Goal: Transaction & Acquisition: Book appointment/travel/reservation

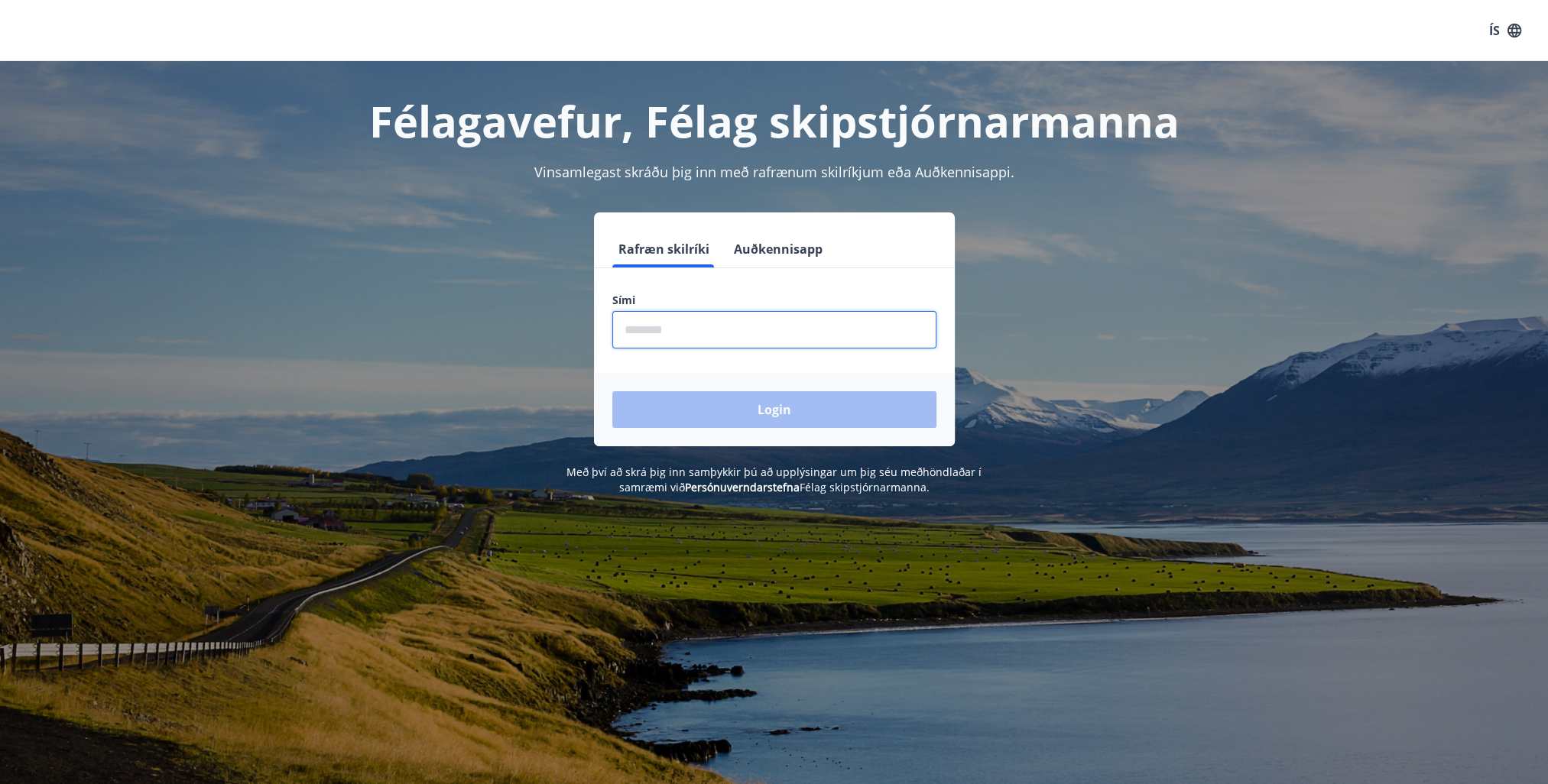
click at [735, 325] on input "phone" at bounding box center [774, 329] width 324 height 38
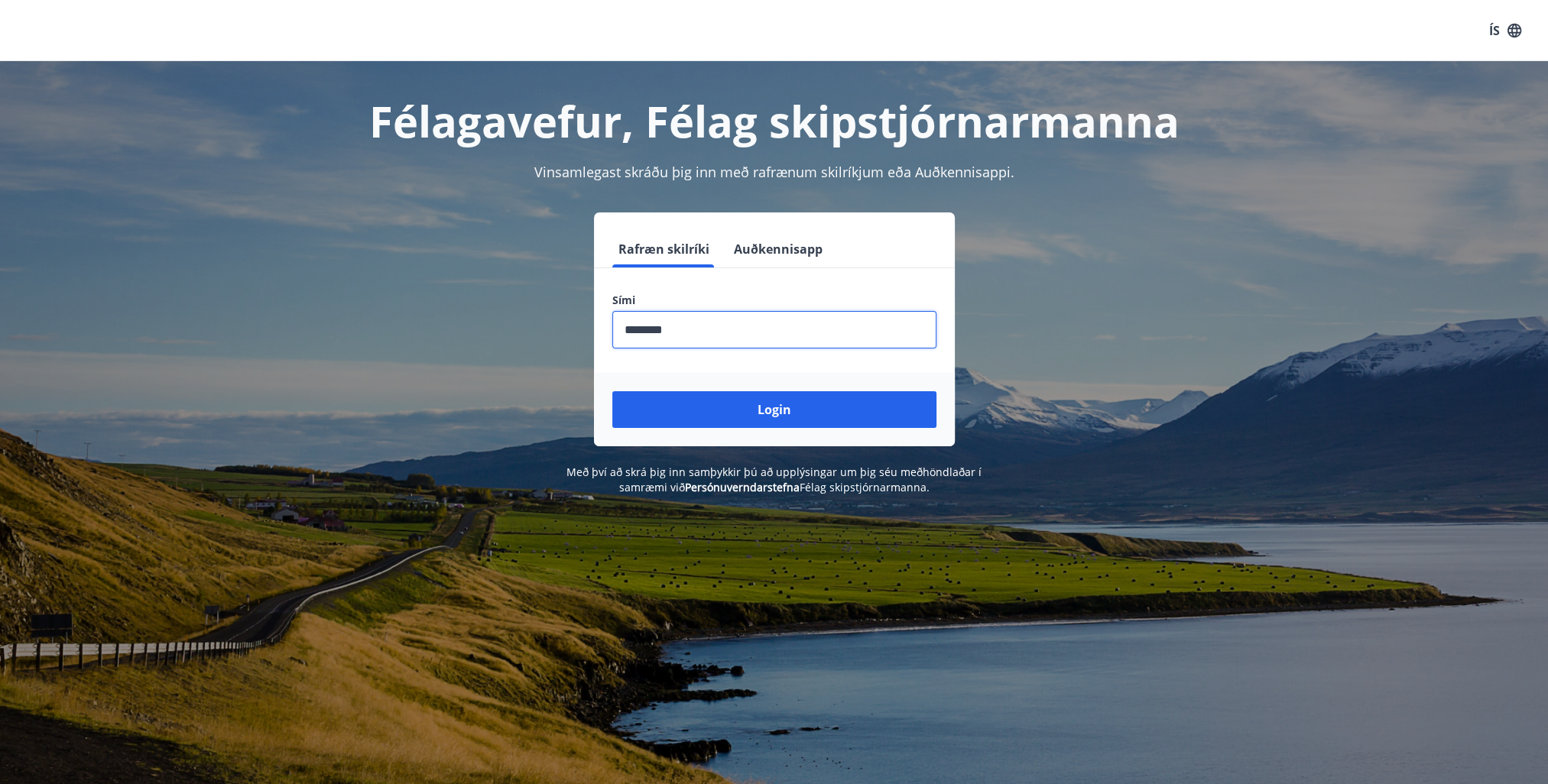
type input "********"
click at [612, 391] on button "Login" at bounding box center [774, 409] width 324 height 37
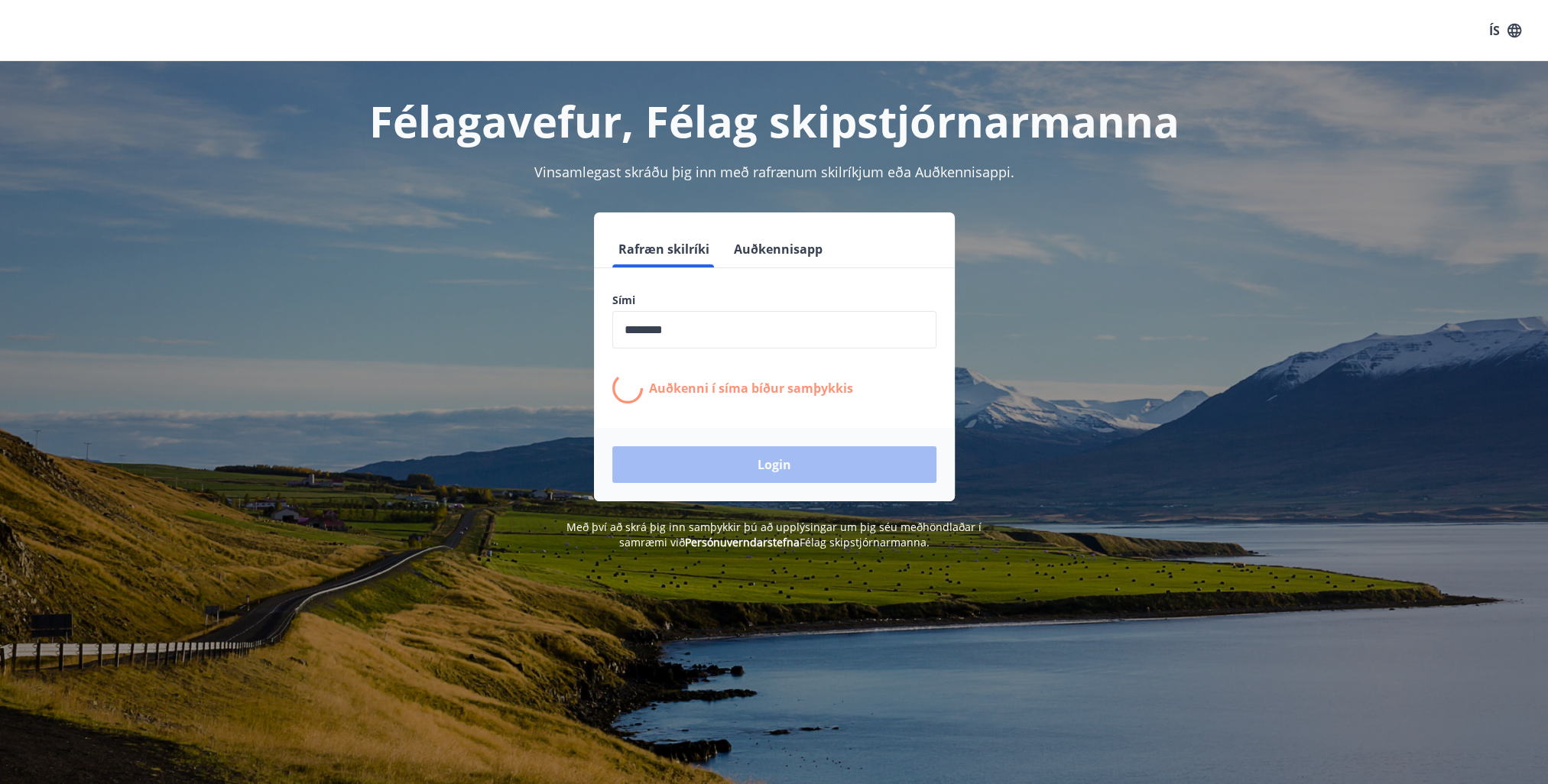
click at [750, 382] on p "Auðkenni í síma bíður samþykkis" at bounding box center [751, 388] width 204 height 17
click at [786, 242] on button "Auðkennisapp" at bounding box center [778, 249] width 101 height 37
click at [652, 252] on button "Rafræn skilríki" at bounding box center [664, 249] width 103 height 37
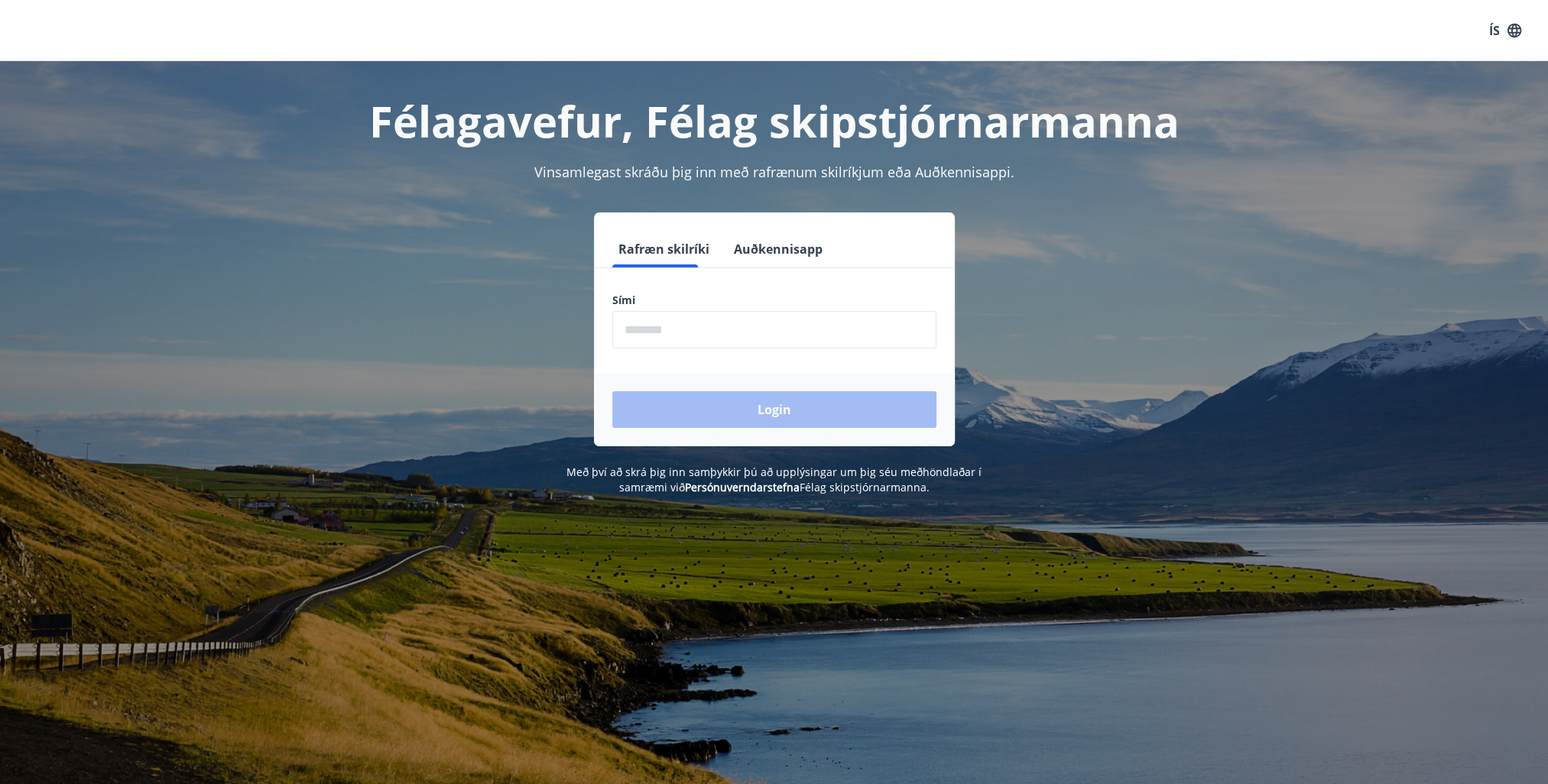
click at [737, 331] on input "phone" at bounding box center [774, 329] width 324 height 38
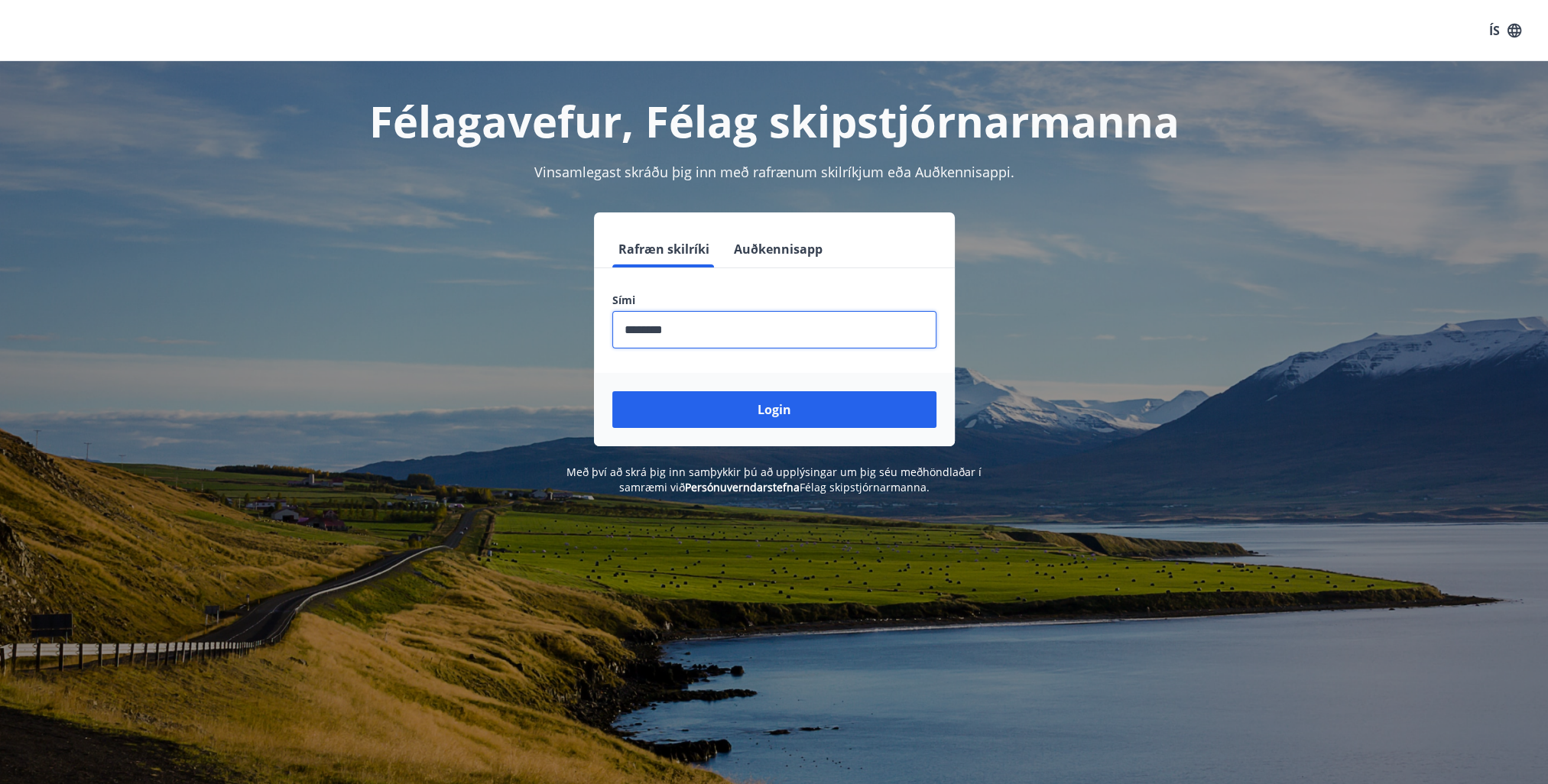
type input "********"
click at [612, 391] on button "Login" at bounding box center [774, 409] width 324 height 37
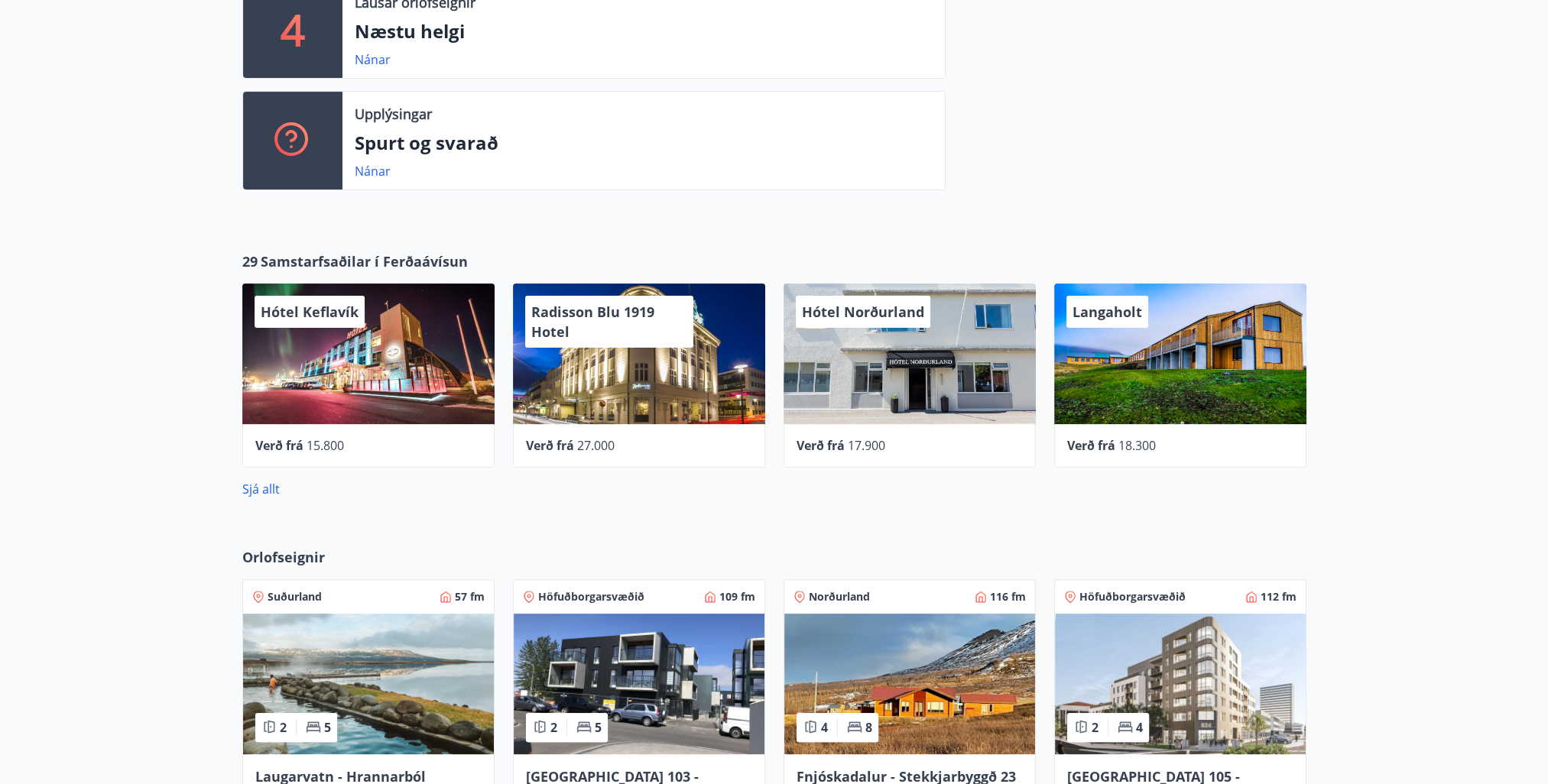
scroll to position [688, 0]
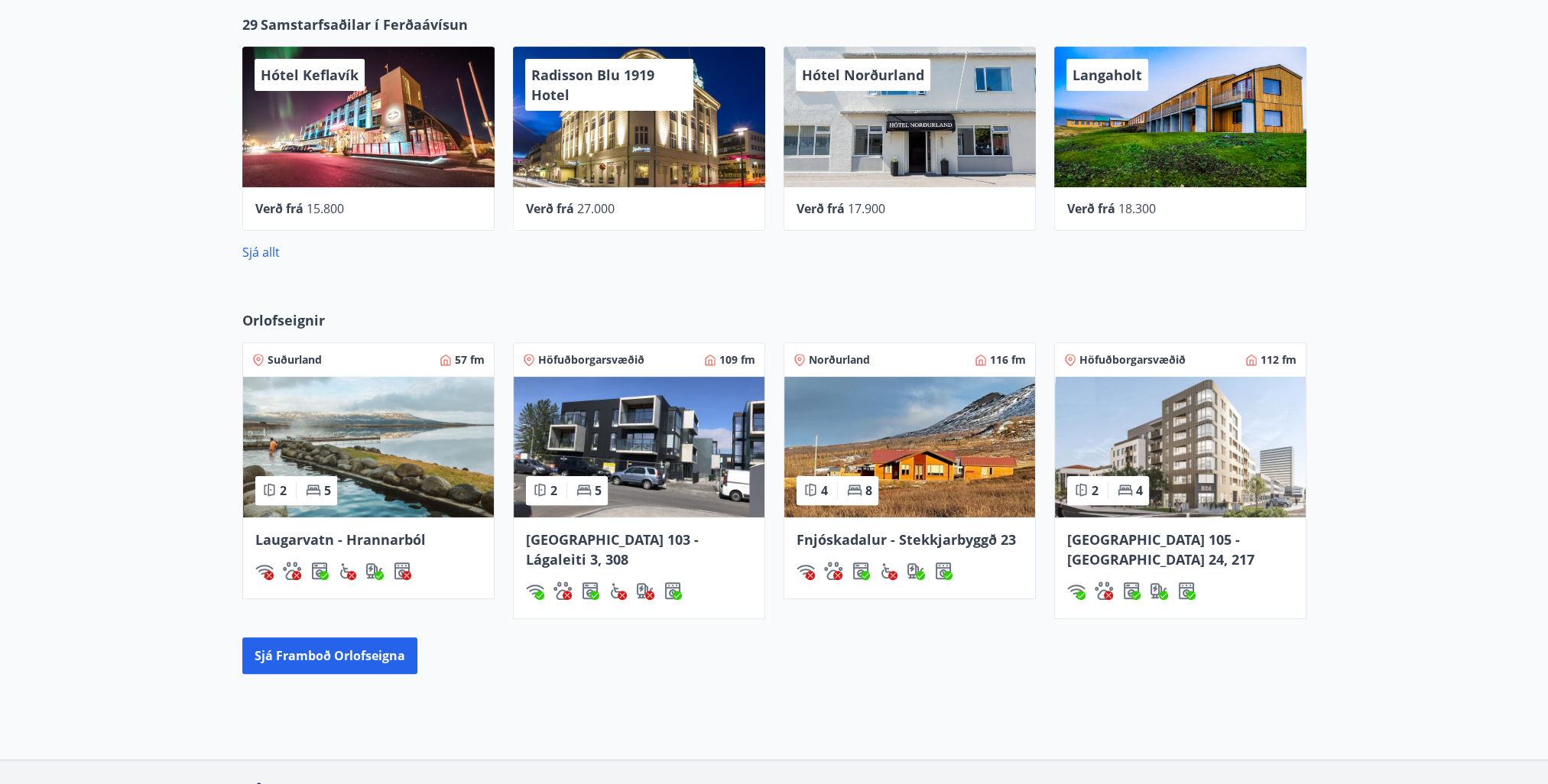
click at [910, 533] on span "Fnjóskadalur - Stekkjarbyggð 23" at bounding box center [906, 539] width 219 height 18
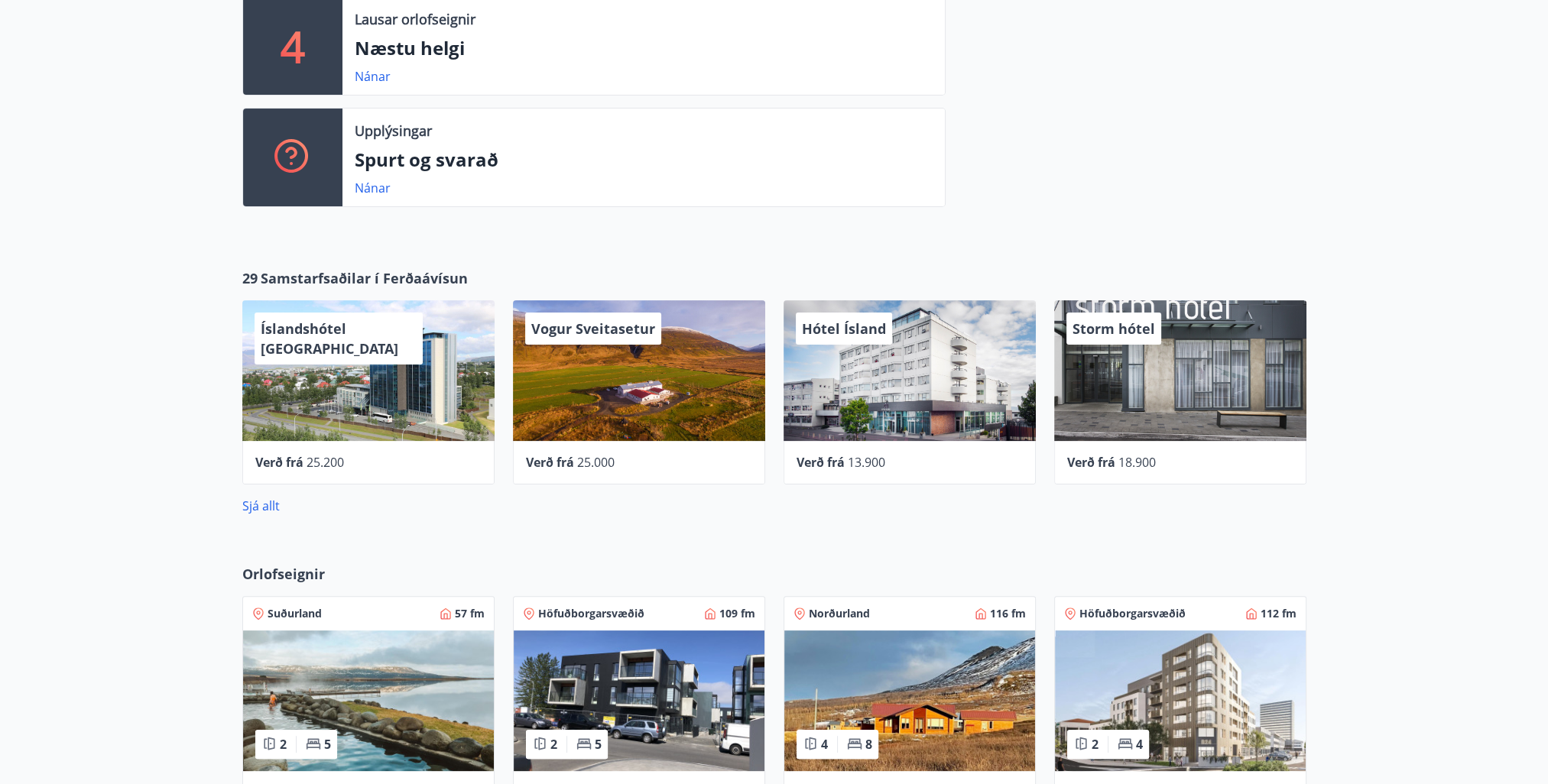
scroll to position [694, 0]
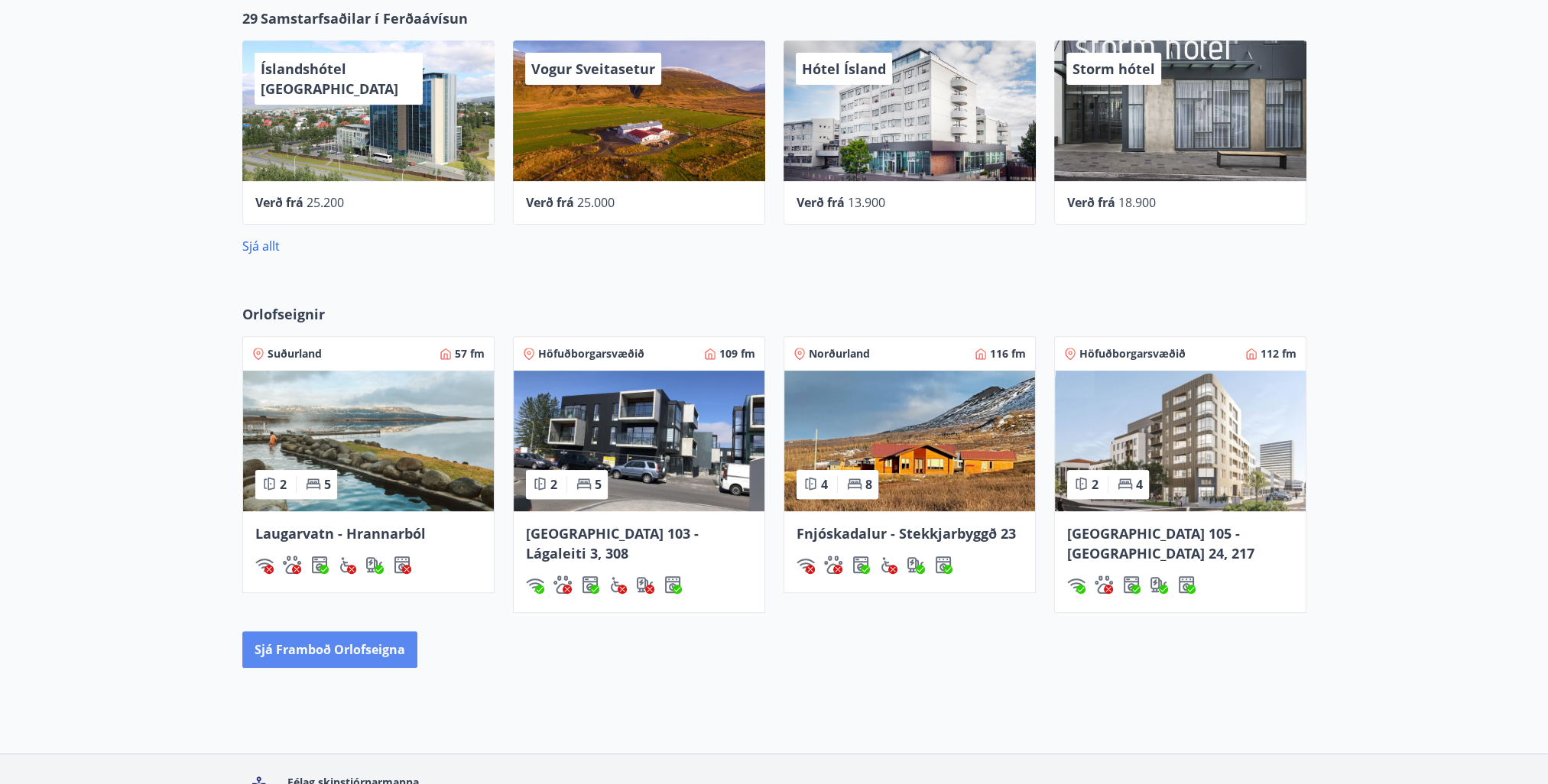
click at [336, 633] on button "Sjá framboð orlofseigna" at bounding box center [329, 650] width 175 height 37
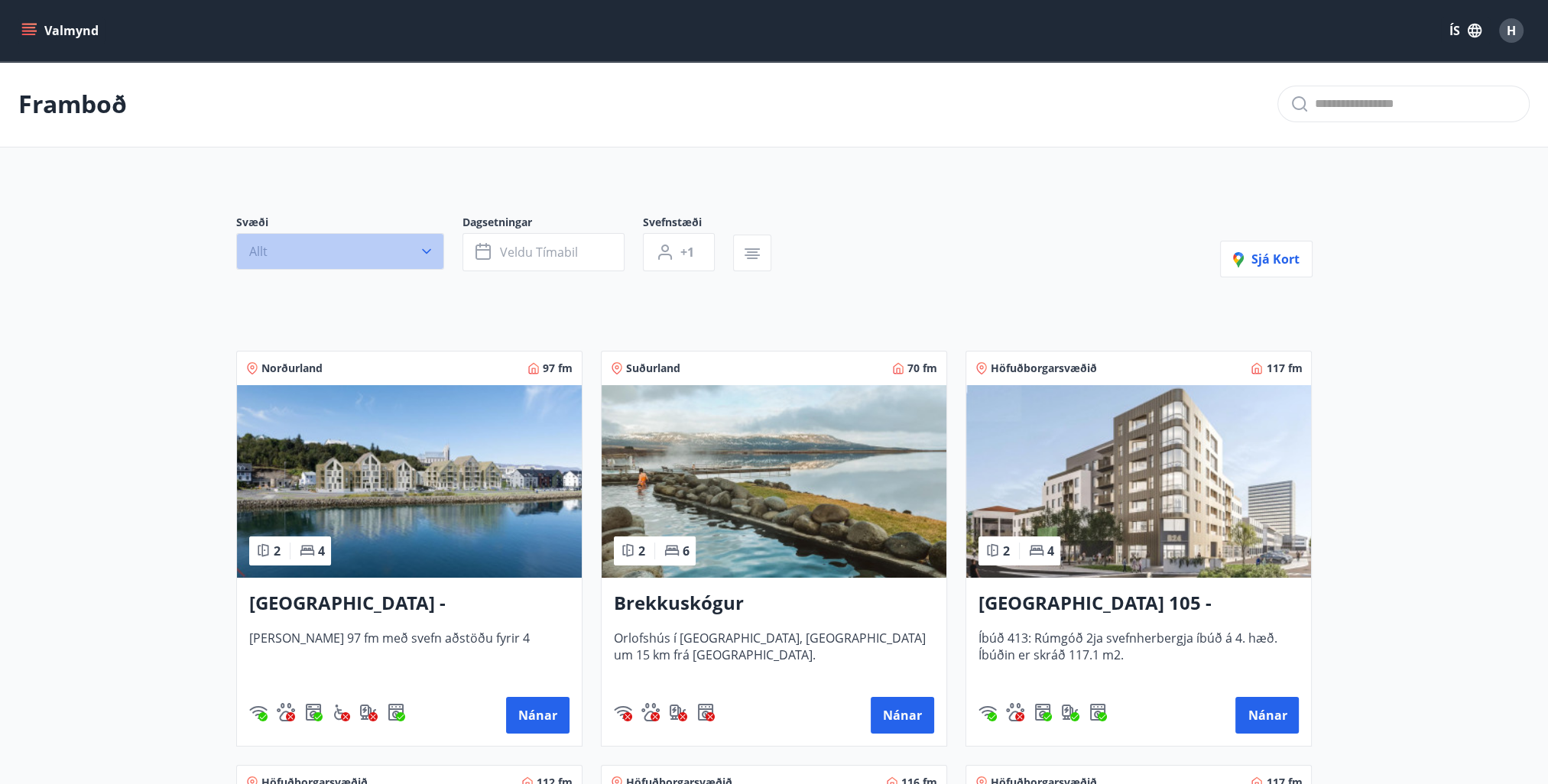
click at [425, 249] on icon "button" at bounding box center [427, 251] width 16 height 16
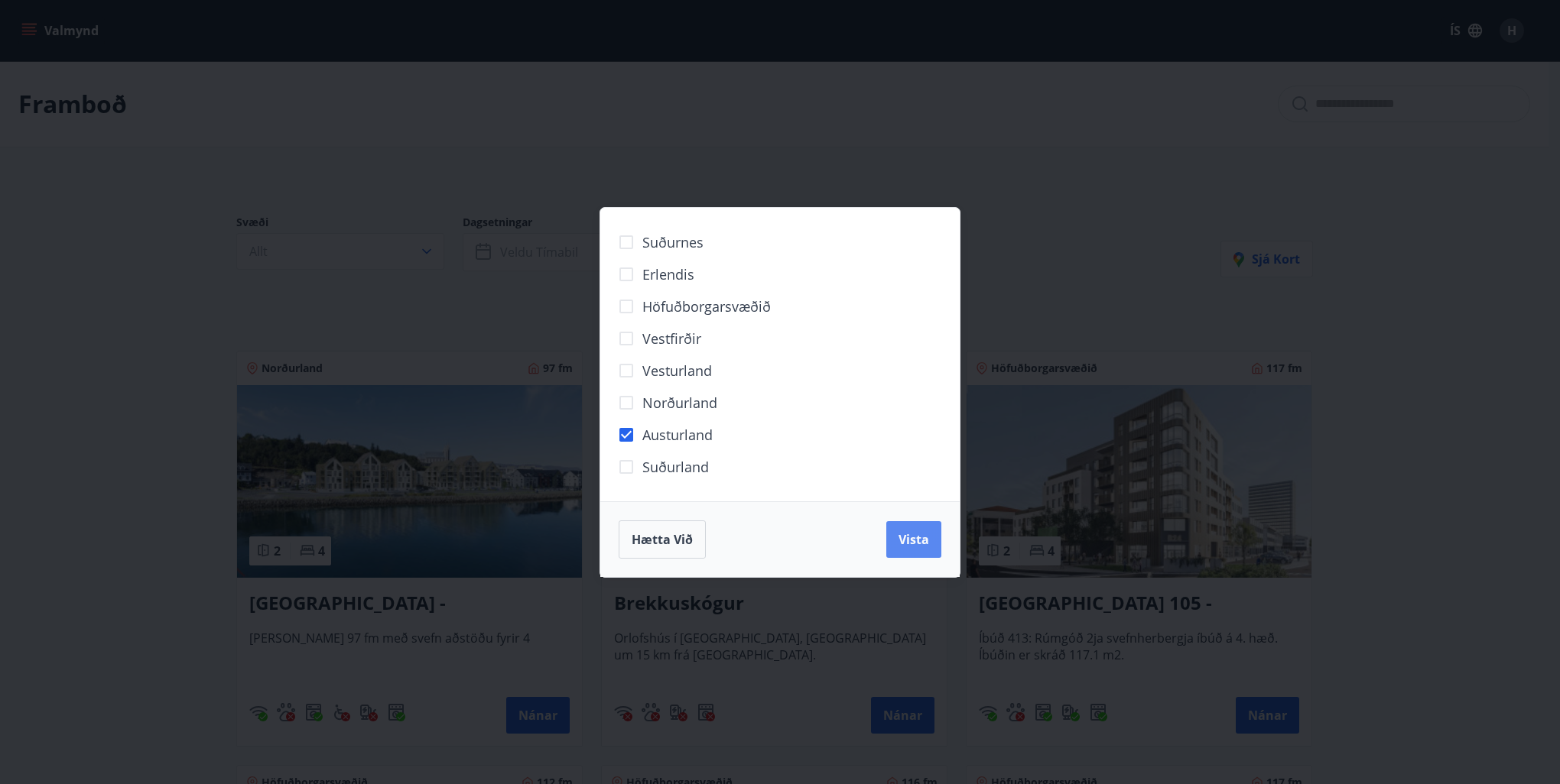
click at [915, 527] on button "Vista" at bounding box center [913, 540] width 55 height 37
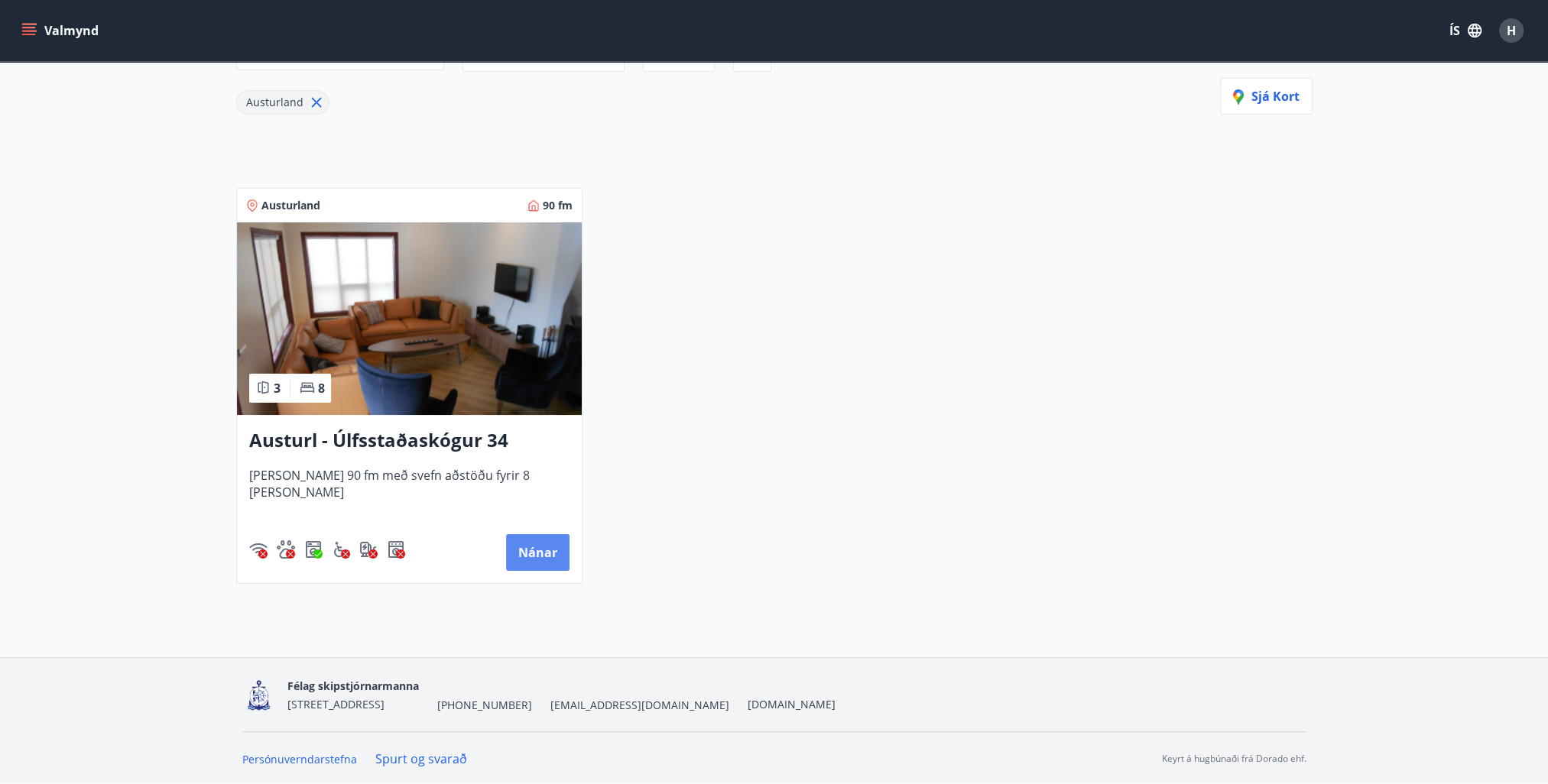
click at [555, 554] on button "Nánar" at bounding box center [537, 553] width 64 height 37
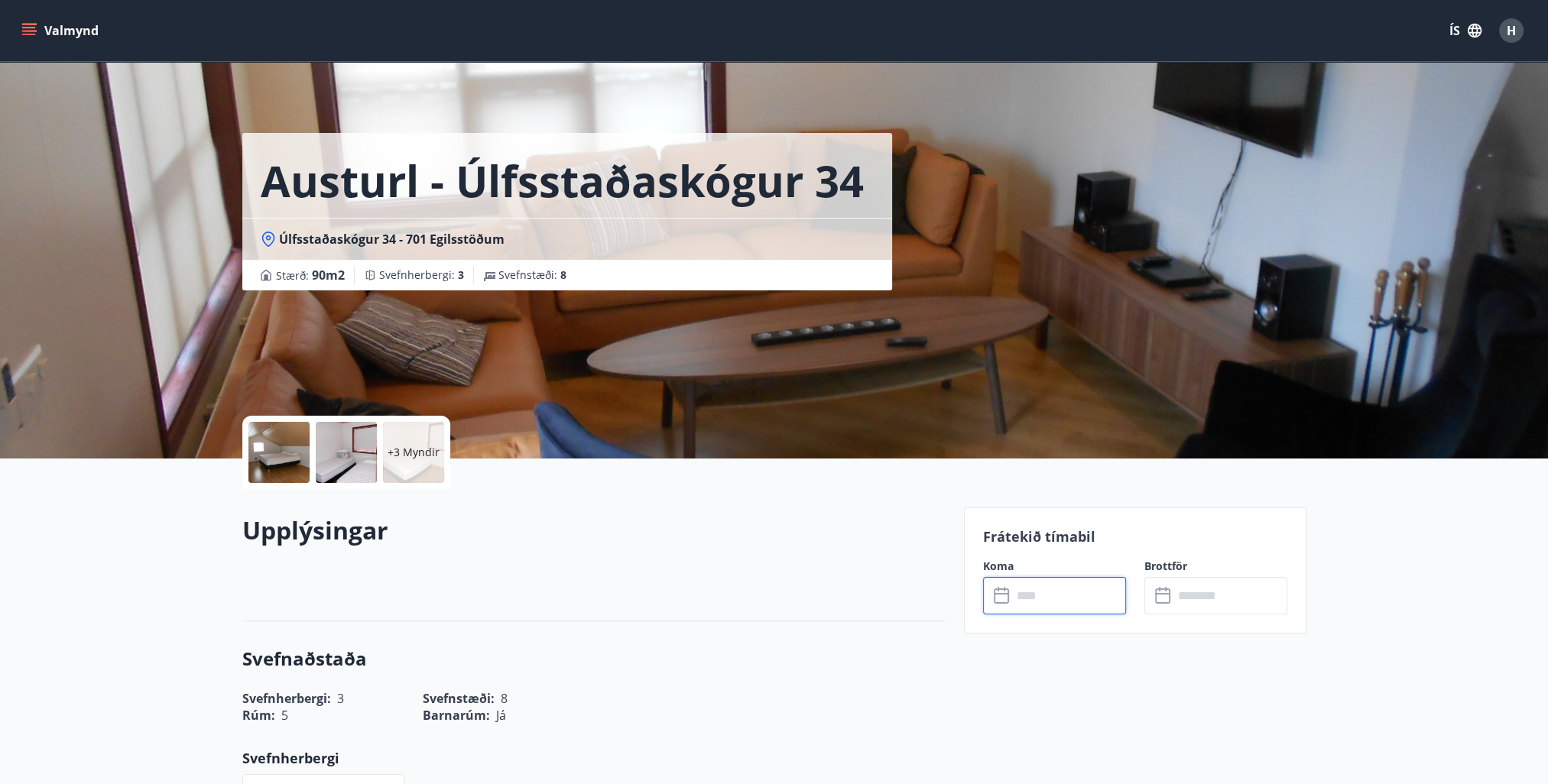
click at [1100, 585] on input "text" at bounding box center [1069, 595] width 114 height 38
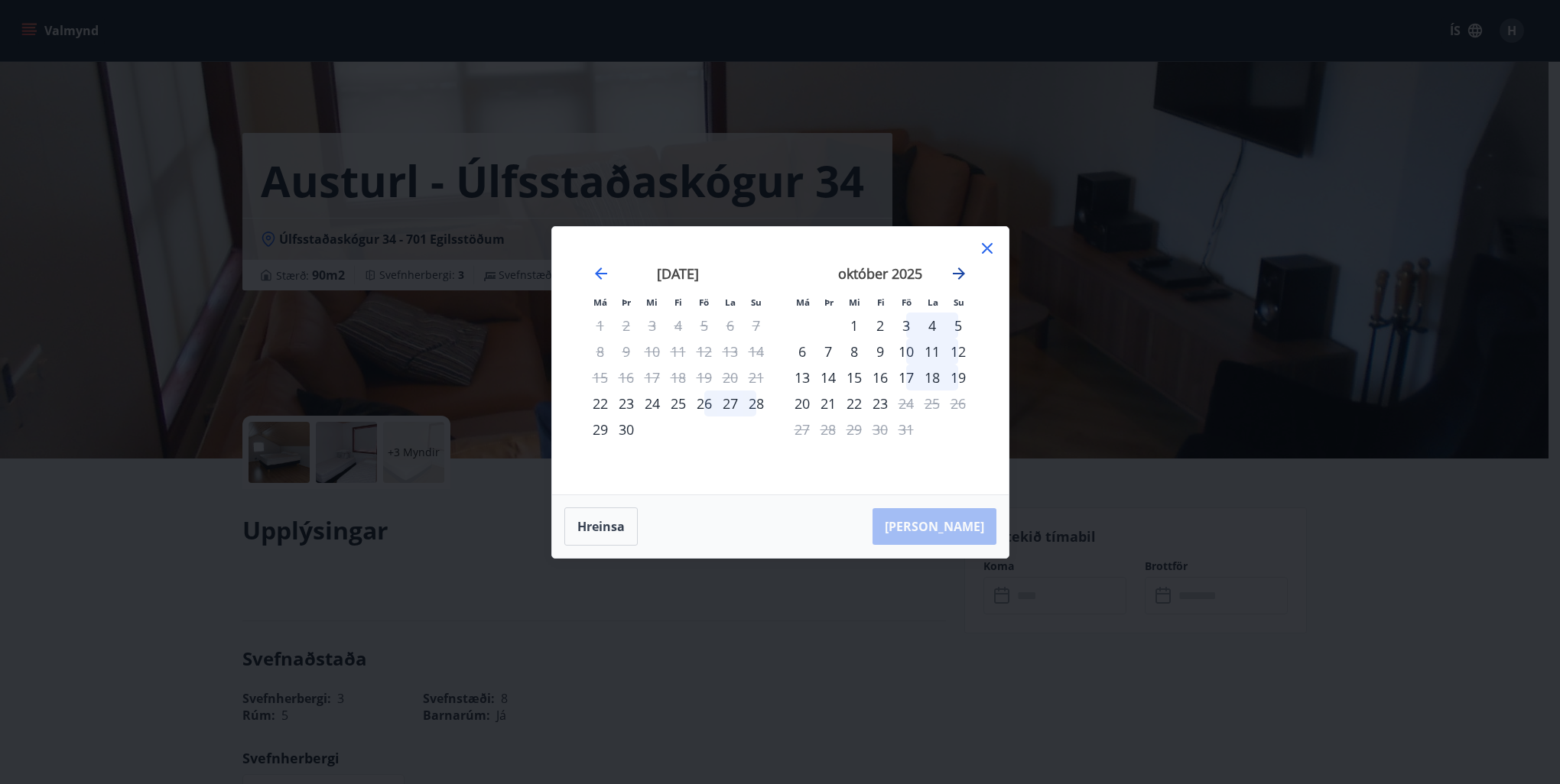
click at [950, 272] on icon "Move forward to switch to the next month." at bounding box center [958, 273] width 18 height 18
click at [598, 273] on icon "Move backward to switch to the previous month." at bounding box center [601, 273] width 12 height 12
click at [954, 274] on icon "Move forward to switch to the next month." at bounding box center [958, 273] width 18 height 18
drag, startPoint x: 990, startPoint y: 243, endPoint x: 999, endPoint y: 257, distance: 16.6
click at [990, 243] on icon at bounding box center [986, 248] width 18 height 18
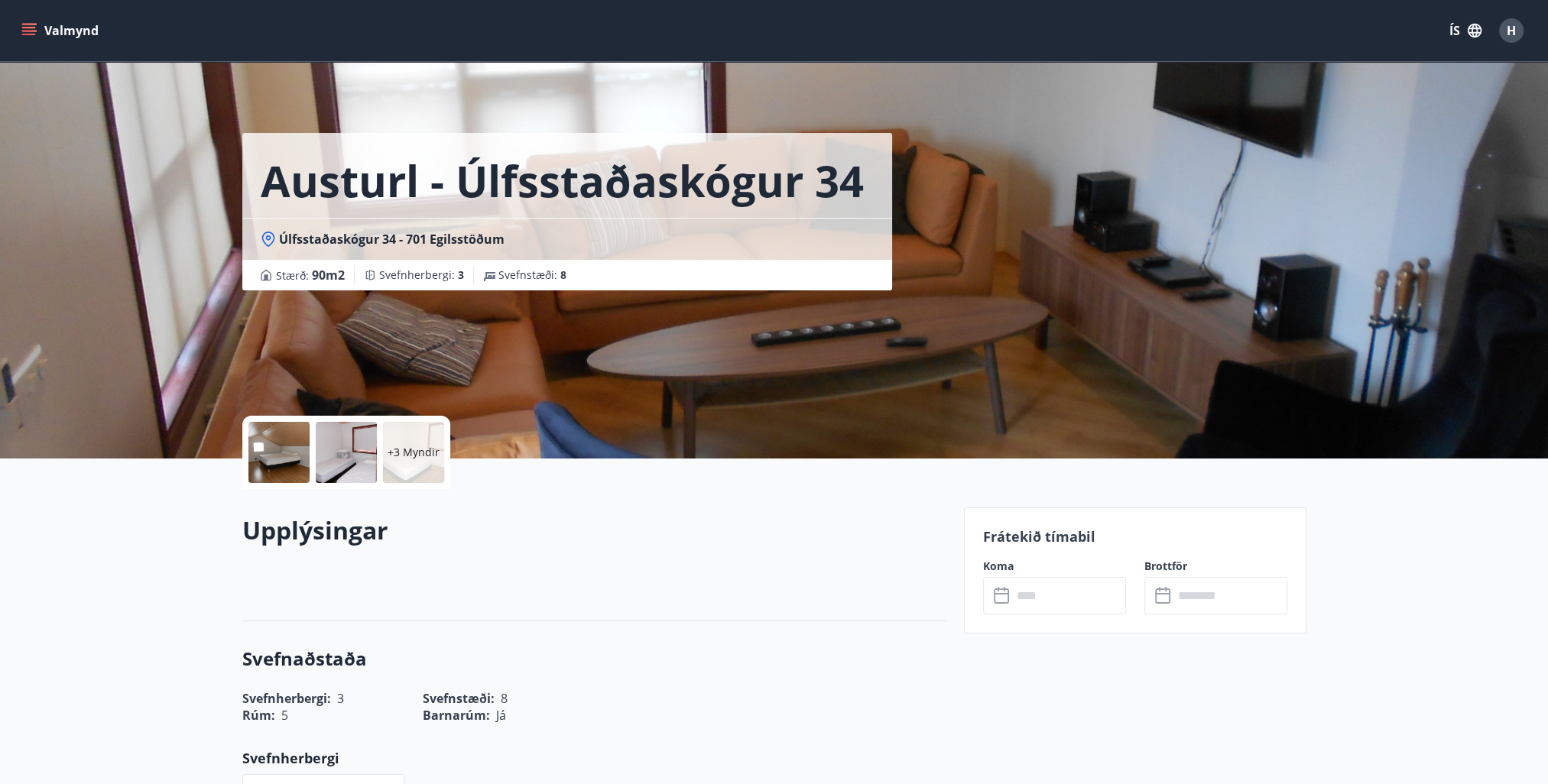
click at [57, 25] on button "Valmynd" at bounding box center [61, 31] width 86 height 28
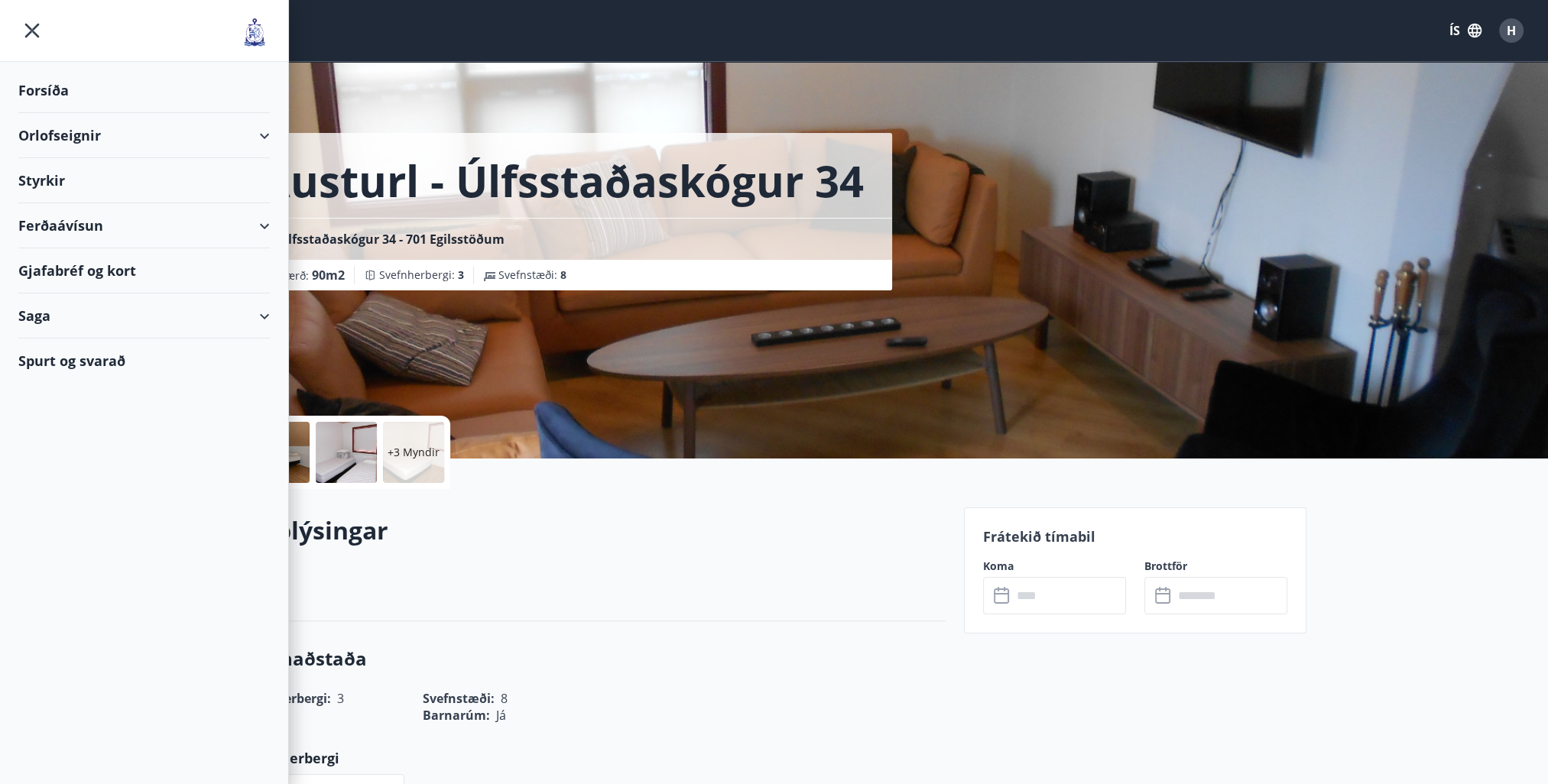
click at [257, 127] on div "Orlofseignir" at bounding box center [144, 136] width 252 height 45
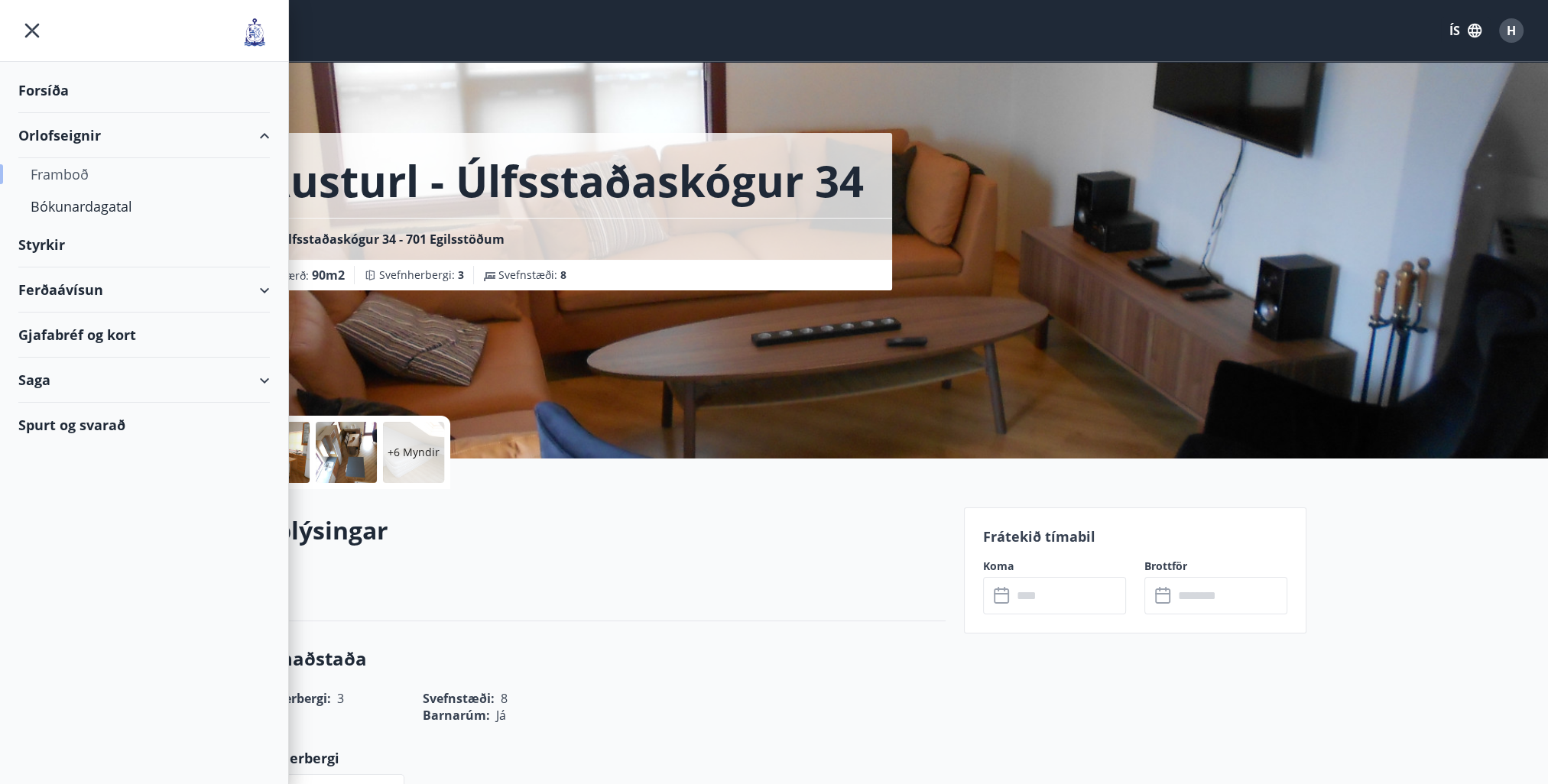
click at [71, 173] on div "Framboð" at bounding box center [144, 174] width 227 height 32
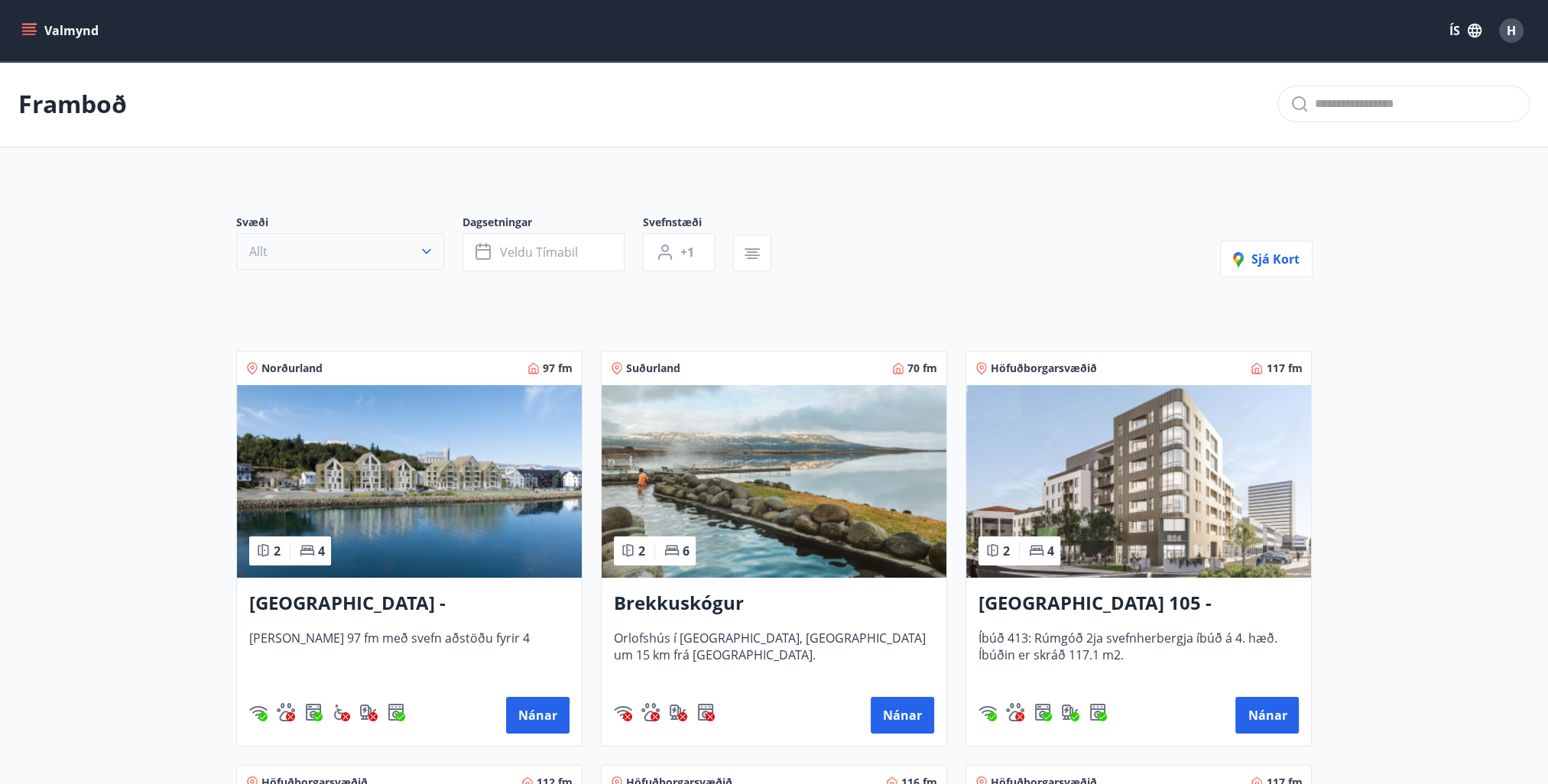
click at [419, 251] on icon "button" at bounding box center [427, 251] width 16 height 16
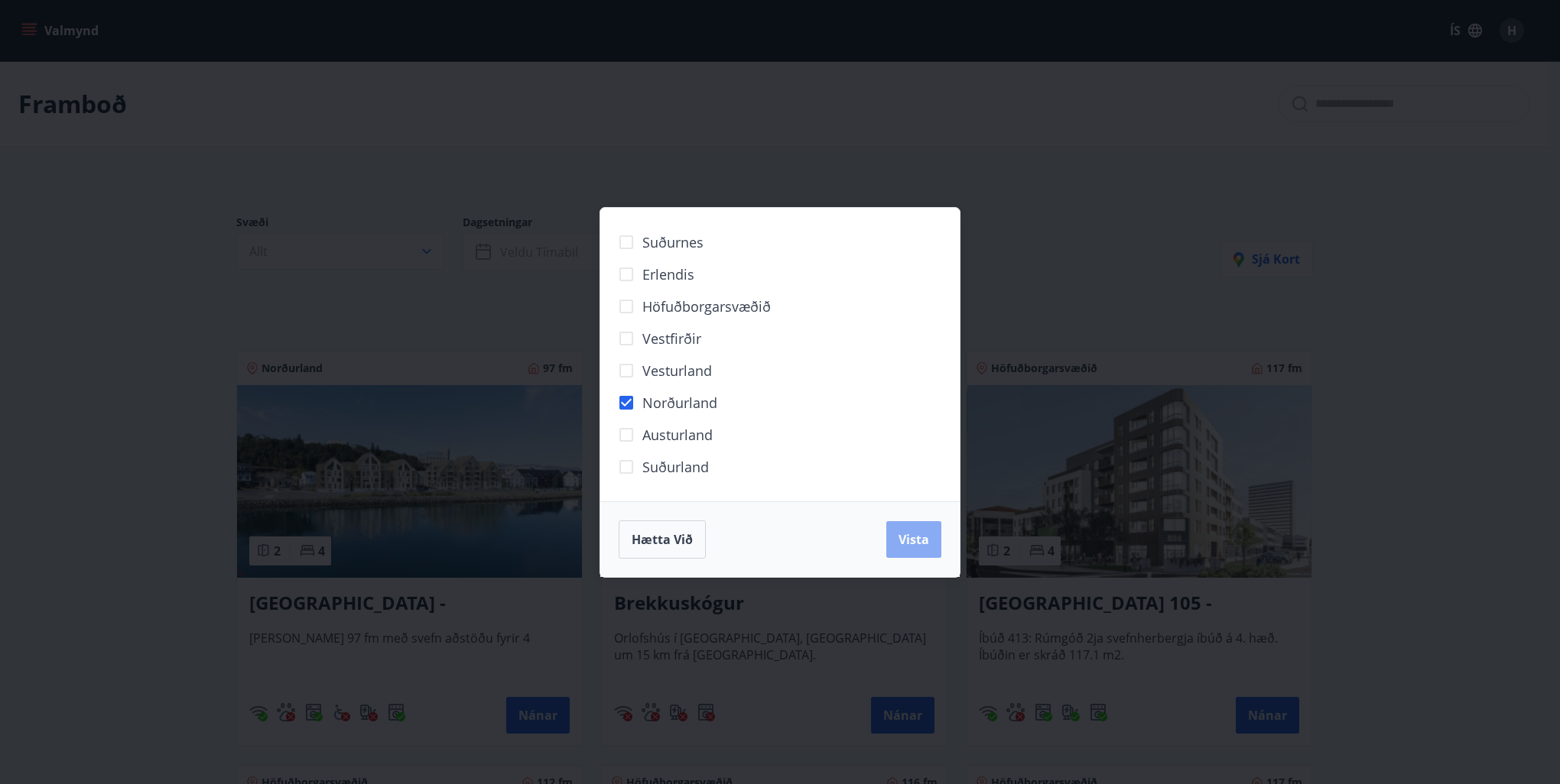
click at [925, 540] on span "Vista" at bounding box center [913, 539] width 31 height 17
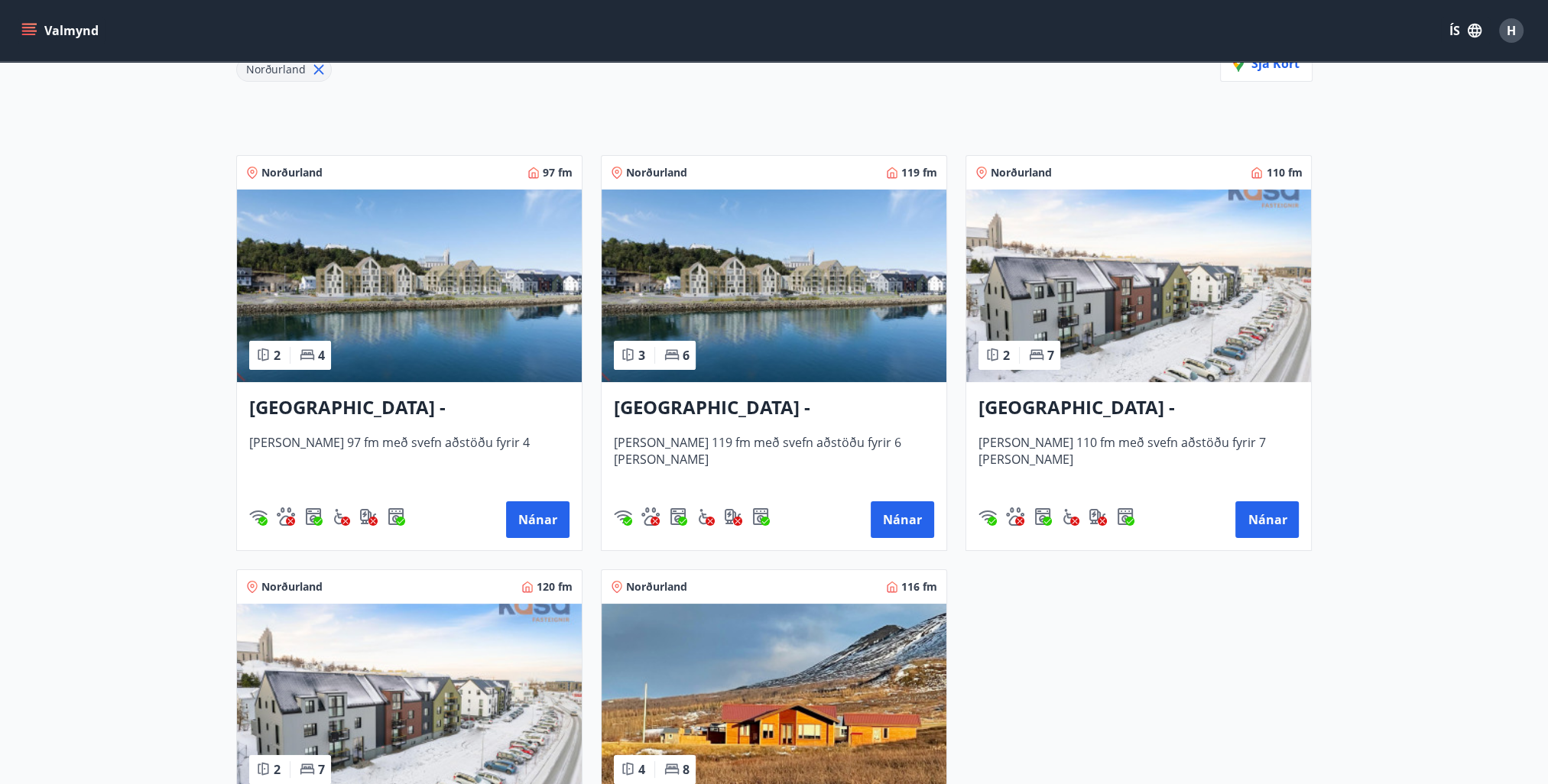
scroll to position [230, 0]
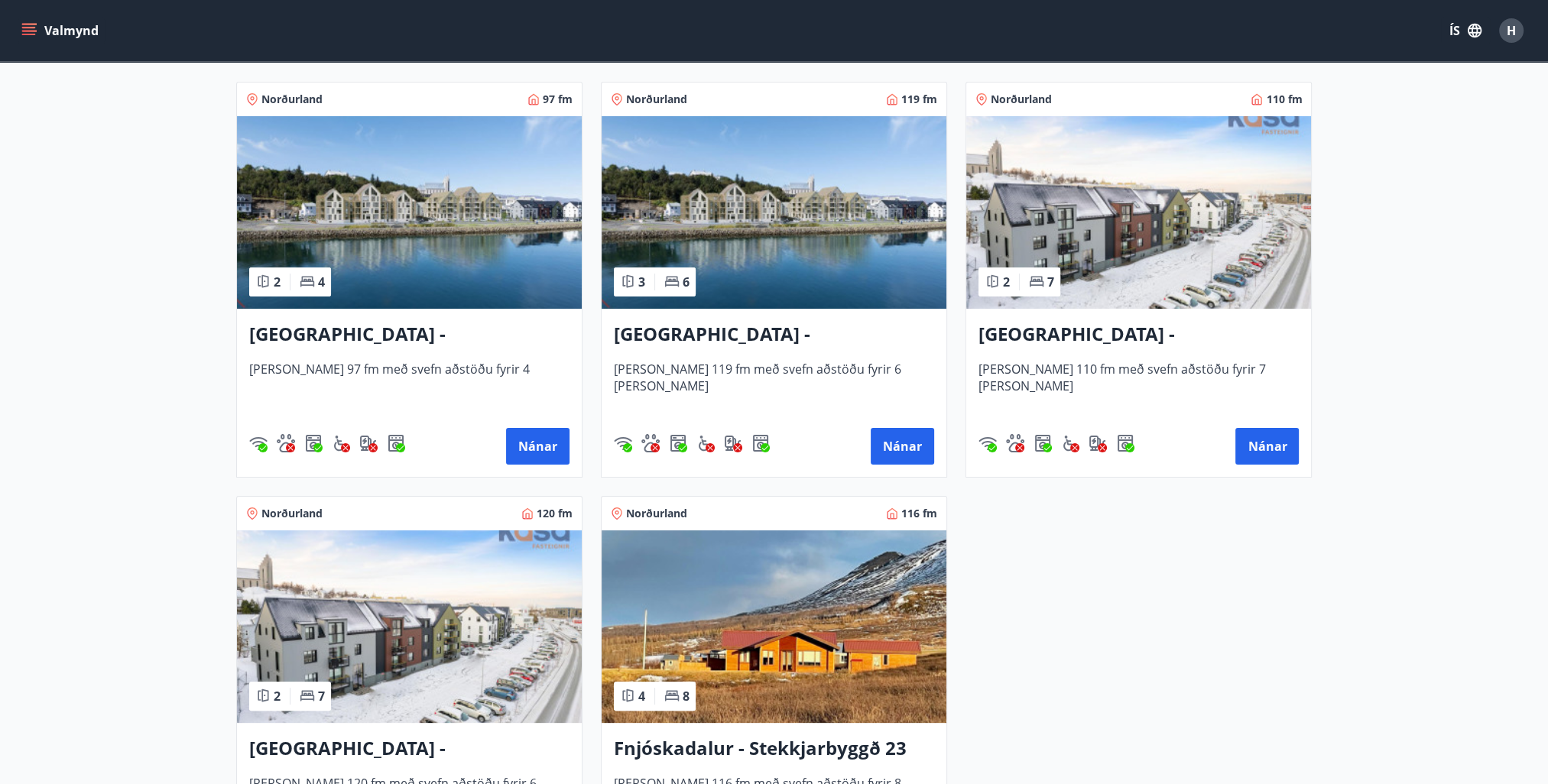
click at [432, 631] on img at bounding box center [409, 626] width 345 height 193
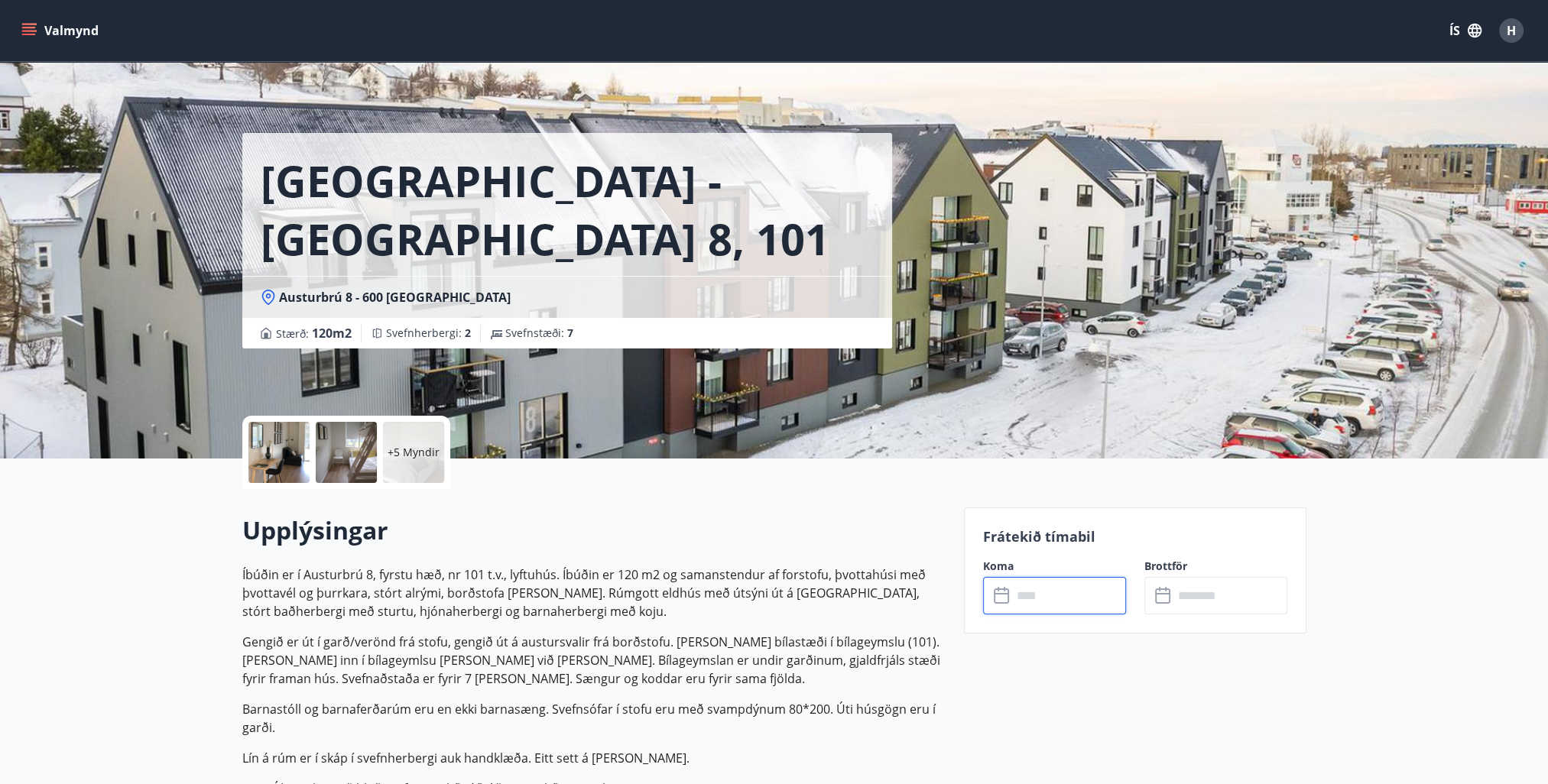
click at [1064, 595] on input "text" at bounding box center [1069, 595] width 114 height 38
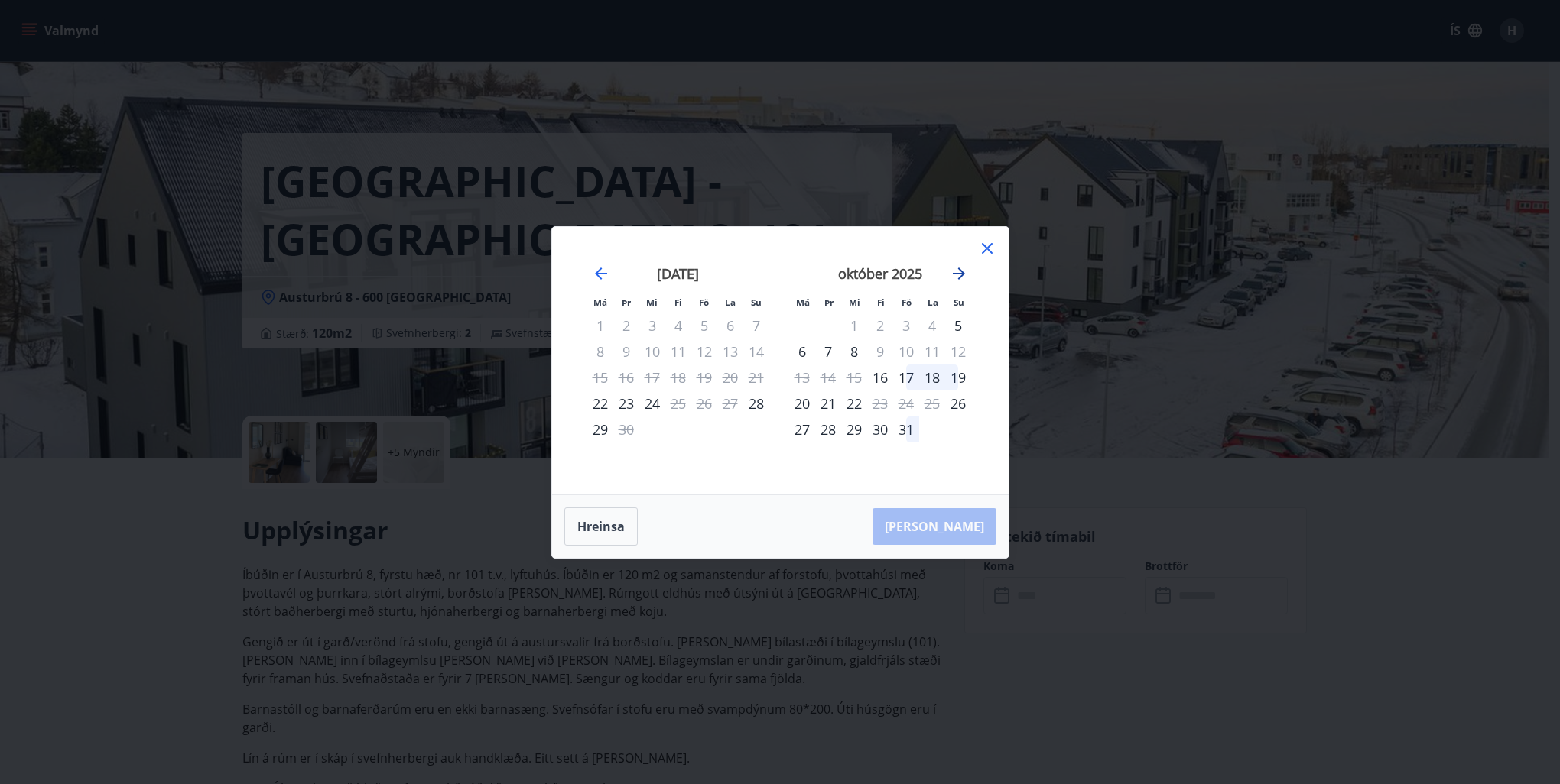
click at [963, 277] on icon "Move forward to switch to the next month." at bounding box center [958, 273] width 18 height 18
click at [989, 246] on icon at bounding box center [987, 248] width 10 height 10
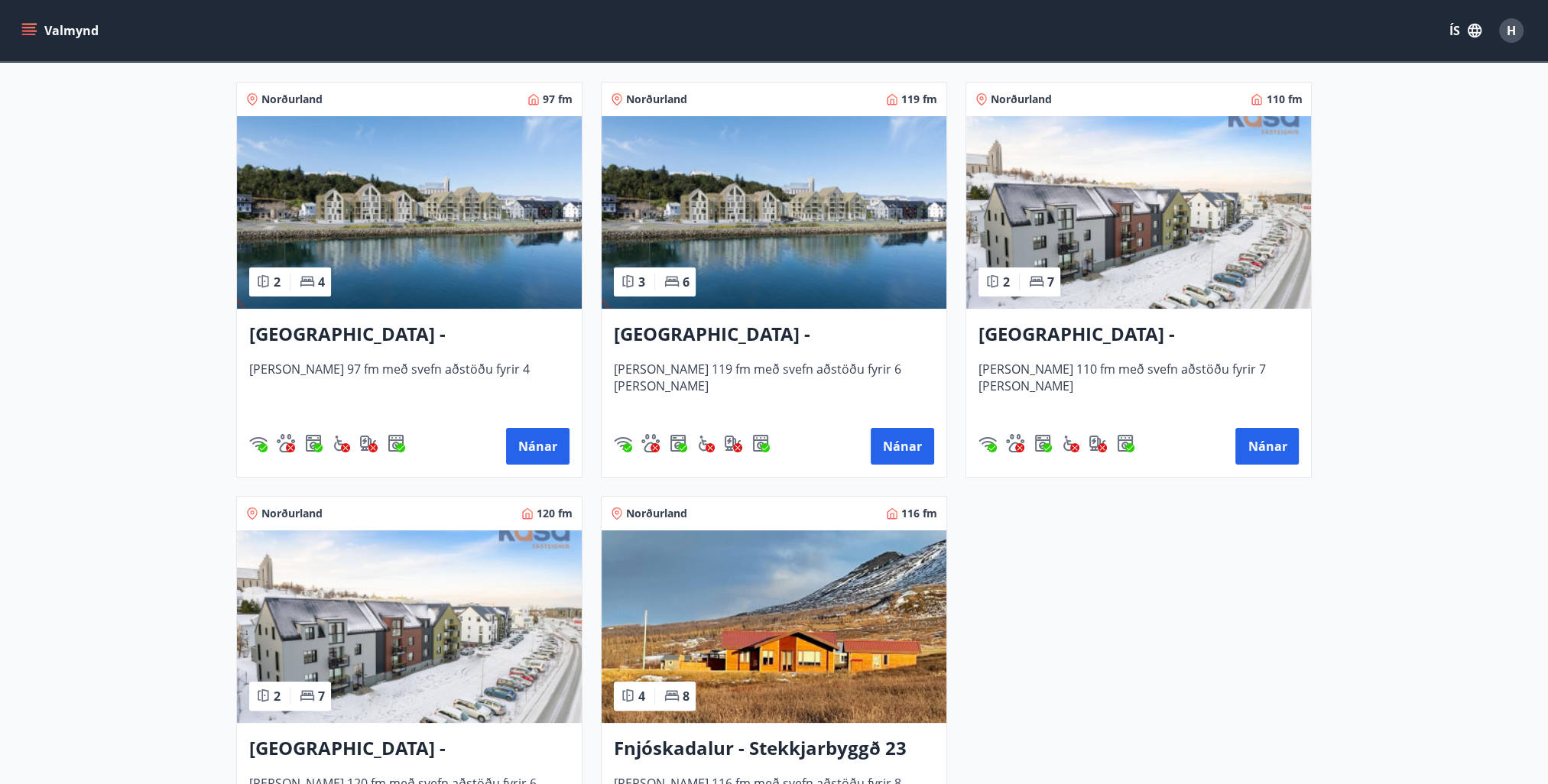
click at [438, 276] on img at bounding box center [409, 212] width 345 height 193
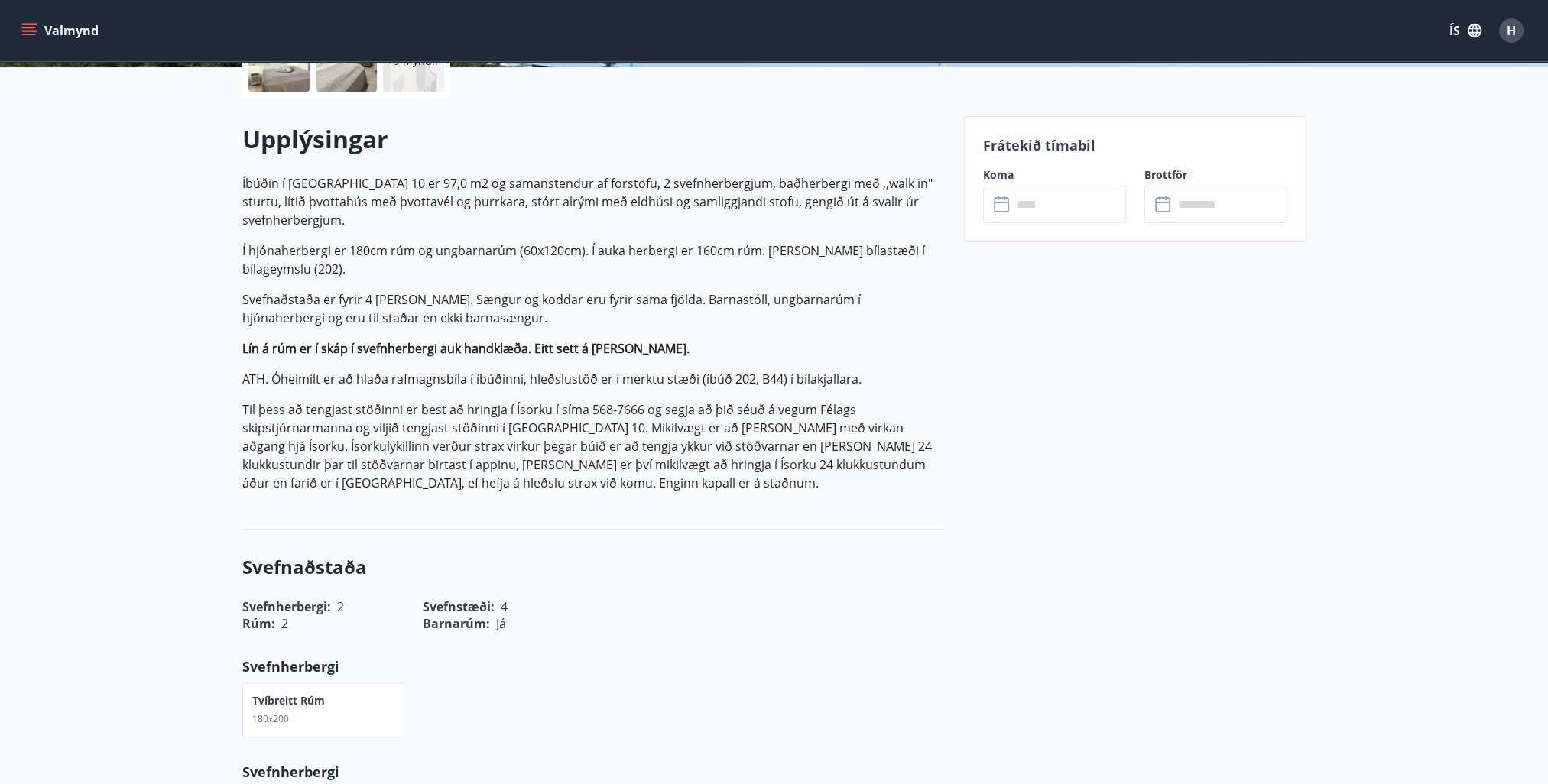
scroll to position [153, 0]
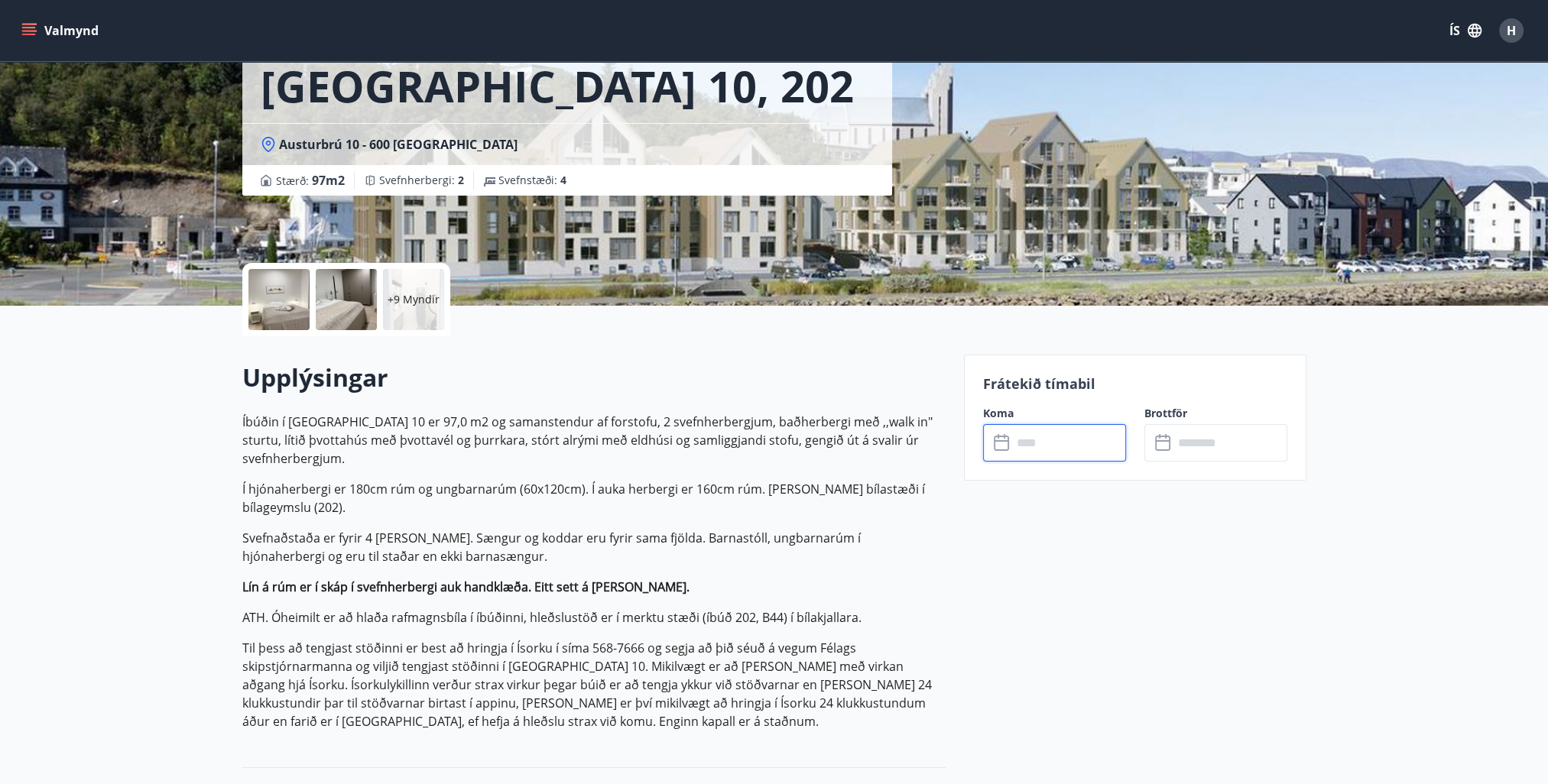
click at [1061, 450] on input "text" at bounding box center [1069, 443] width 114 height 38
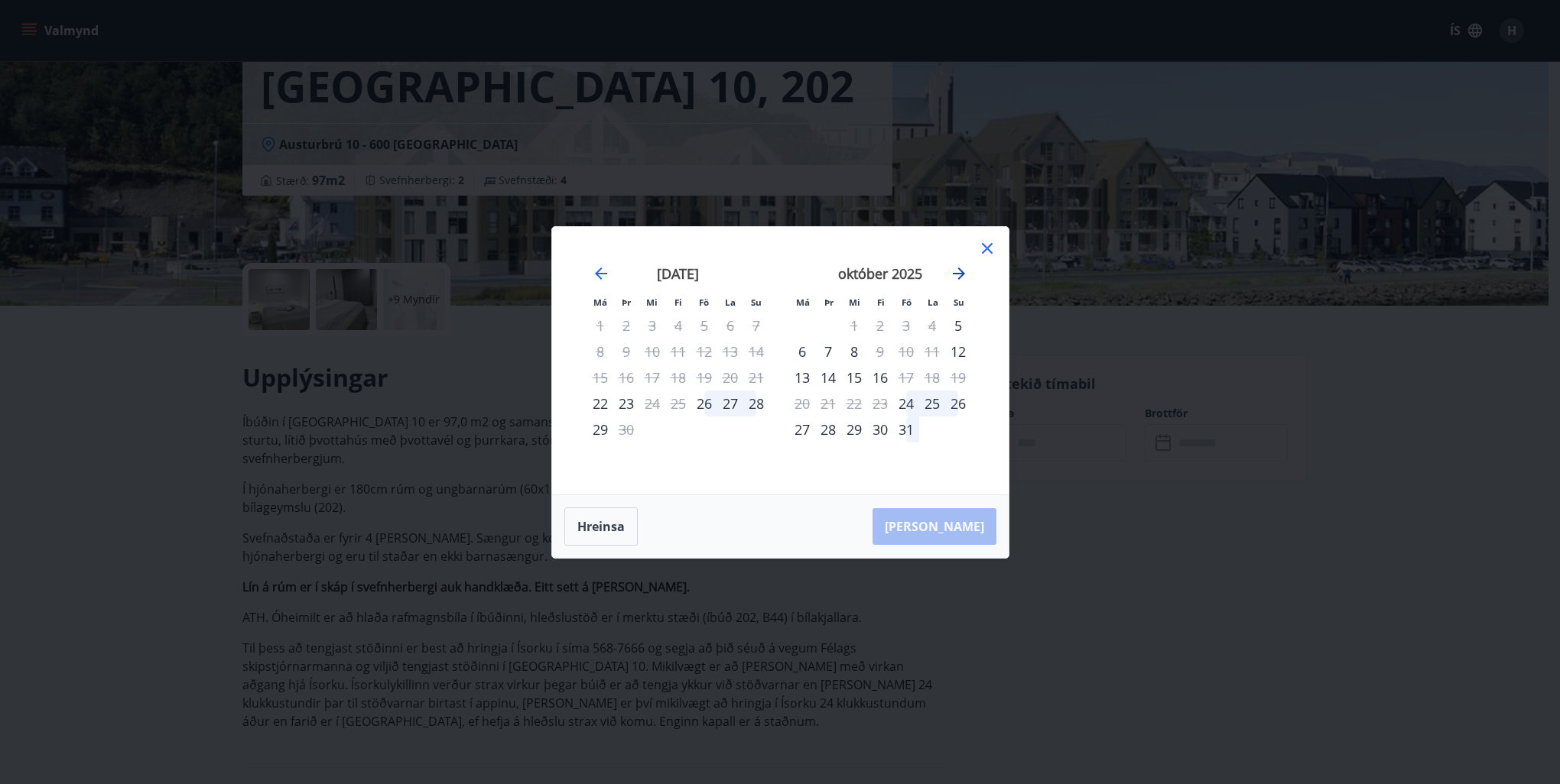
click at [954, 272] on icon "Move forward to switch to the next month." at bounding box center [959, 273] width 12 height 12
click at [955, 272] on icon "Move forward to switch to the next month." at bounding box center [958, 273] width 18 height 18
click at [48, 134] on div "Má Þr Mi Fi Fö La Su Má Þr Mi Fi Fö La Su október 2025 1 2 3 4 5 6 7 8 9 10 11 …" at bounding box center [780, 392] width 1560 height 784
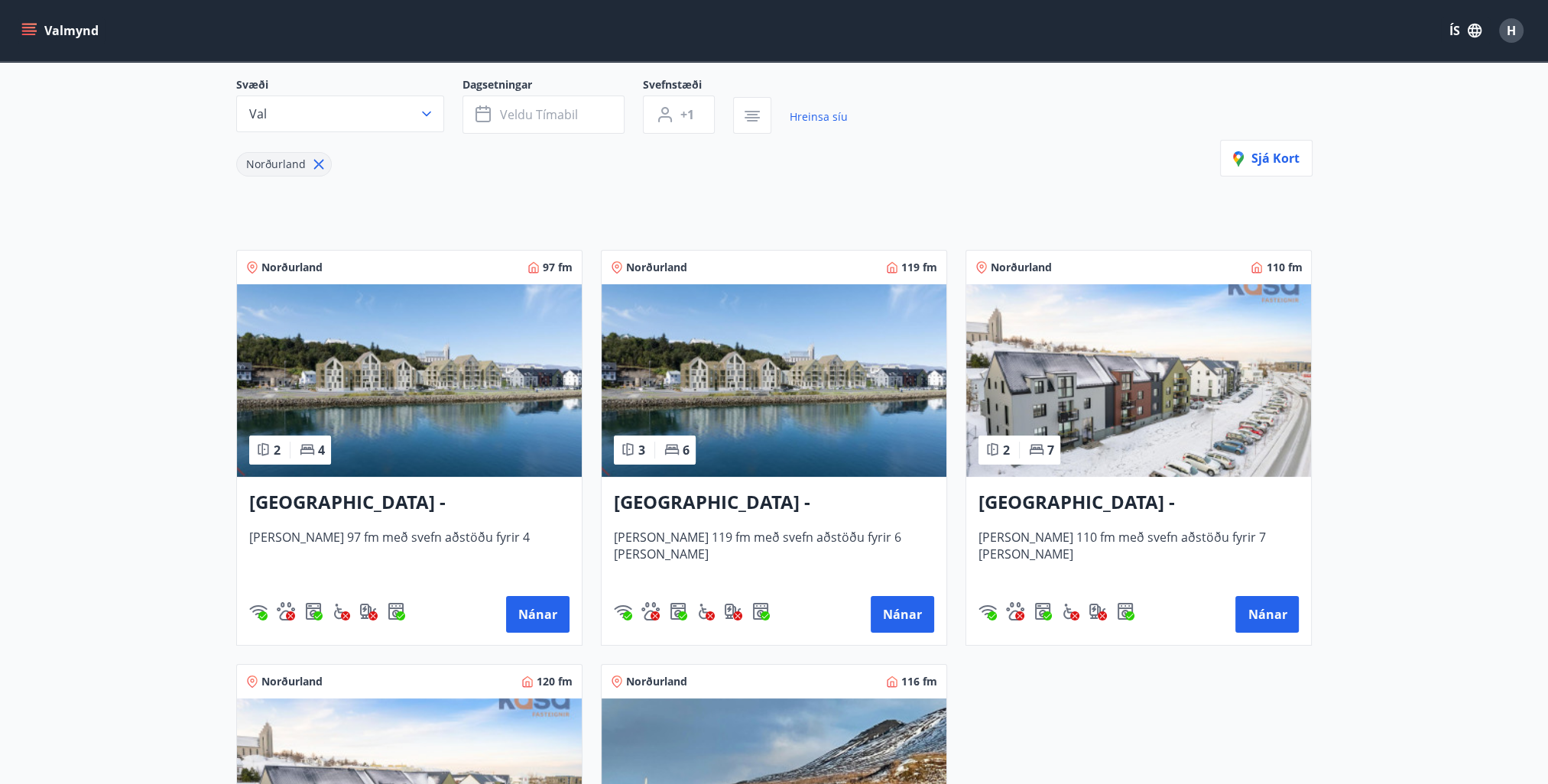
scroll to position [153, 0]
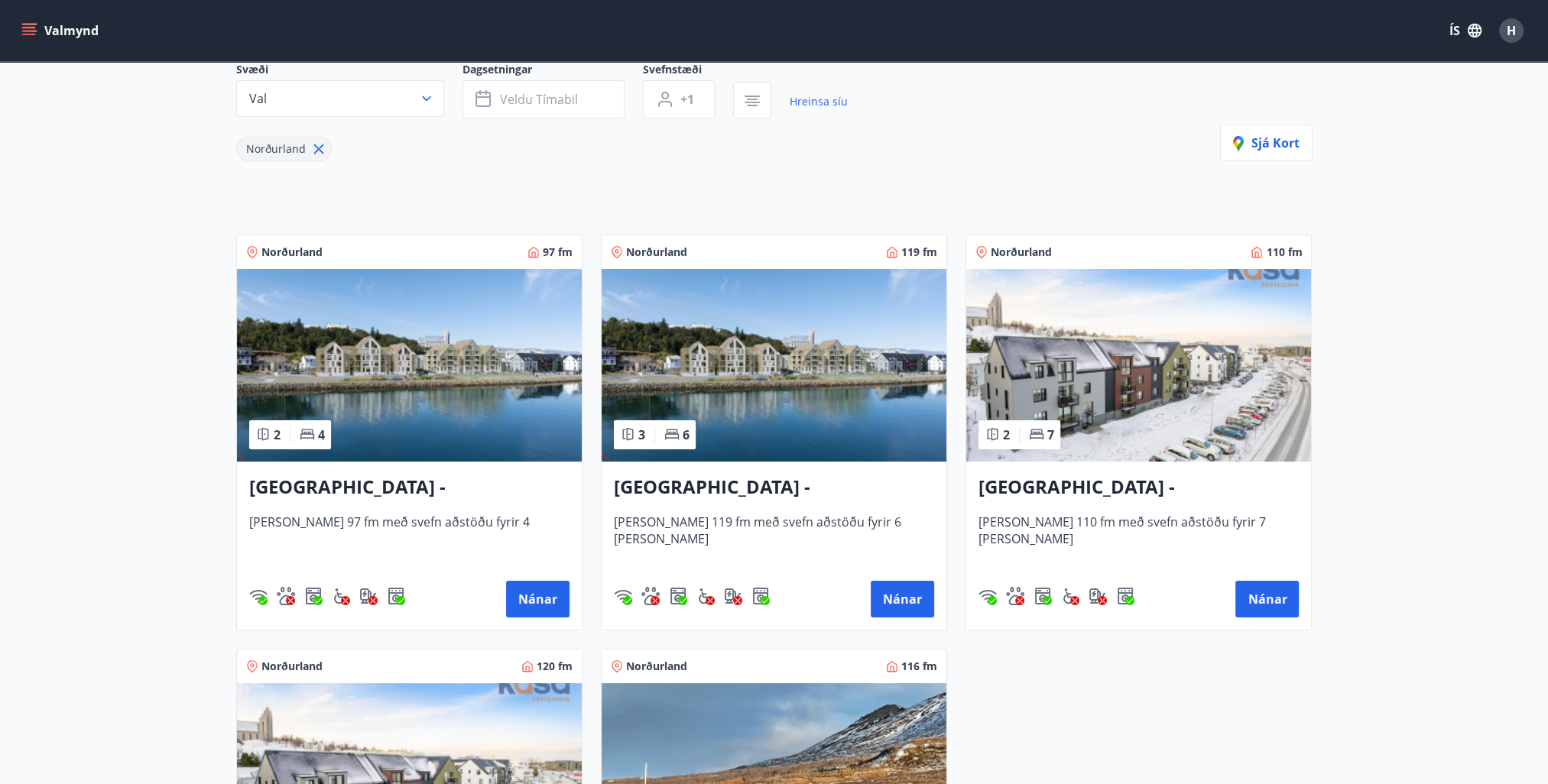
click at [774, 350] on img at bounding box center [774, 365] width 345 height 193
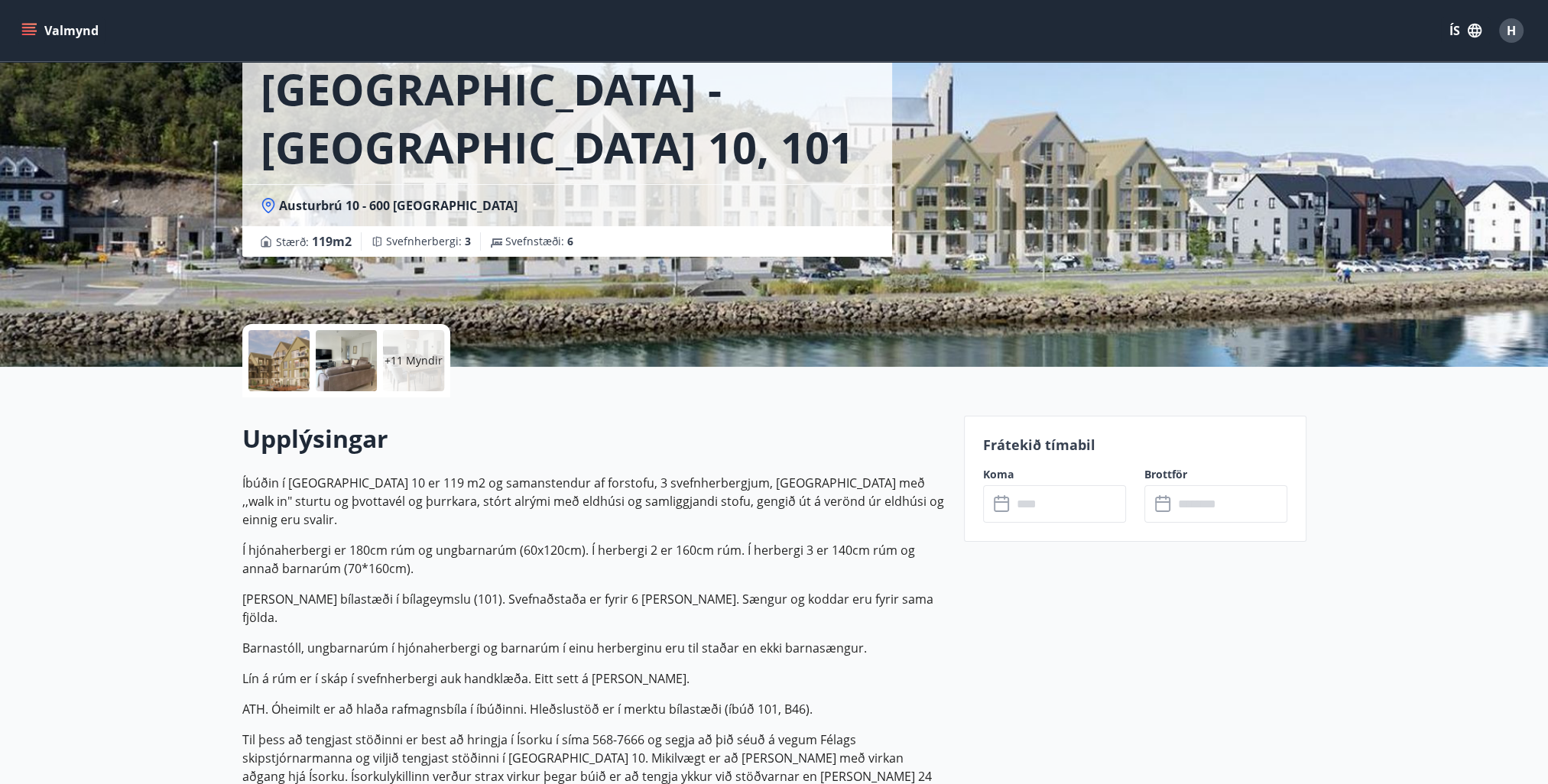
scroll to position [306, 0]
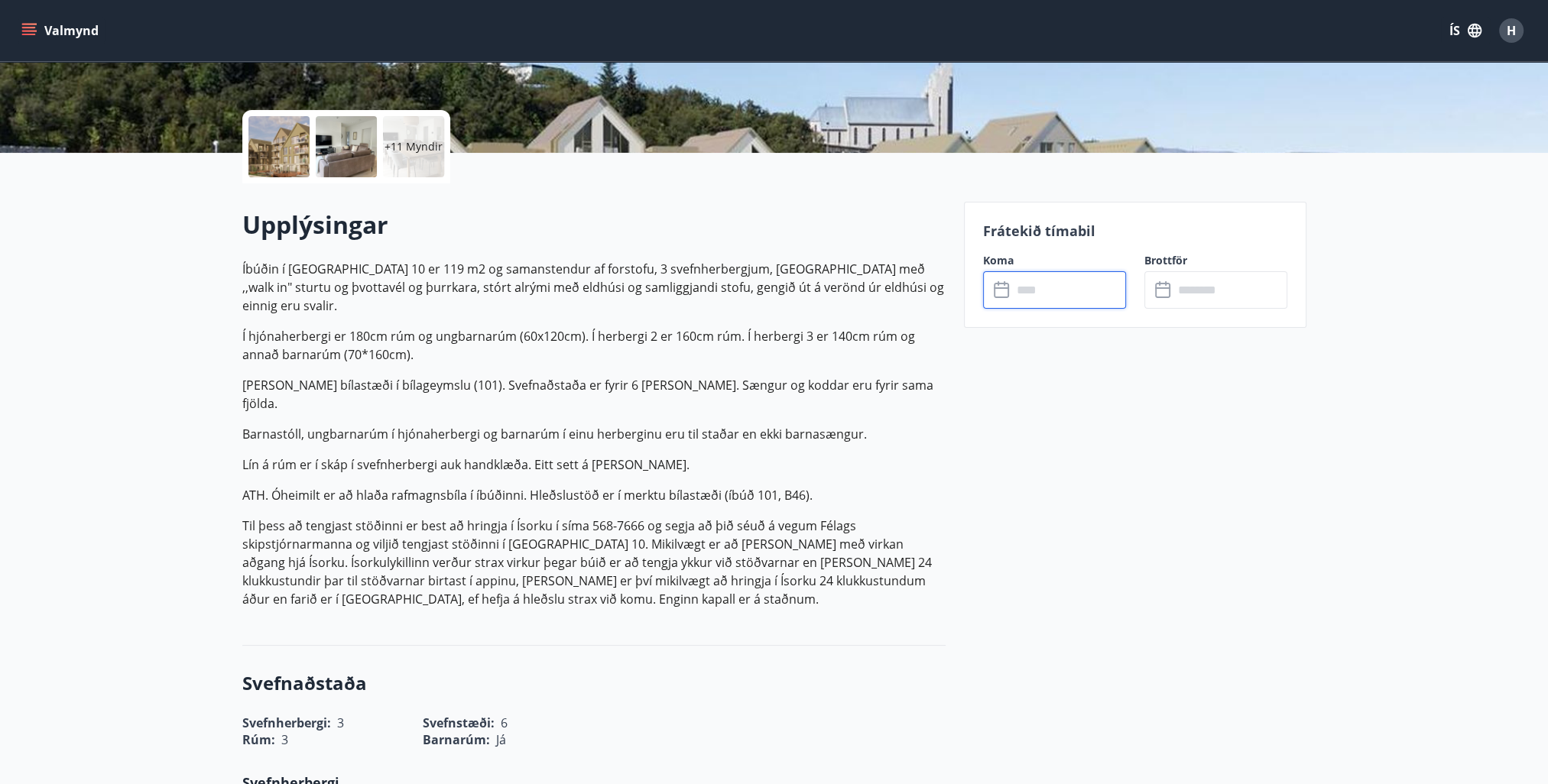
click at [1088, 297] on input "text" at bounding box center [1069, 290] width 114 height 38
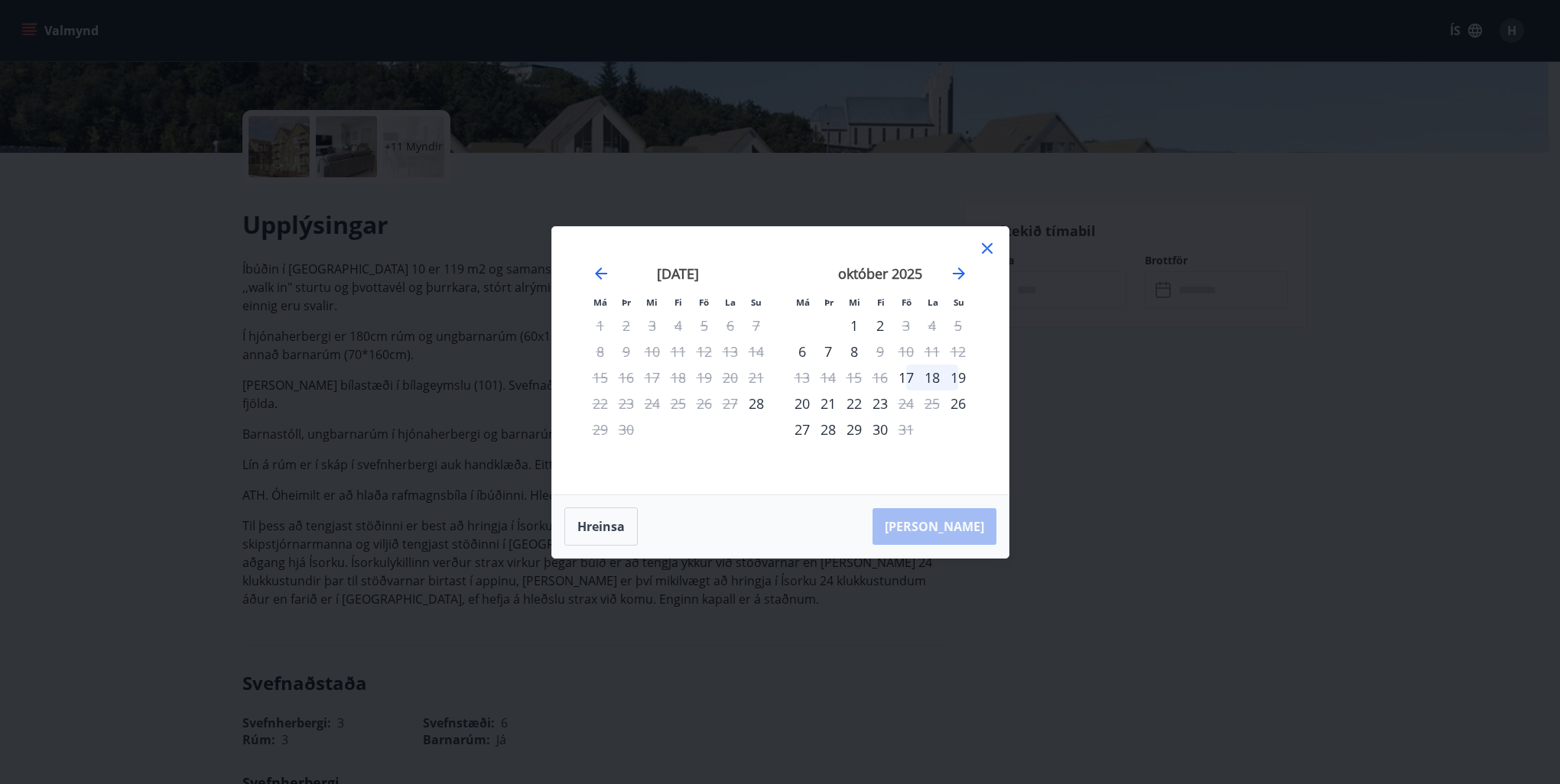
click at [945, 272] on div "október 2025" at bounding box center [880, 279] width 182 height 67
click at [959, 270] on icon "Move forward to switch to the next month." at bounding box center [958, 273] width 18 height 18
click at [983, 239] on icon at bounding box center [986, 248] width 18 height 18
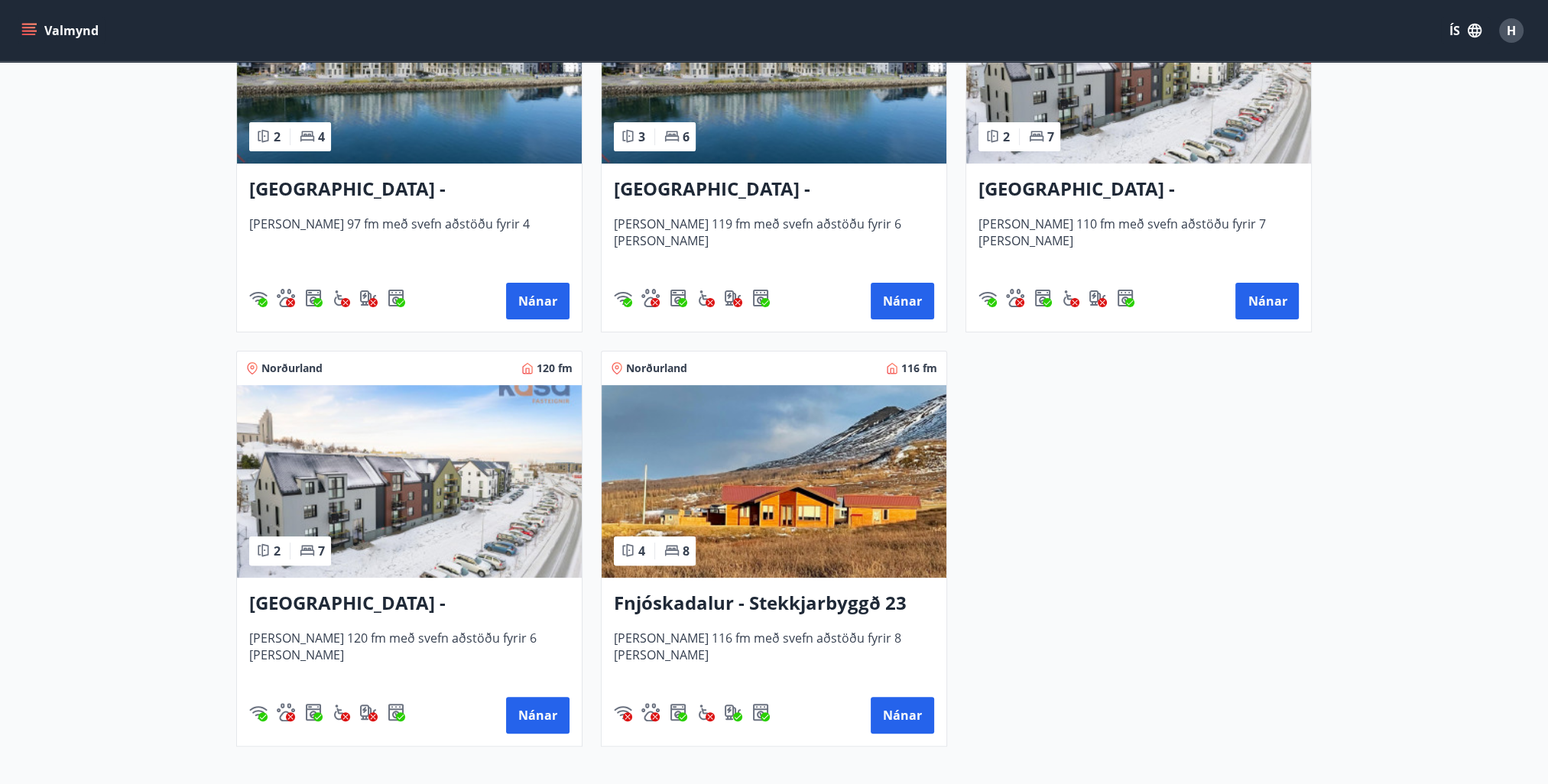
scroll to position [458, 0]
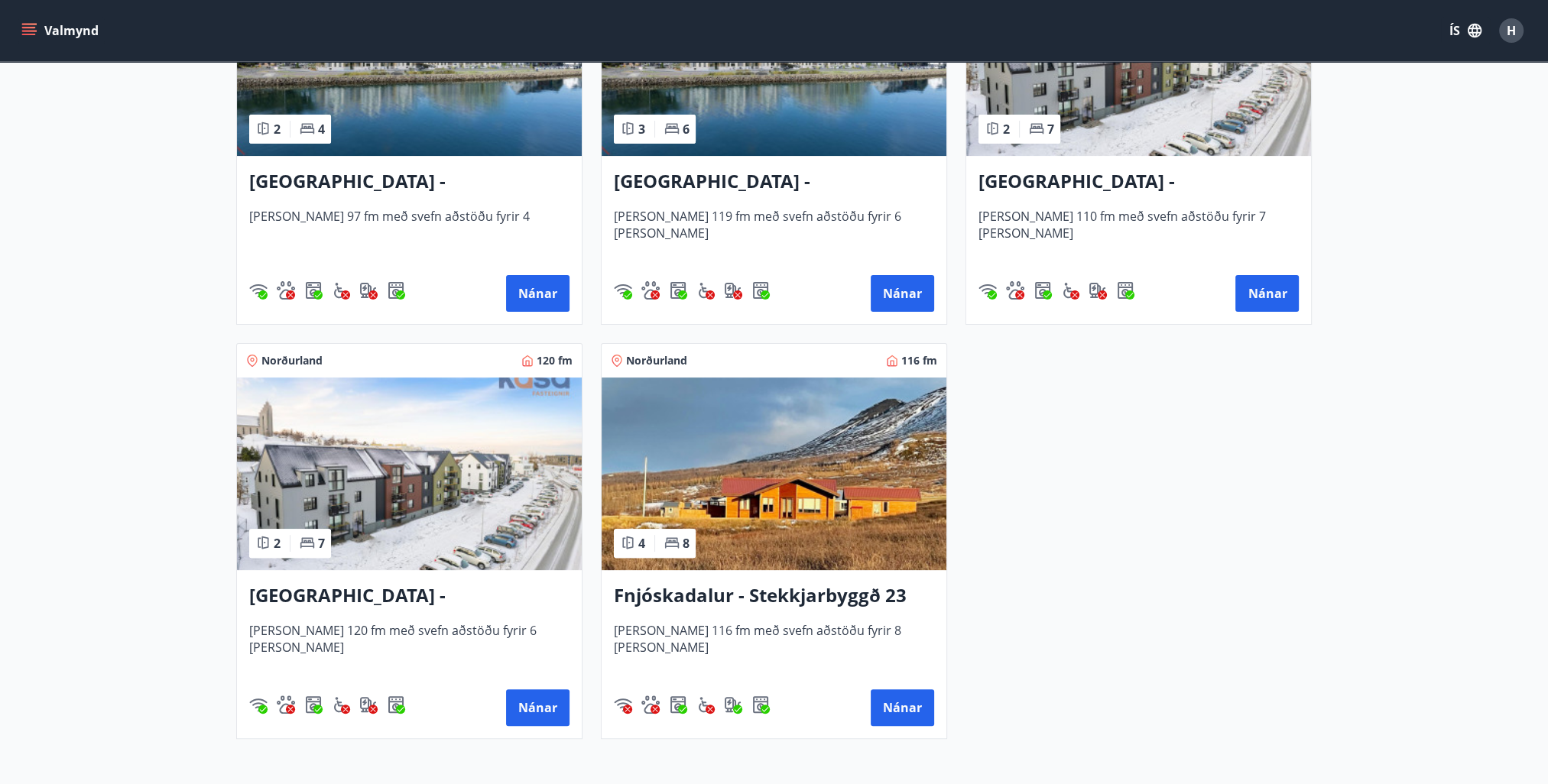
click at [847, 499] on img at bounding box center [774, 473] width 345 height 193
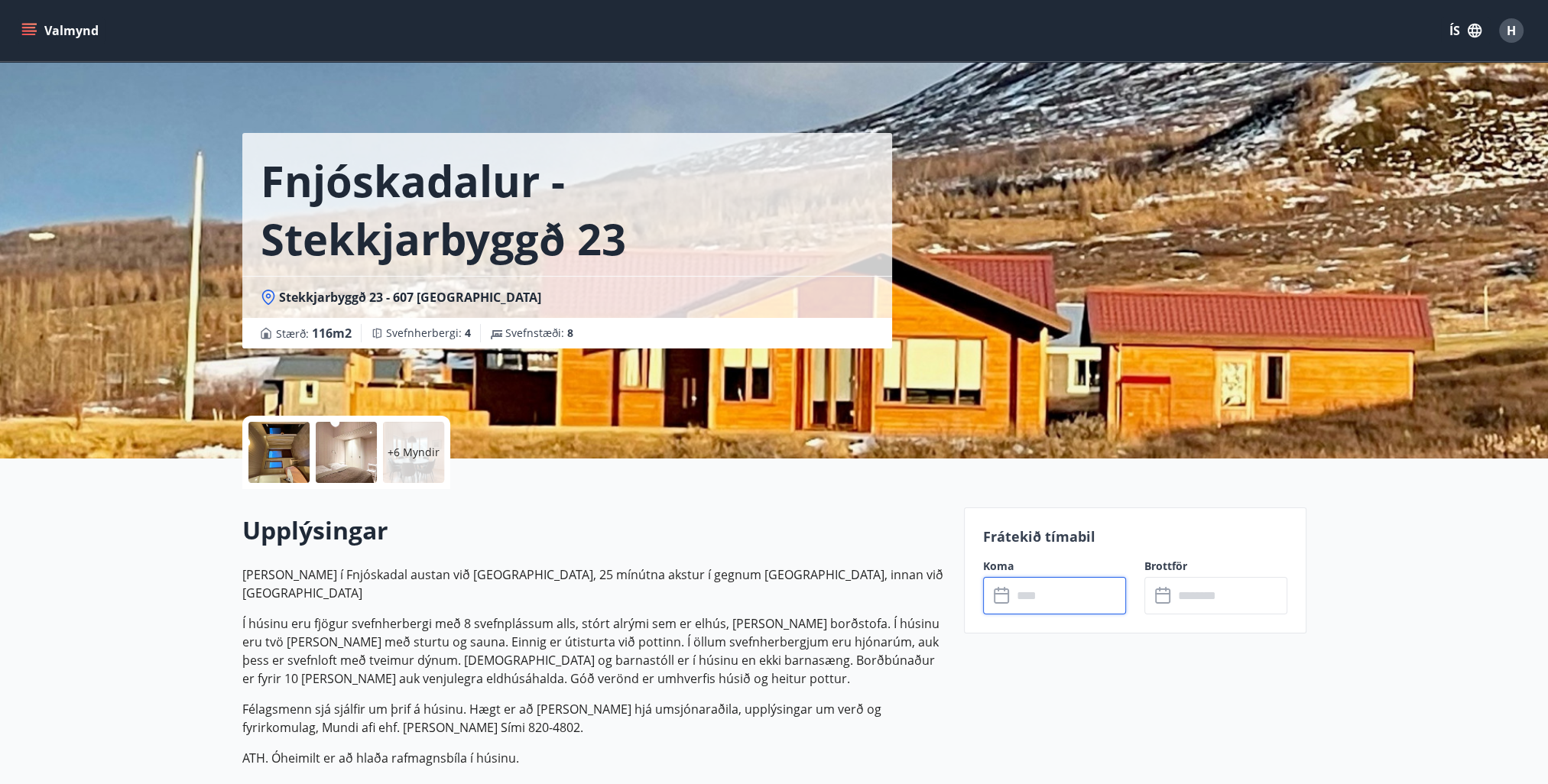
click at [1064, 601] on input "text" at bounding box center [1069, 595] width 114 height 38
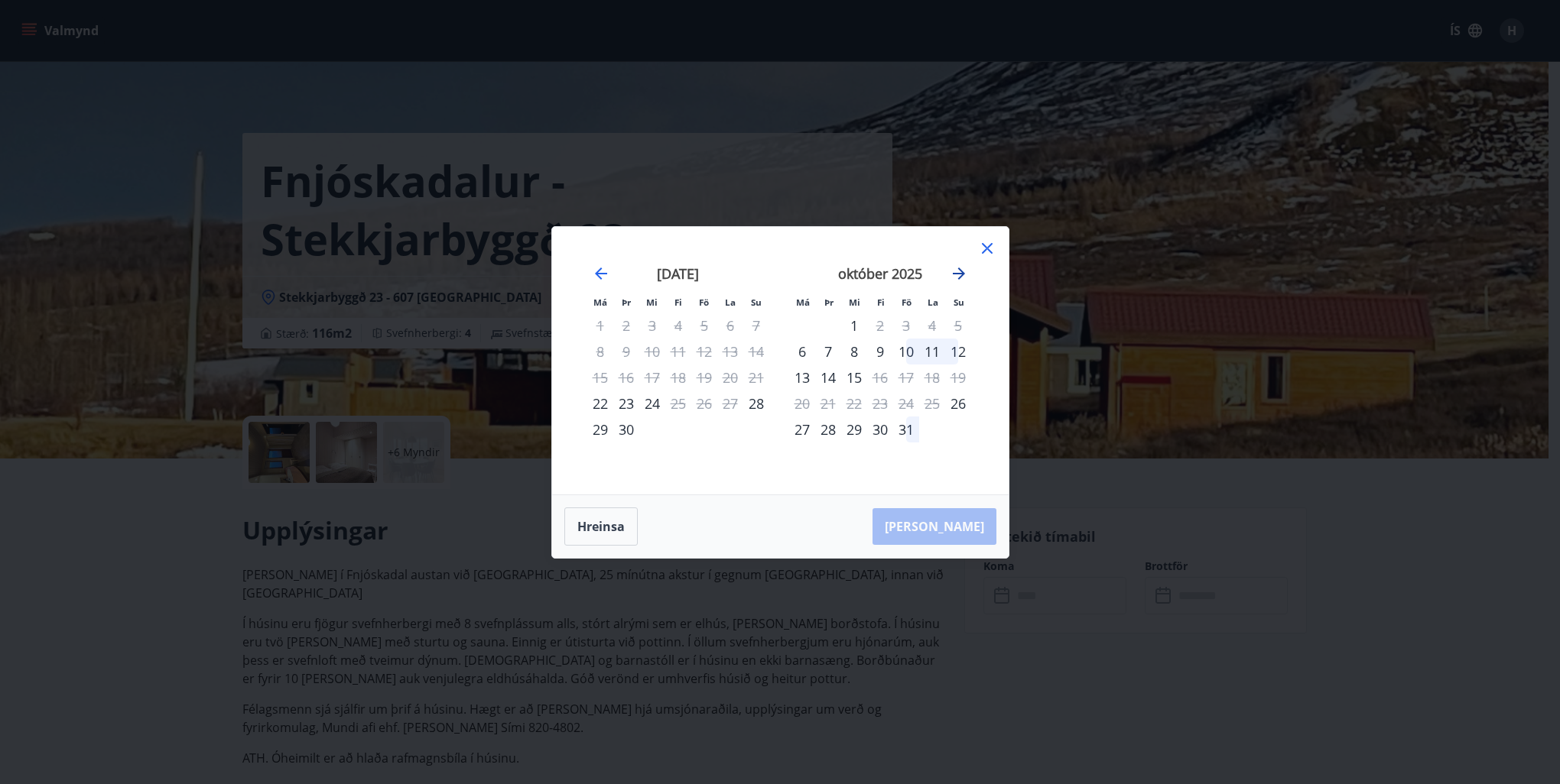
click at [960, 272] on icon "Move forward to switch to the next month." at bounding box center [959, 273] width 12 height 12
click at [960, 273] on icon "Move forward to switch to the next month." at bounding box center [959, 273] width 12 height 12
click at [880, 353] on div "11" at bounding box center [880, 352] width 26 height 26
click at [961, 348] on div "14" at bounding box center [958, 352] width 26 height 26
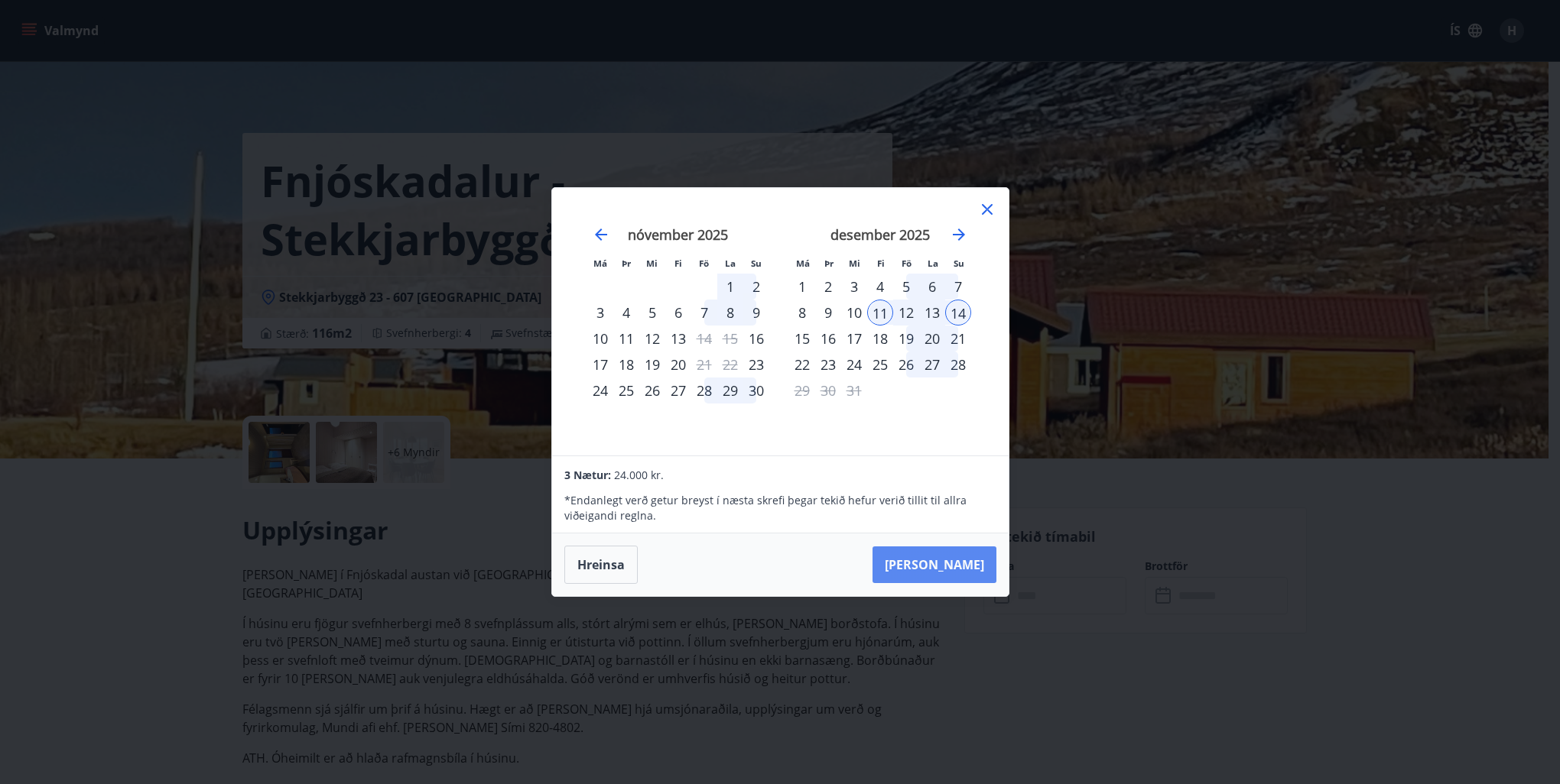
click at [968, 569] on button "Taka Frá" at bounding box center [935, 565] width 124 height 37
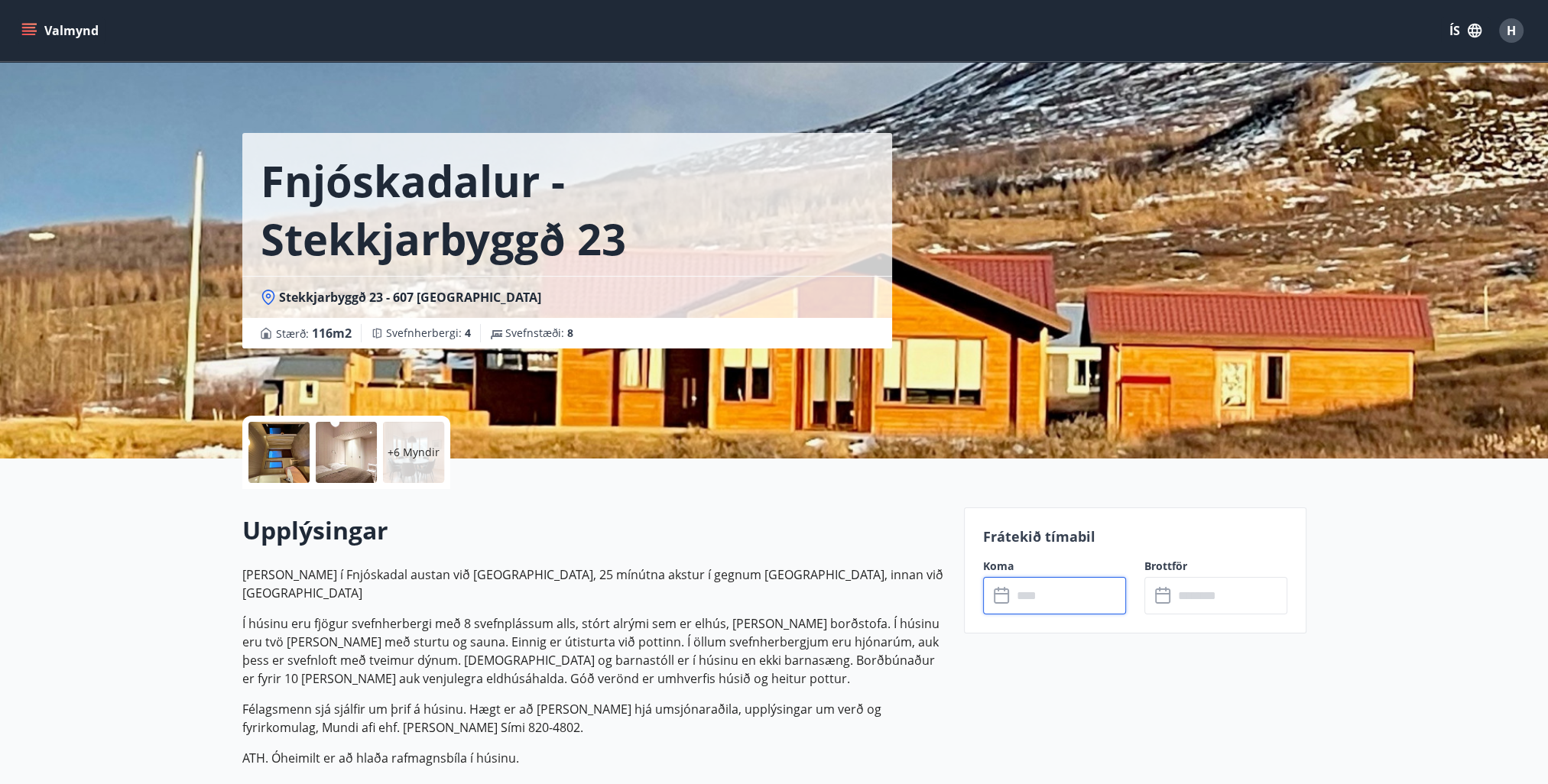
type input "******"
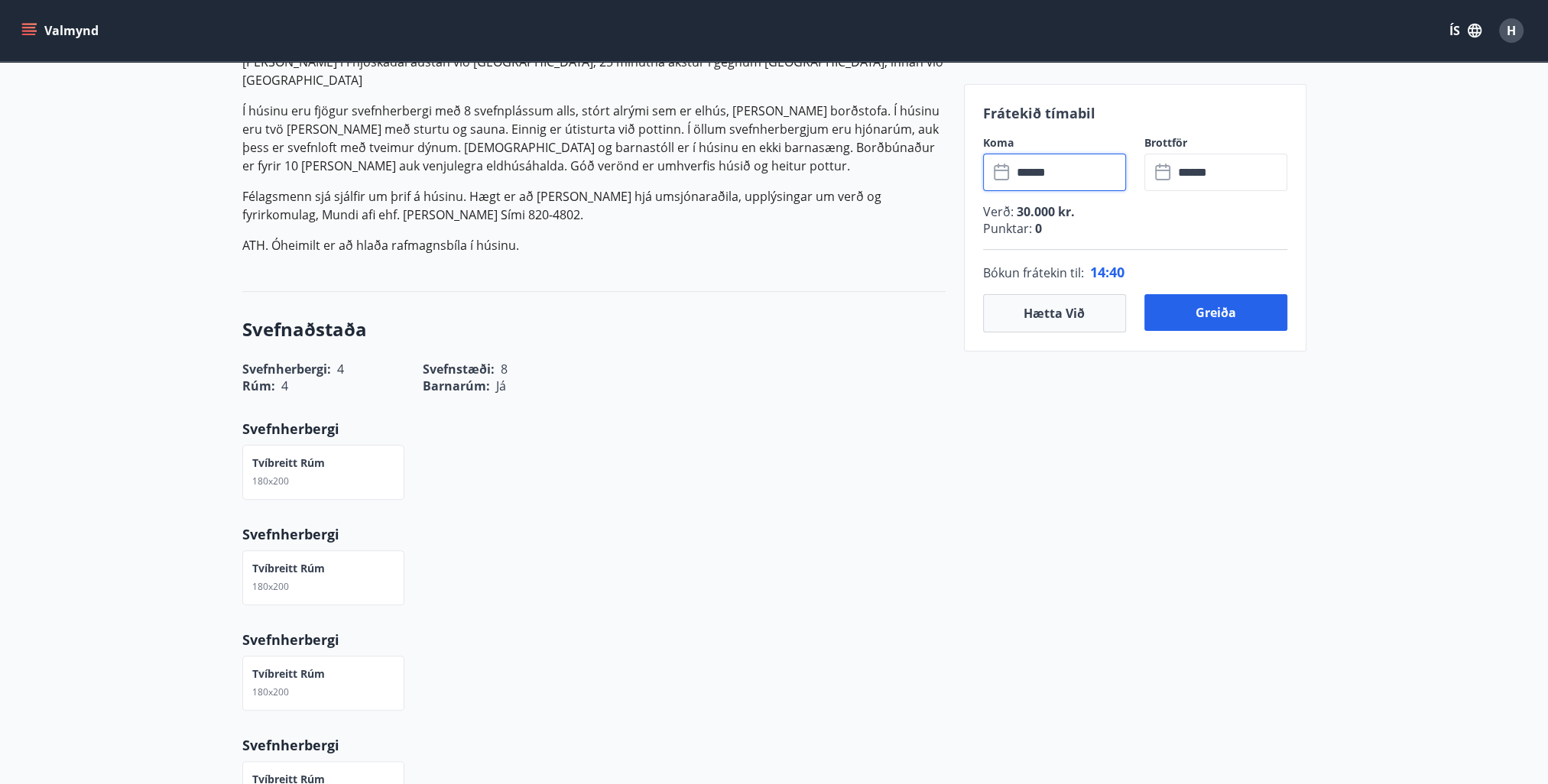
scroll to position [131, 0]
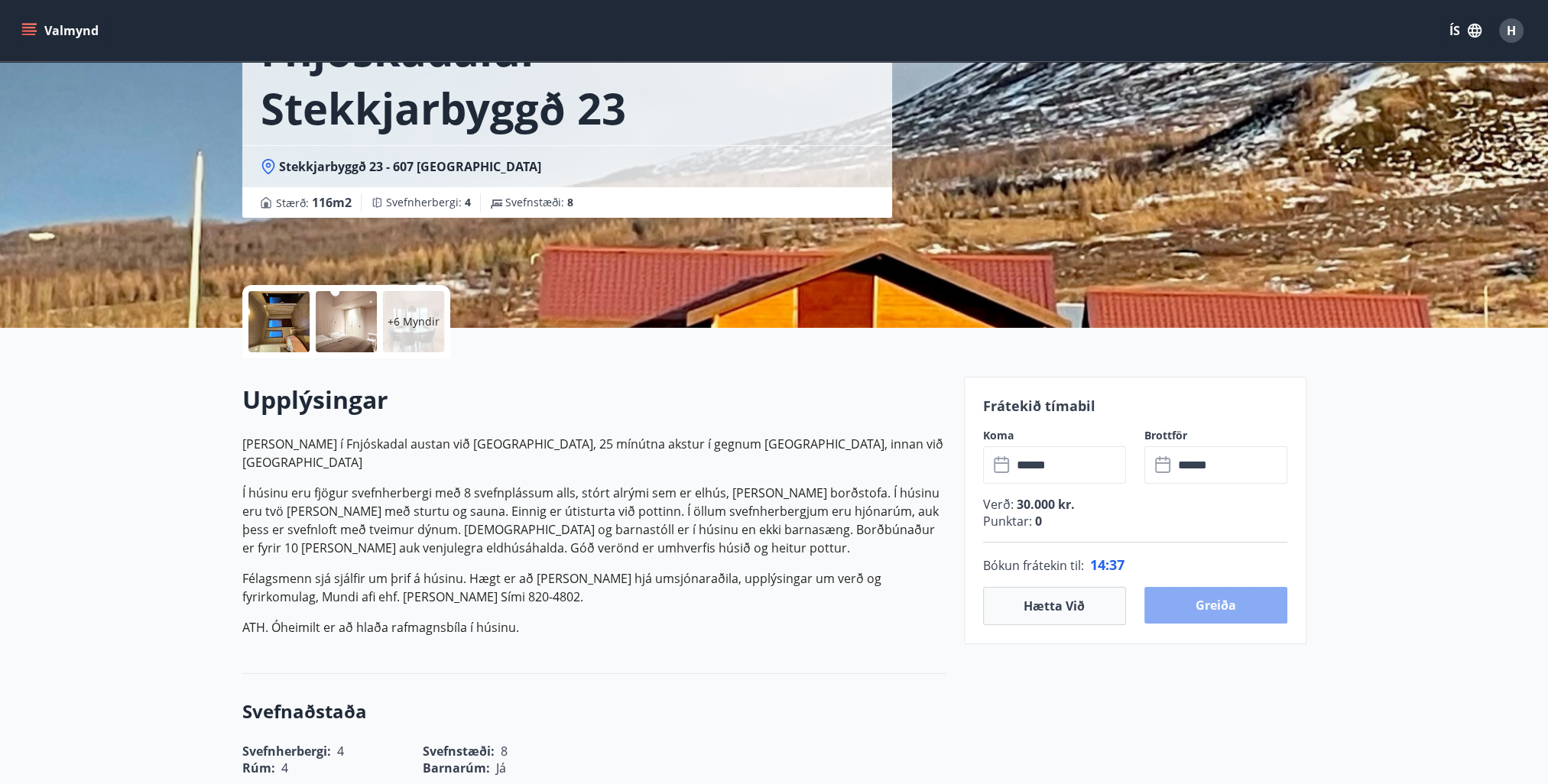
click at [1233, 601] on button "Greiða" at bounding box center [1216, 605] width 143 height 37
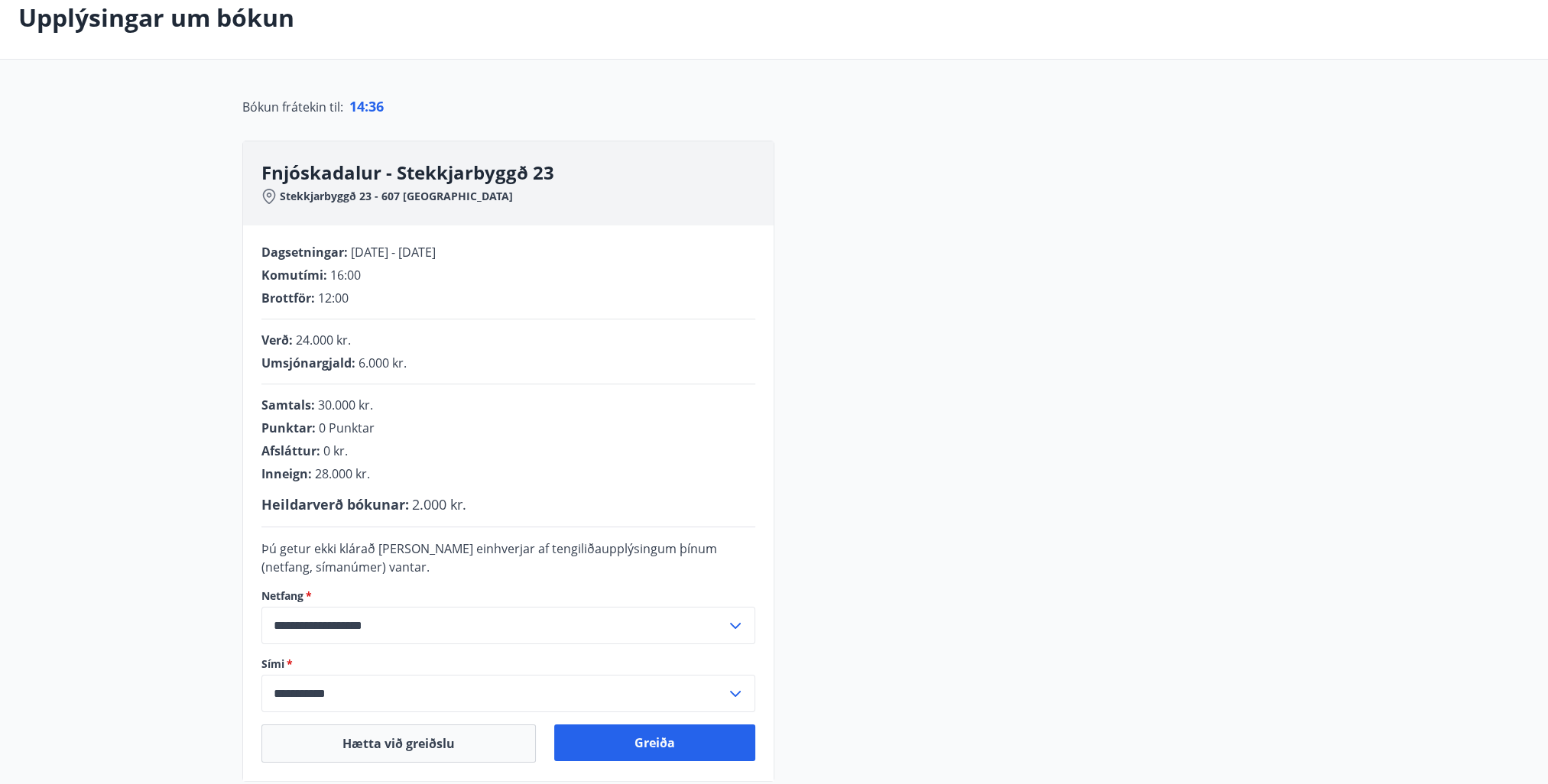
scroll to position [131, 0]
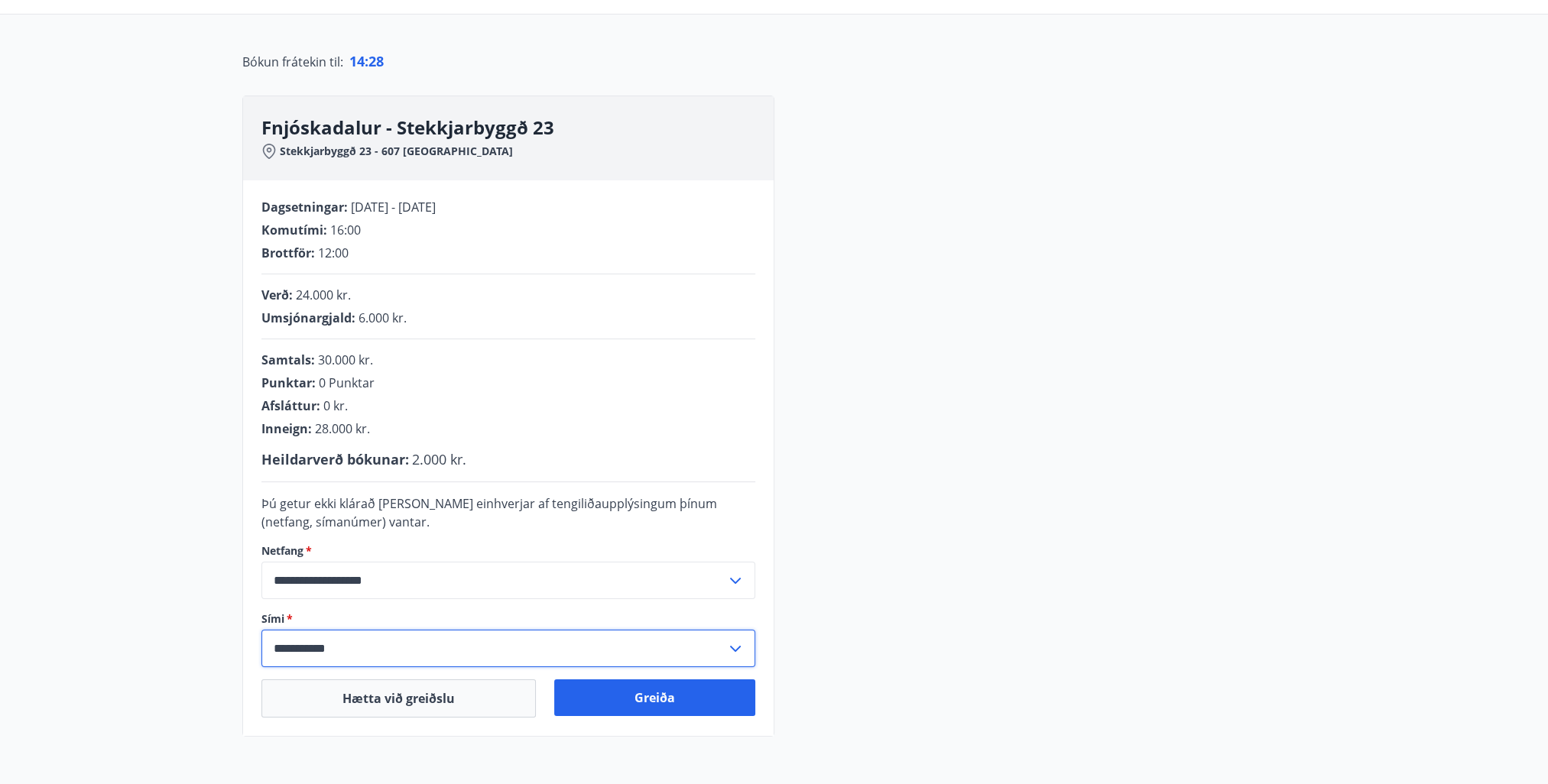
drag, startPoint x: 395, startPoint y: 656, endPoint x: 175, endPoint y: 625, distance: 222.2
click at [177, 625] on main "**********" at bounding box center [774, 334] width 1548 height 806
click at [408, 658] on input "**********" at bounding box center [494, 648] width 465 height 38
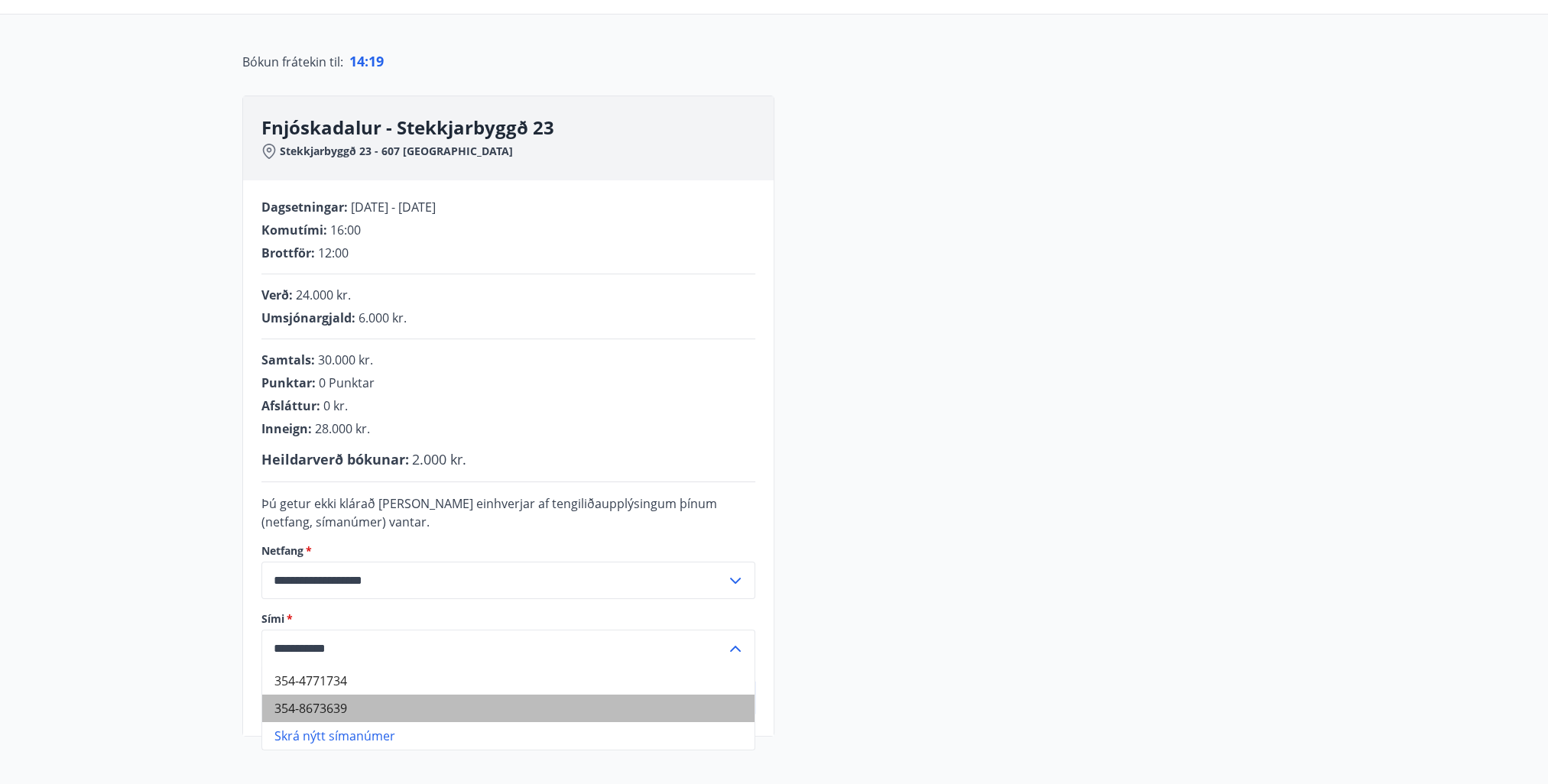
click at [342, 714] on li "354-8673639" at bounding box center [508, 709] width 493 height 28
type input "**********"
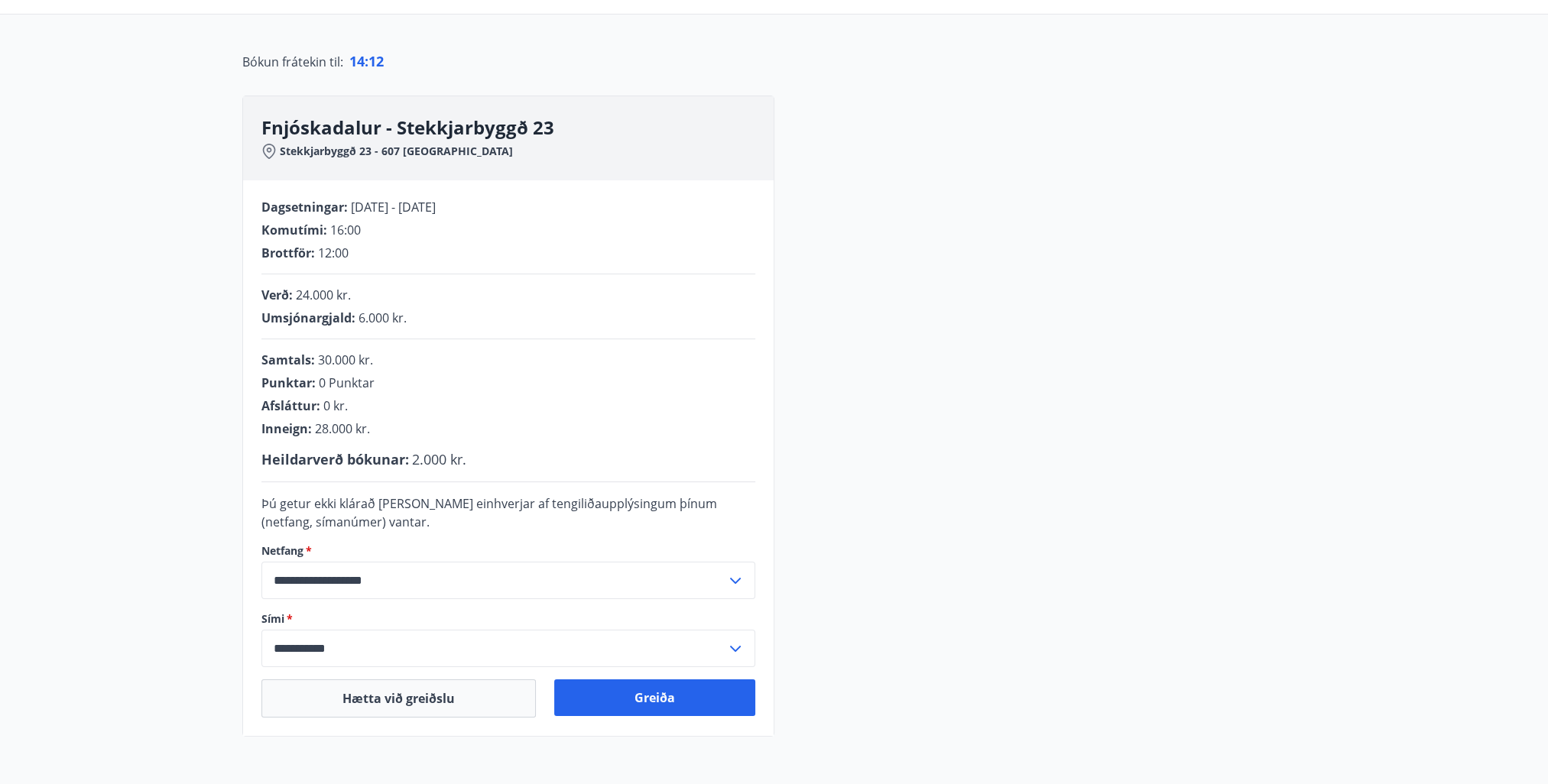
scroll to position [207, 0]
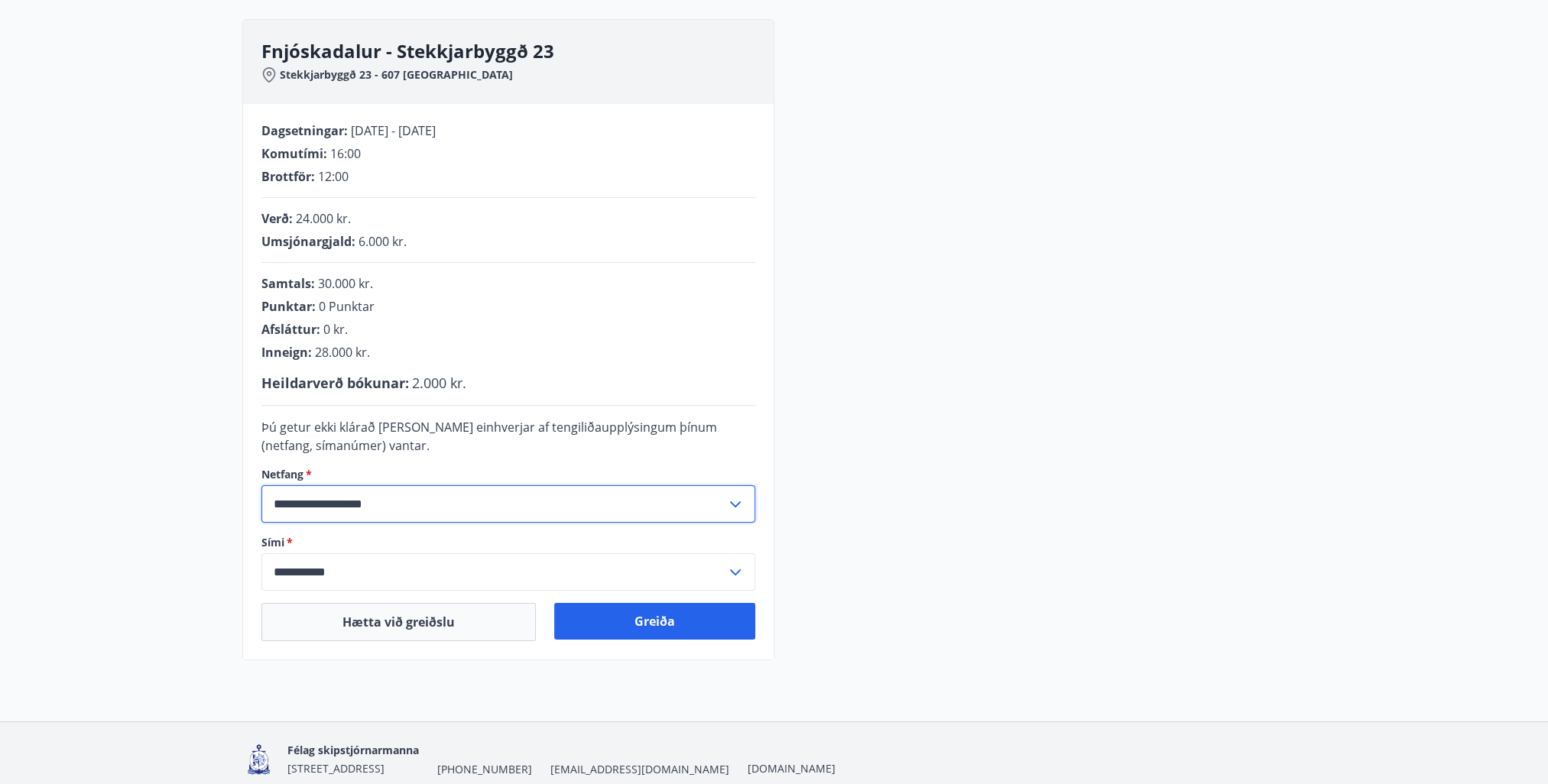
click at [632, 503] on input "**********" at bounding box center [494, 504] width 465 height 38
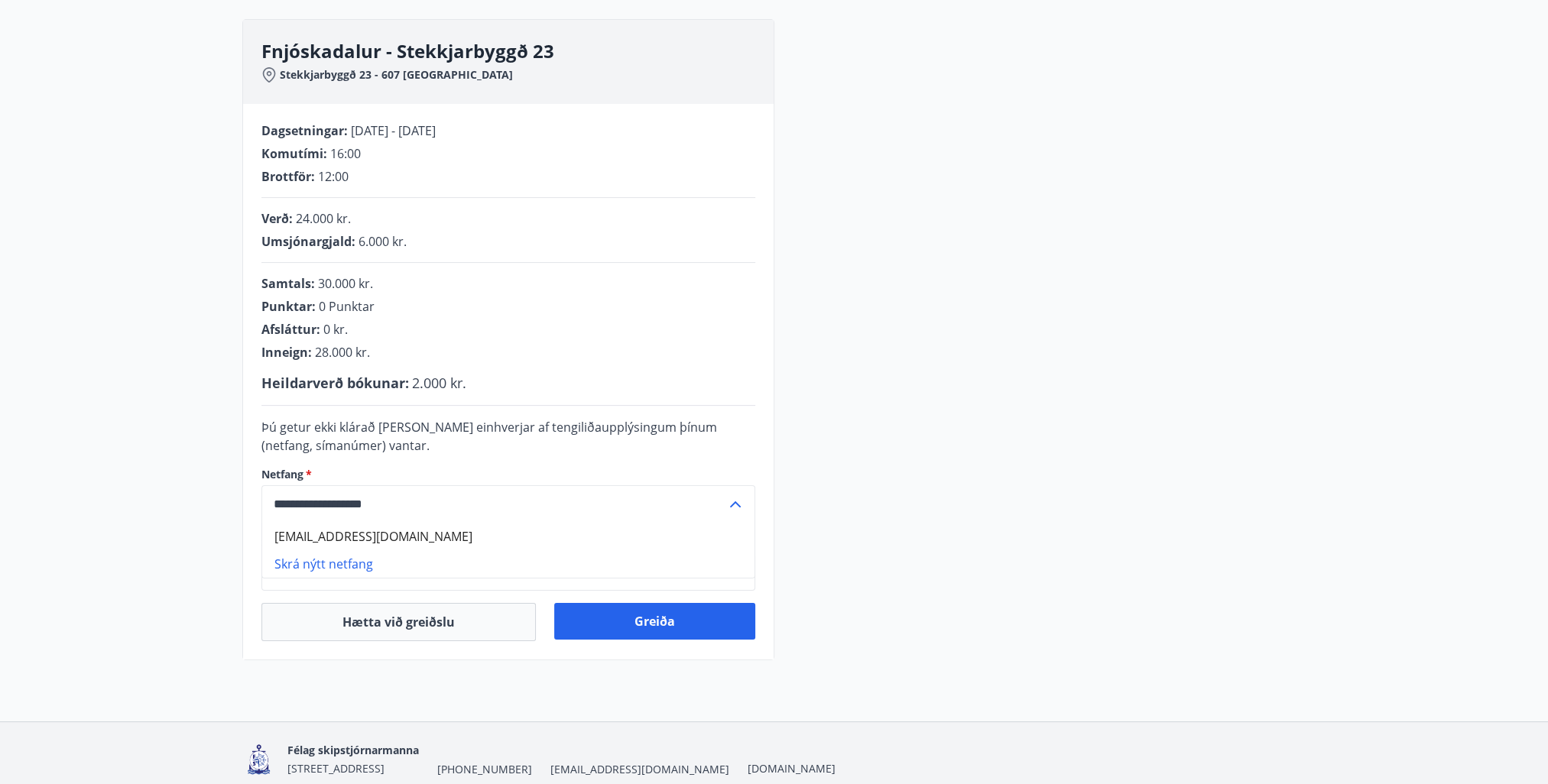
drag, startPoint x: 421, startPoint y: 506, endPoint x: 84, endPoint y: 524, distance: 337.5
click at [84, 524] on main "**********" at bounding box center [774, 258] width 1548 height 806
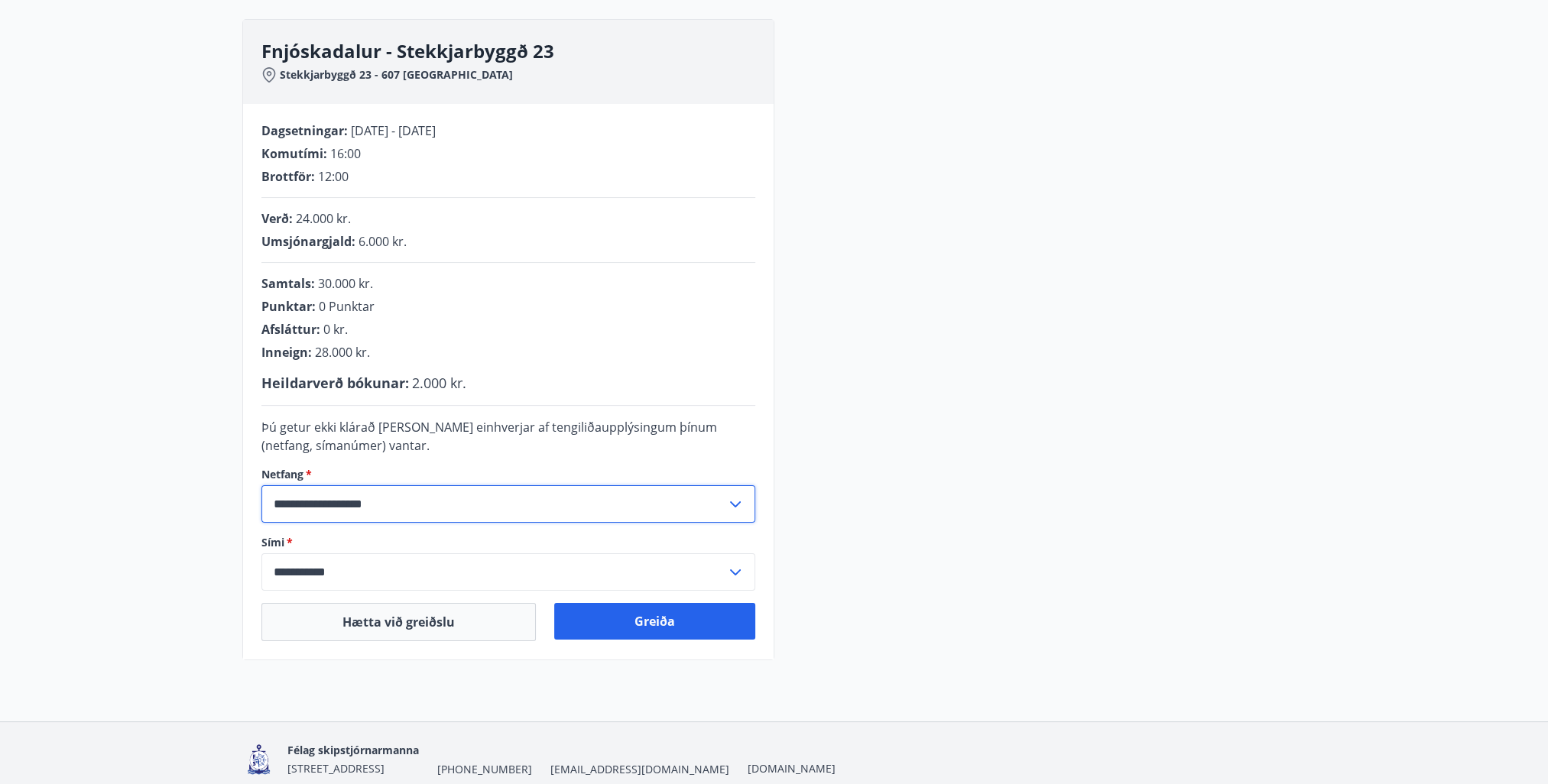
type input "**********"
click at [1281, 450] on div "**********" at bounding box center [774, 340] width 1064 height 641
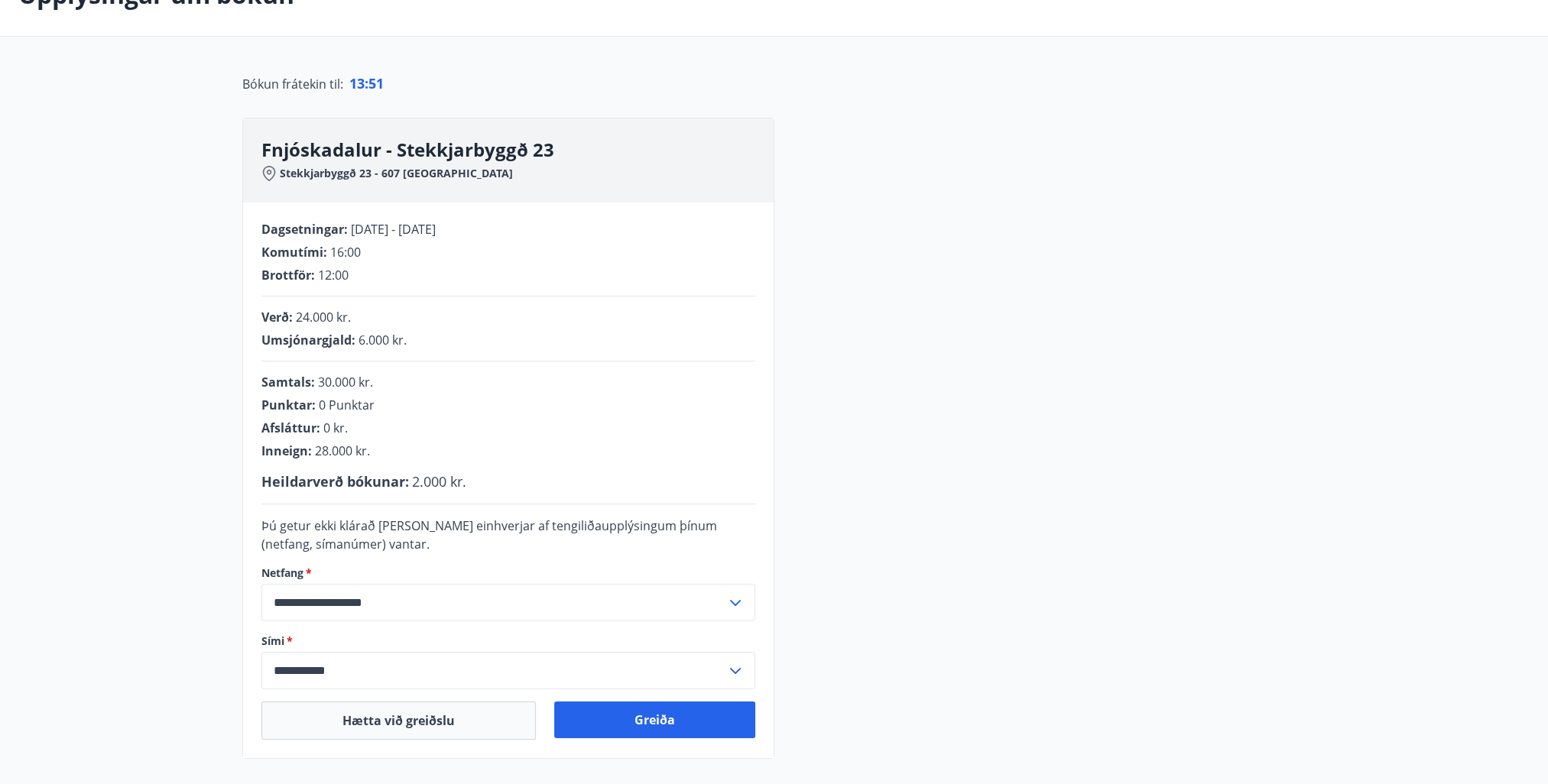
scroll to position [54, 0]
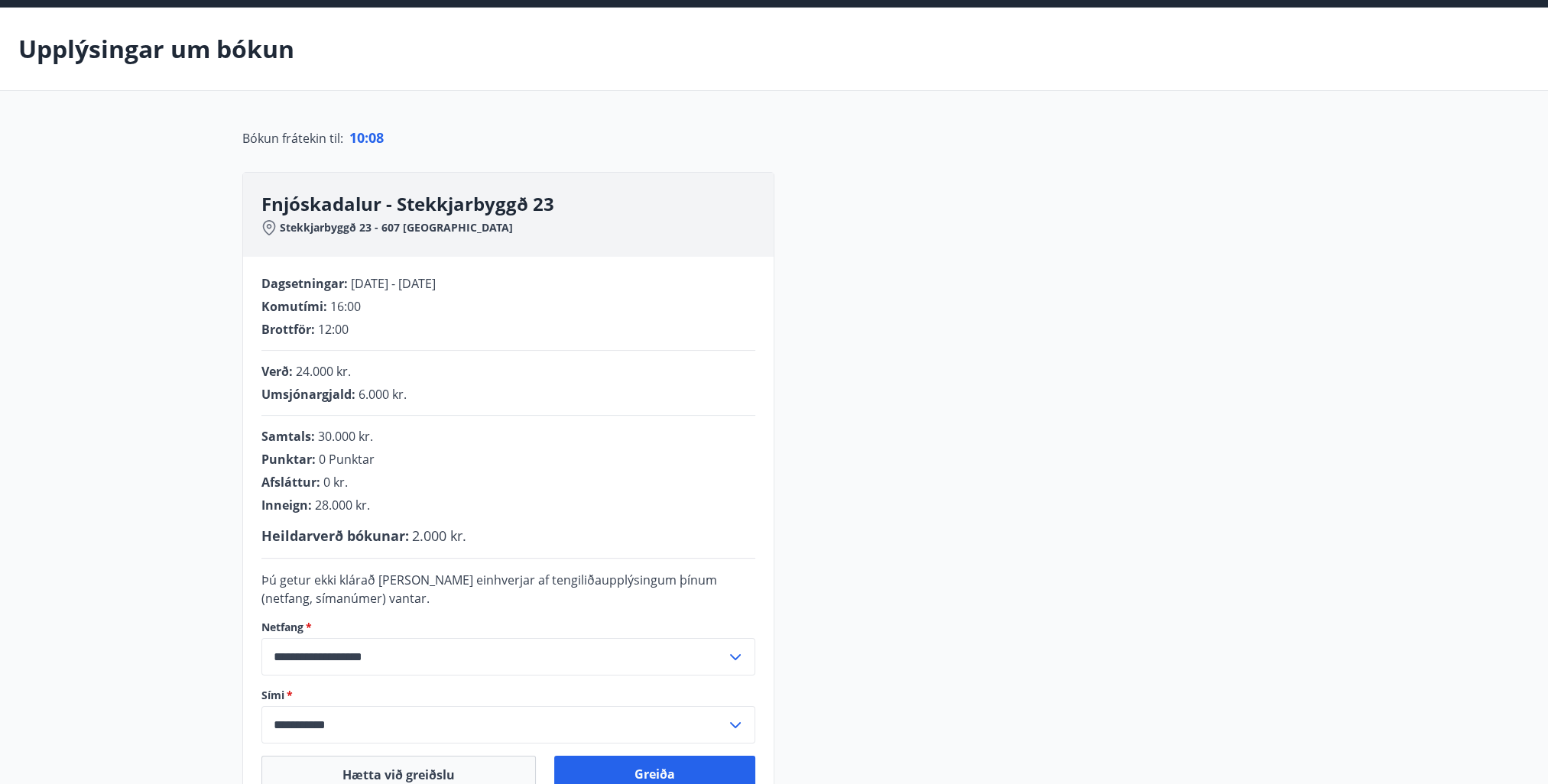
click at [682, 750] on div "**********" at bounding box center [508, 534] width 530 height 555
click at [683, 765] on button "Greiða" at bounding box center [655, 774] width 201 height 37
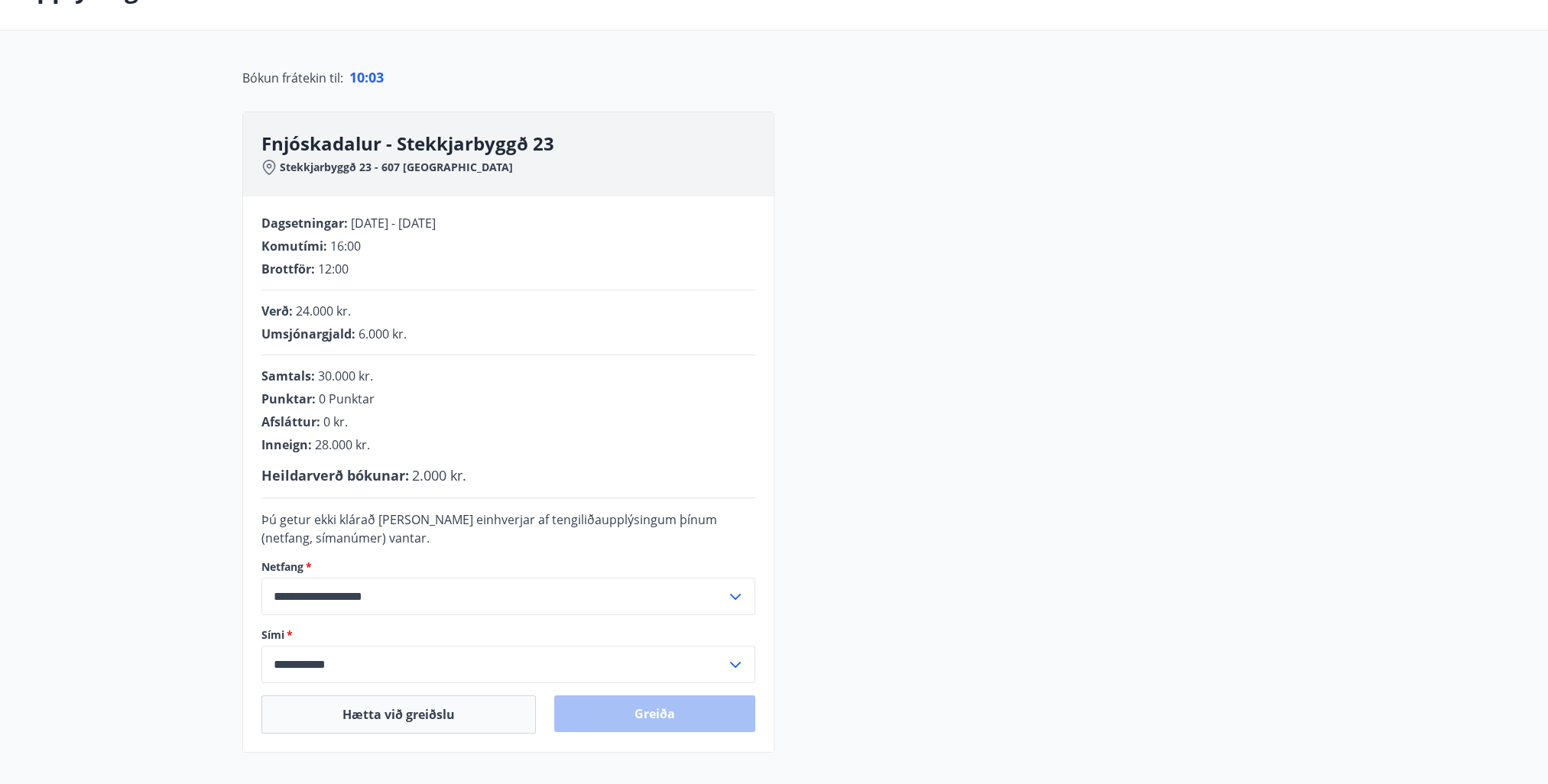
scroll to position [269, 0]
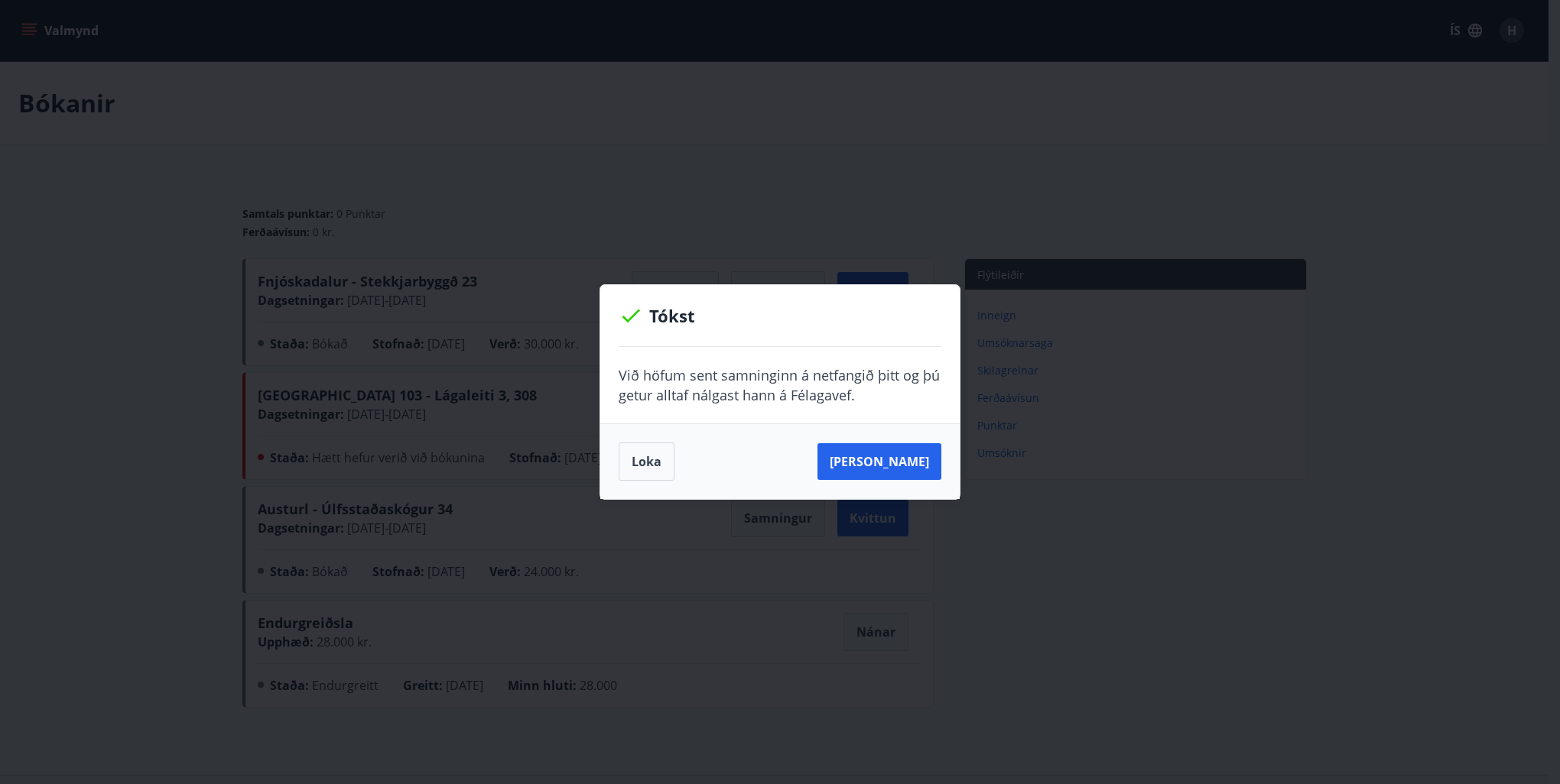
drag, startPoint x: 640, startPoint y: 465, endPoint x: 694, endPoint y: 458, distance: 54.5
click at [640, 465] on button "Loka" at bounding box center [646, 462] width 56 height 38
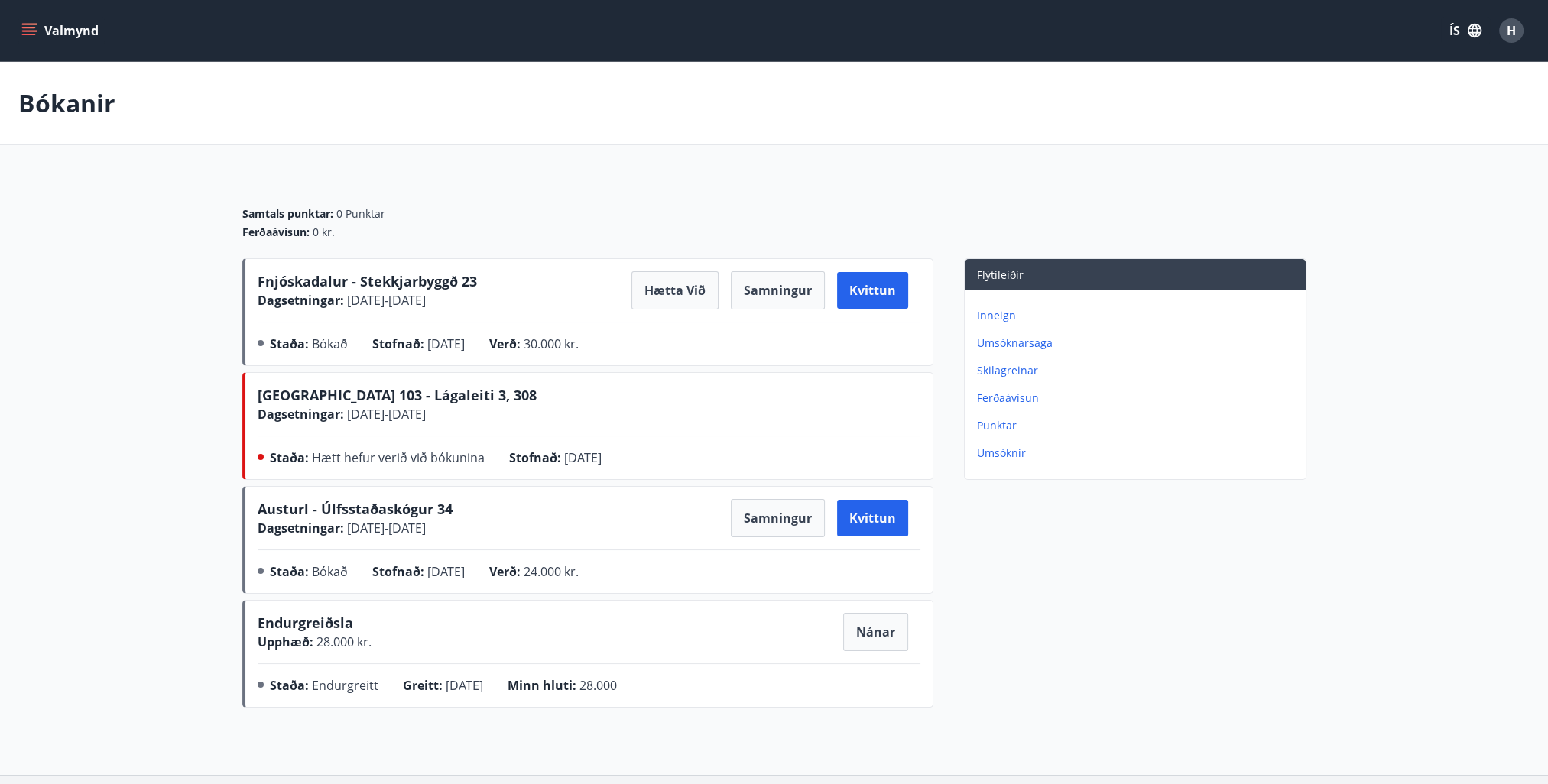
click at [1316, 626] on div "Samtals punktar : 0 Punktar Ferðaávísun : 0 kr. Fnjóskadalur - Stekkjarbyggð 23…" at bounding box center [774, 444] width 1101 height 538
click at [1003, 422] on p "Punktar" at bounding box center [1138, 426] width 322 height 16
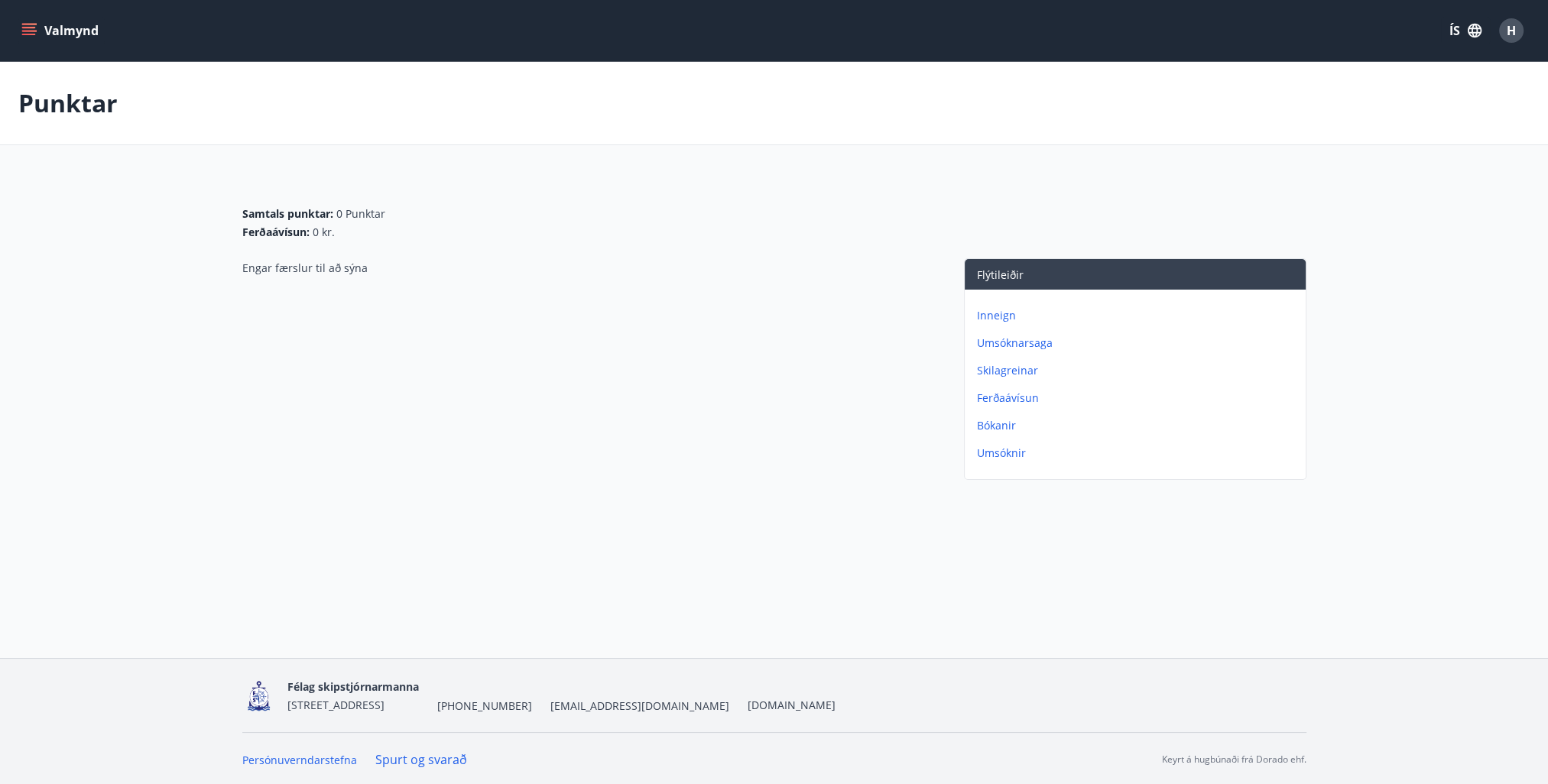
click at [1009, 394] on p "Ferðaávísun" at bounding box center [1138, 398] width 322 height 16
click at [991, 316] on p "Inneign" at bounding box center [1138, 316] width 322 height 16
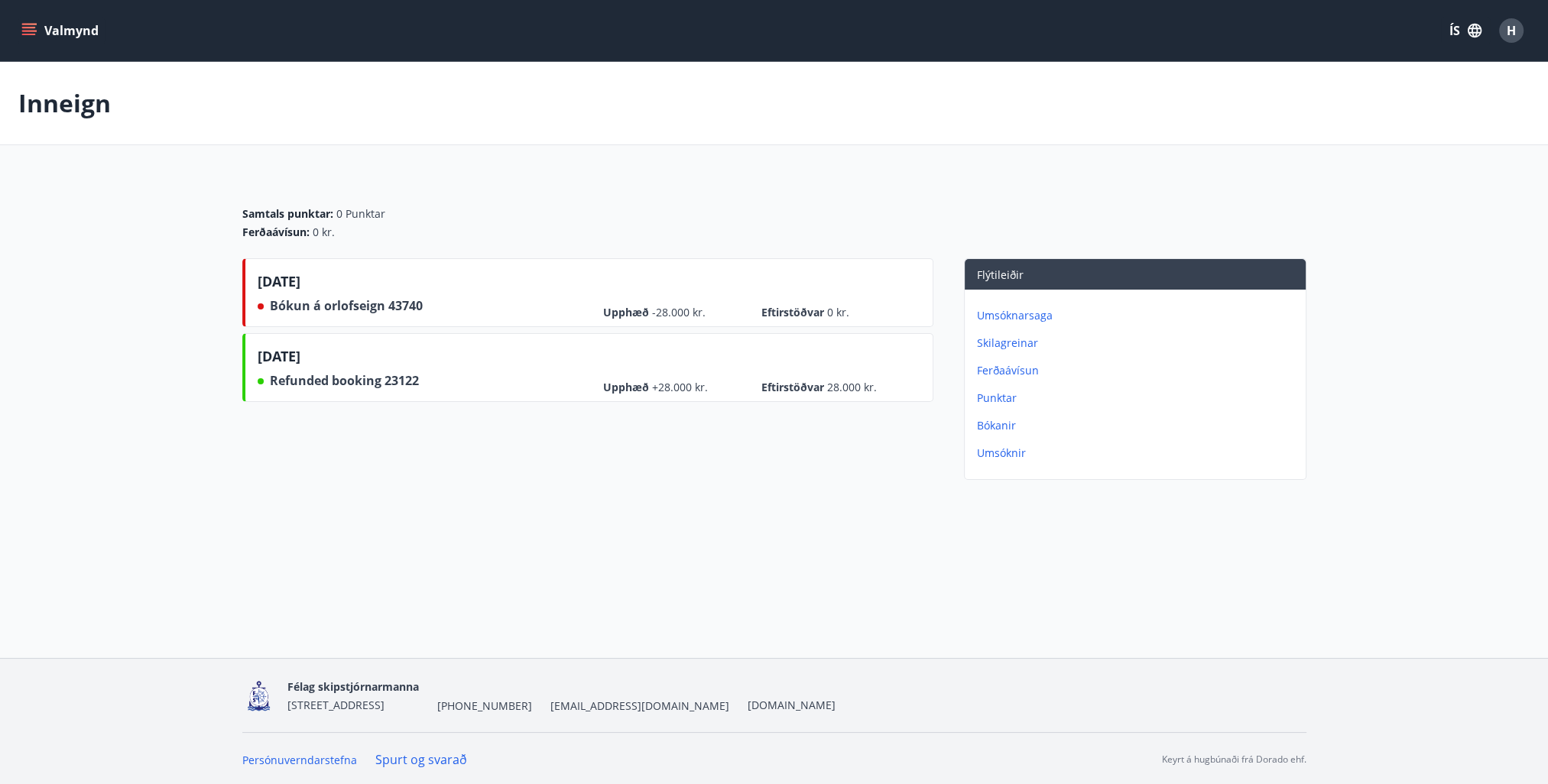
click at [48, 109] on p "Inneign" at bounding box center [65, 103] width 93 height 34
click at [1033, 320] on p "Umsóknarsaga" at bounding box center [1138, 316] width 322 height 16
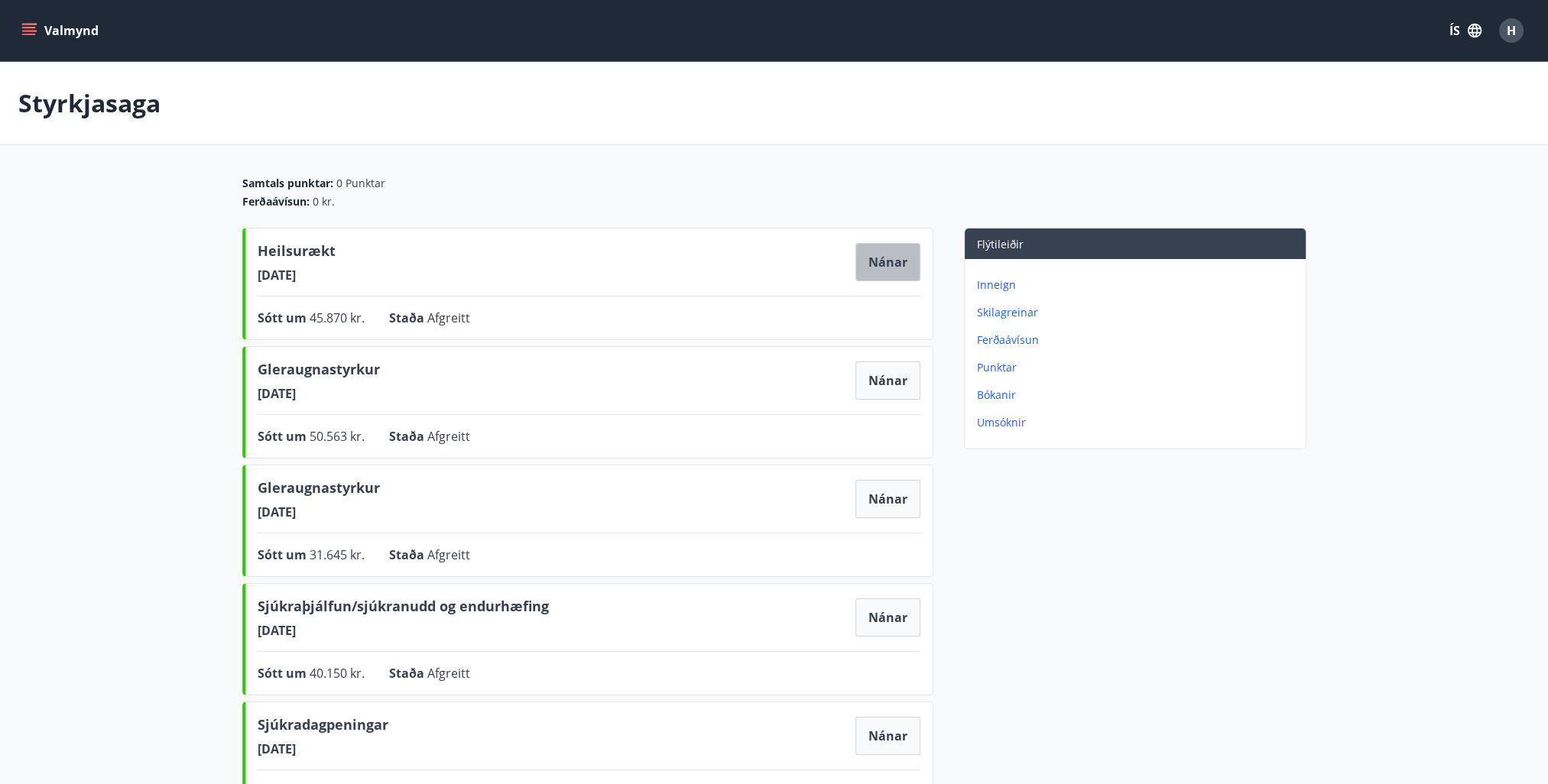
click at [881, 260] on button "Nánar" at bounding box center [888, 262] width 65 height 38
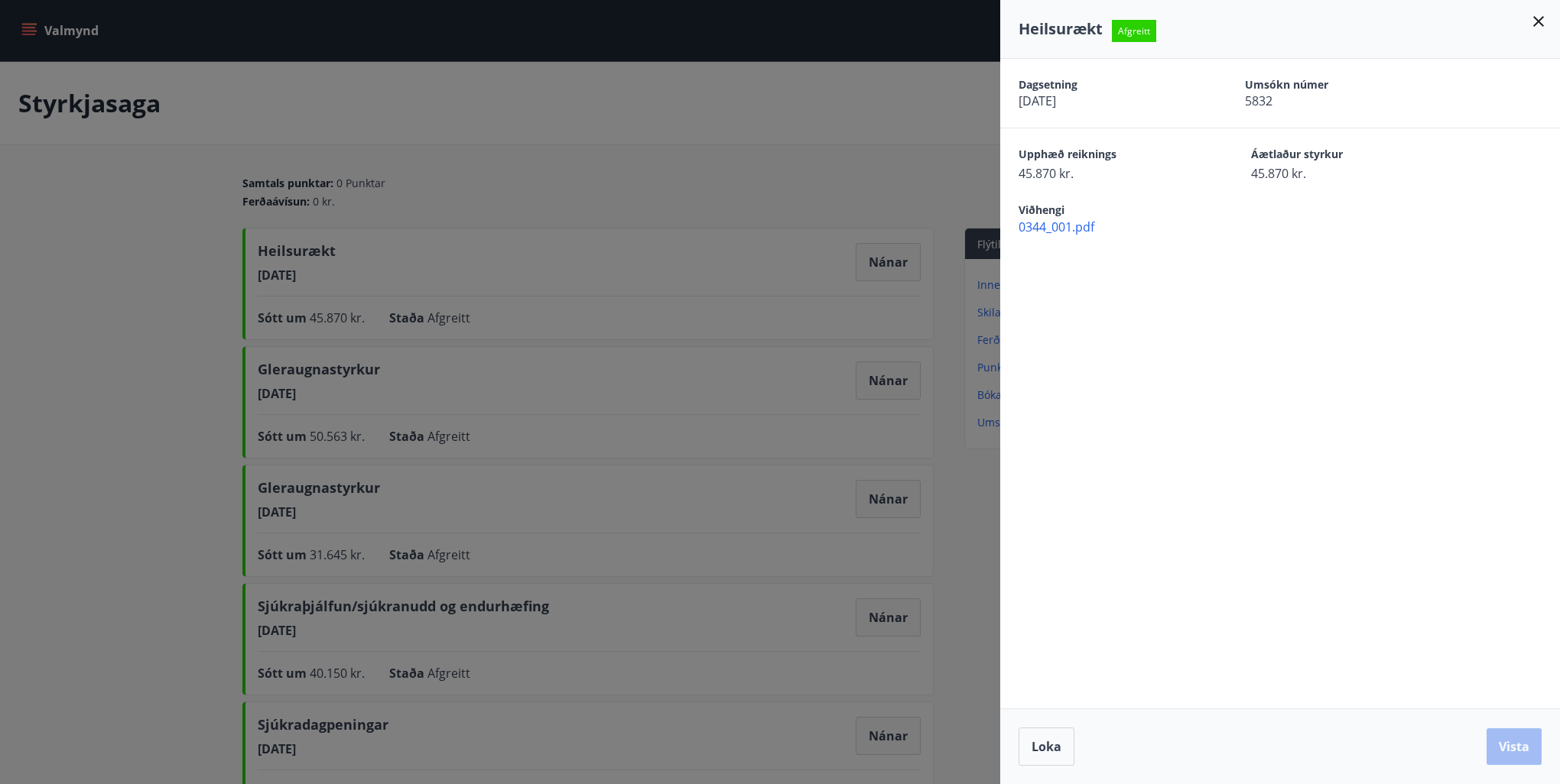
click at [83, 327] on div at bounding box center [780, 392] width 1560 height 784
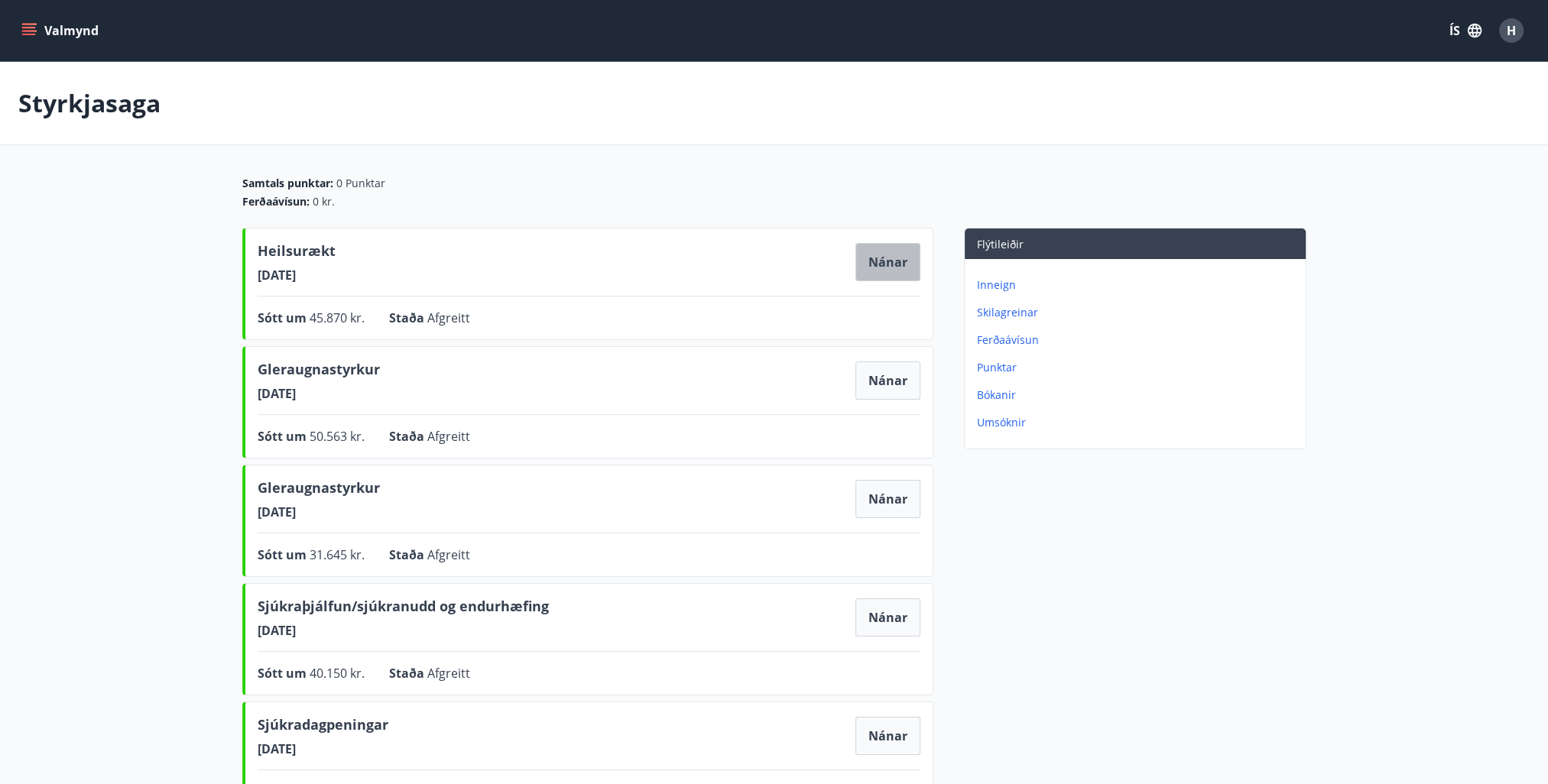
click at [902, 264] on button "Nánar" at bounding box center [888, 262] width 65 height 38
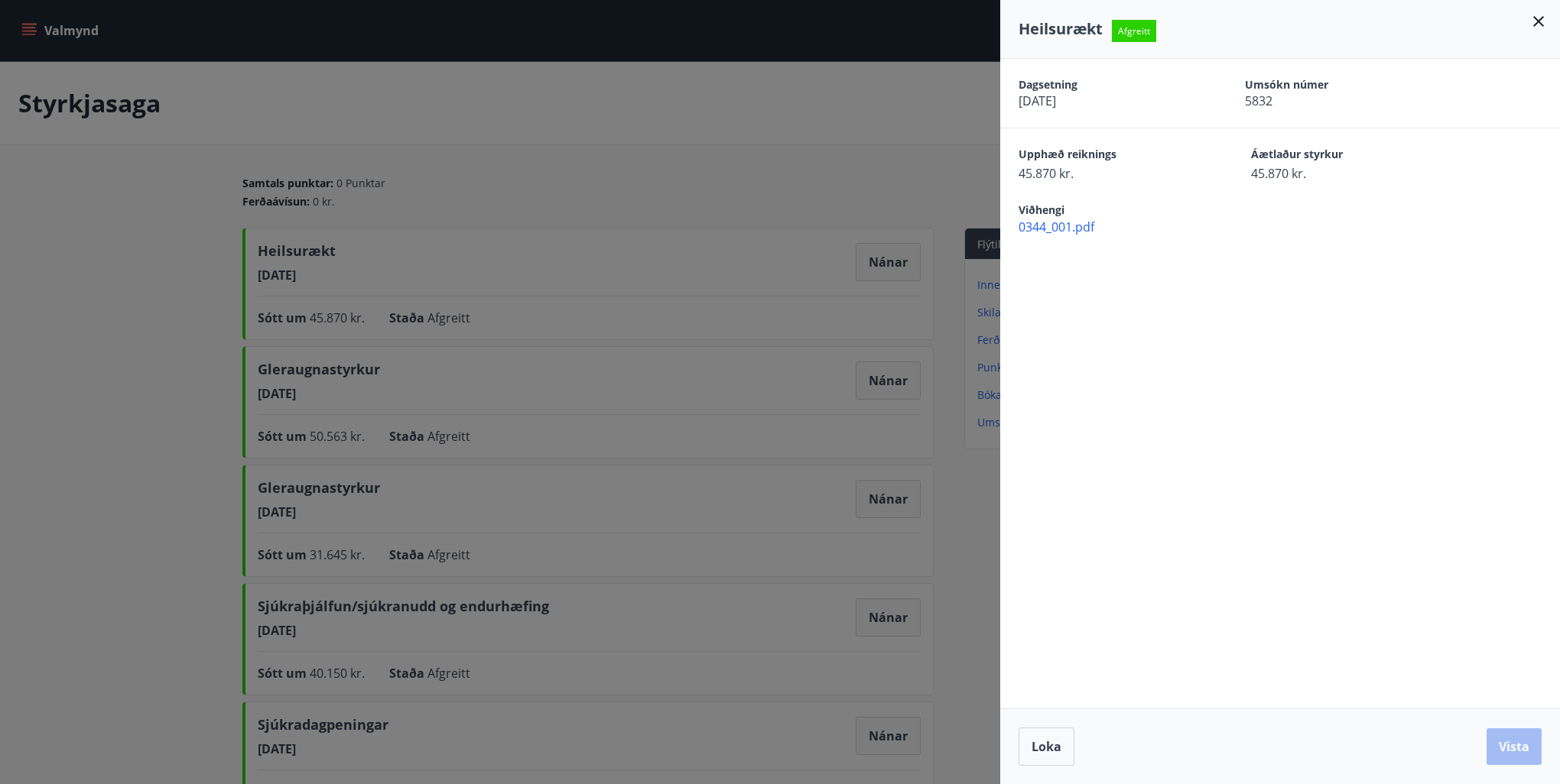
click at [1078, 225] on span "0344_001.pdf" at bounding box center [1289, 226] width 542 height 17
click at [634, 530] on div at bounding box center [780, 392] width 1560 height 784
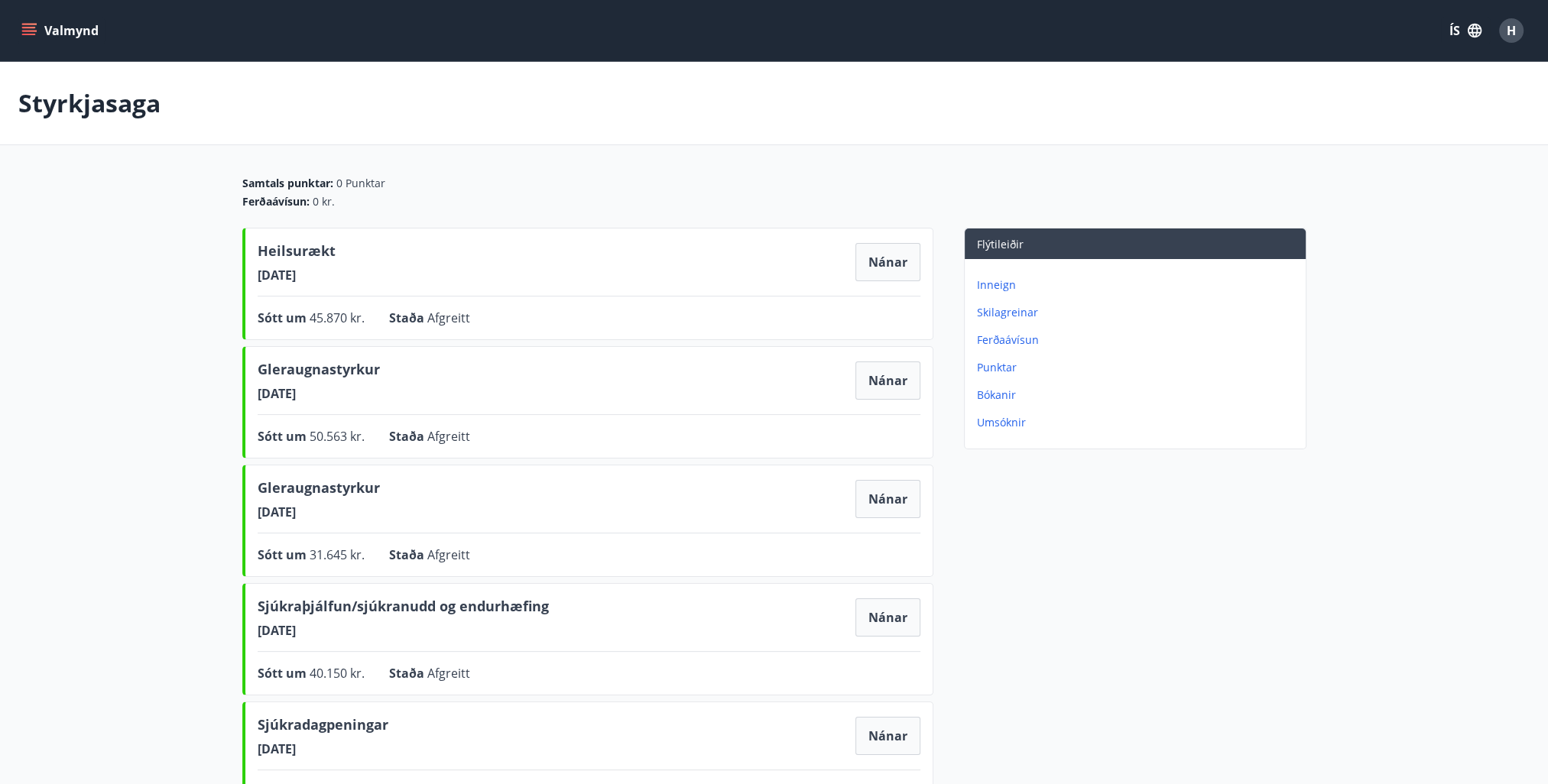
click at [66, 119] on p "Styrkjasaga" at bounding box center [89, 103] width 142 height 34
click at [6, 18] on div "Valmynd ÍS H" at bounding box center [774, 31] width 1548 height 61
click at [22, 18] on button "Valmynd" at bounding box center [61, 31] width 86 height 28
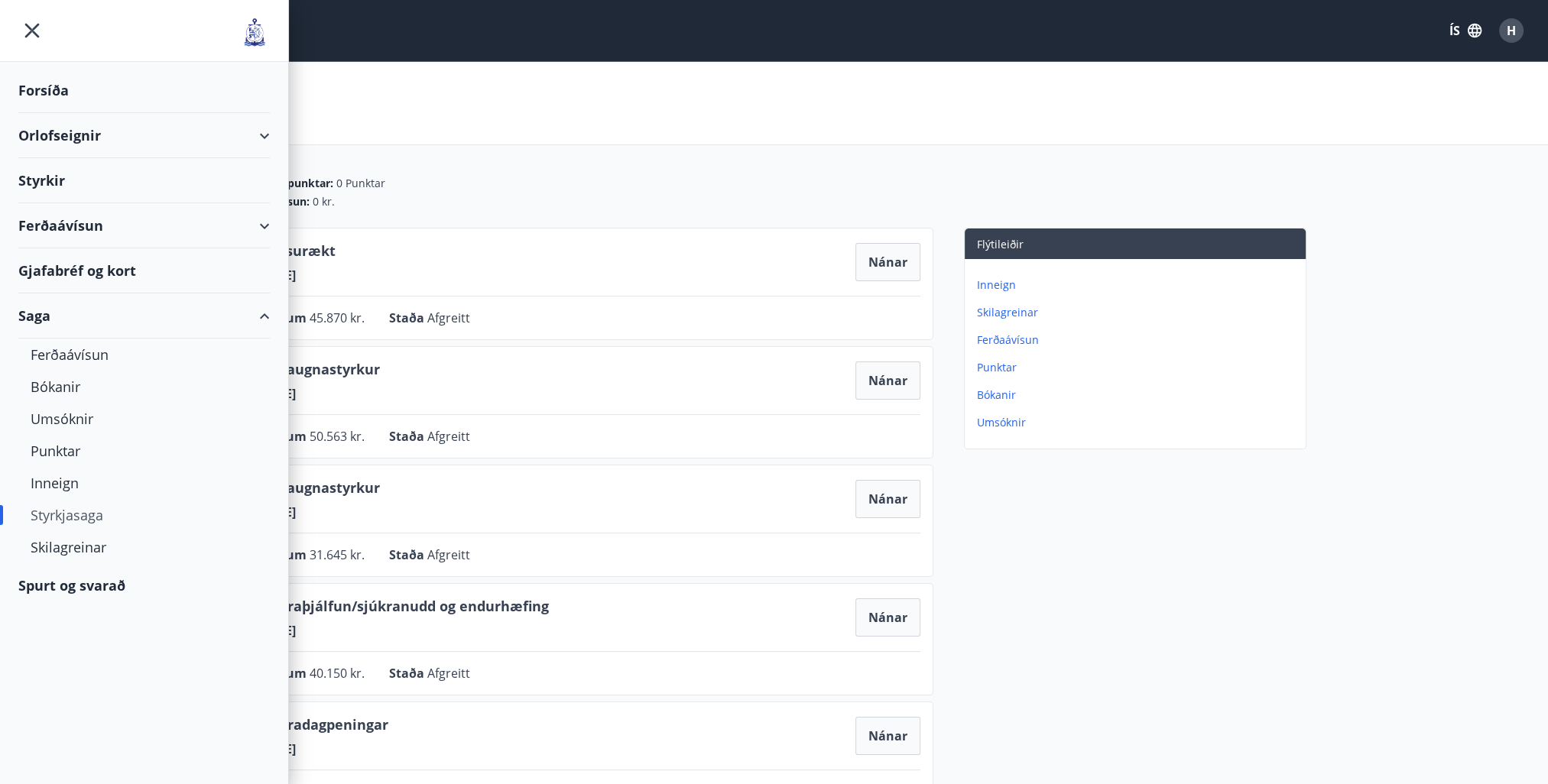
click at [78, 222] on div "Ferðaávísun" at bounding box center [144, 226] width 252 height 45
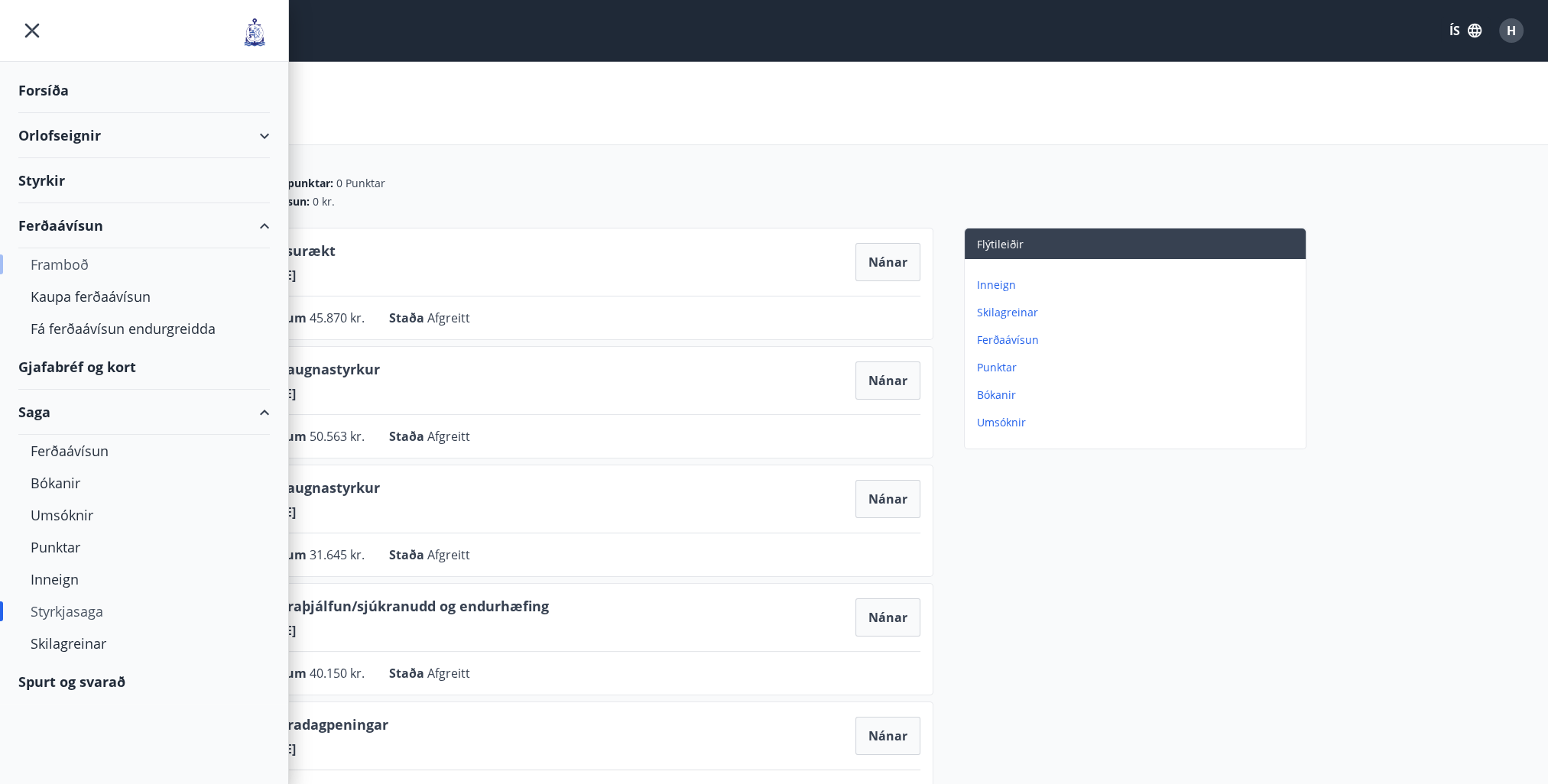
click at [77, 267] on div "Framboð" at bounding box center [144, 264] width 227 height 32
